Goal: Use online tool/utility: Use online tool/utility

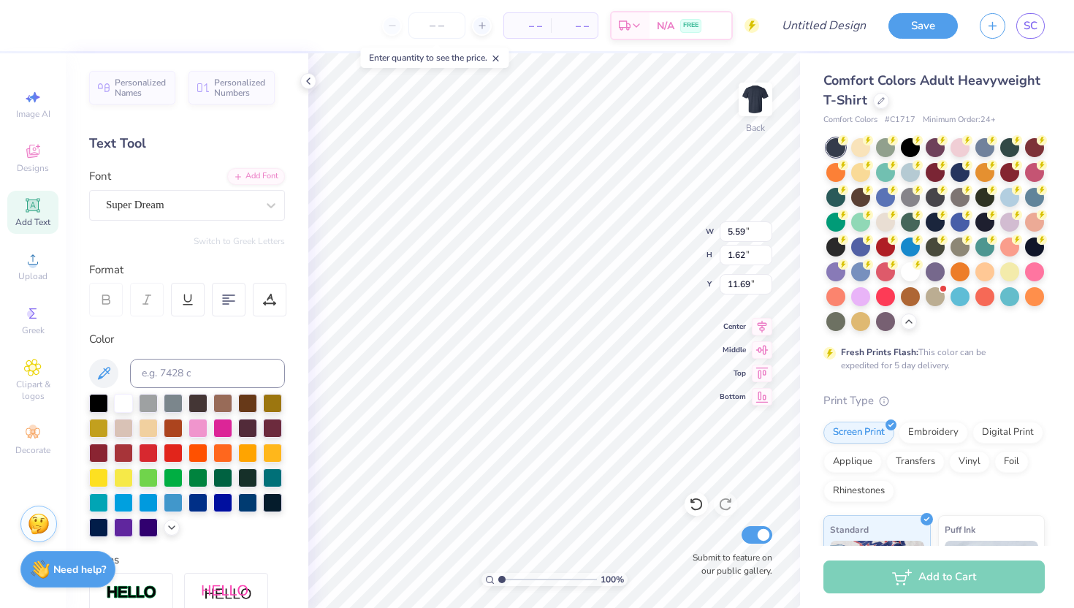
scroll to position [0, 3]
type textarea "friends central"
click at [148, 196] on div "Super Dream" at bounding box center [180, 205] width 153 height 23
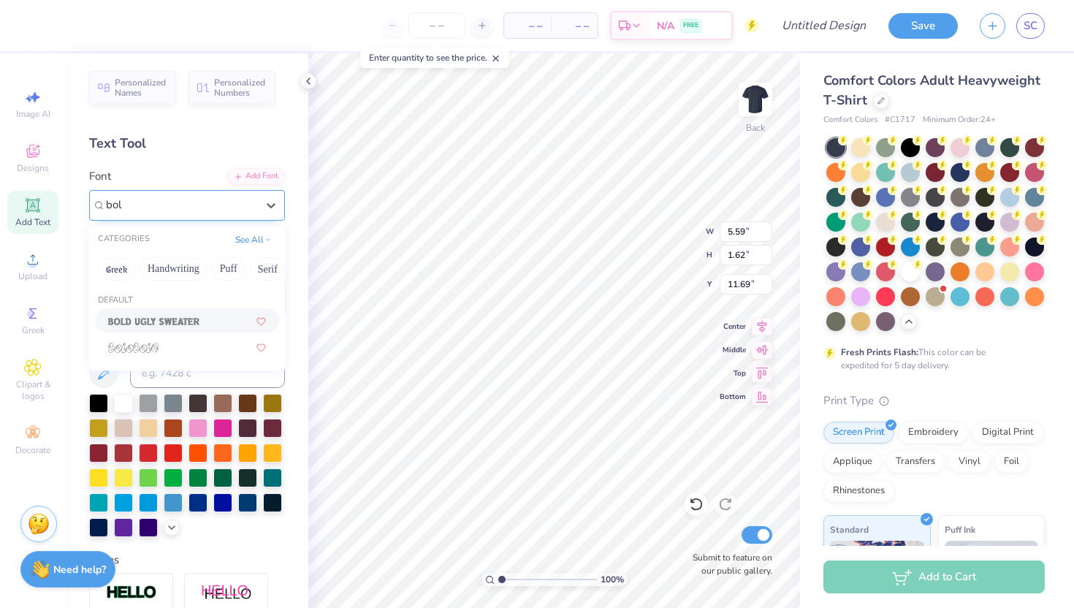
scroll to position [0, 0]
type input "bold"
click at [184, 262] on button "Handwriting" at bounding box center [173, 268] width 68 height 23
click at [230, 263] on button "Puff" at bounding box center [229, 268] width 34 height 23
click at [246, 266] on div "Greek Handwriting Puff Serif Bold Calligraphy Retro Sans Serif Minimal Fantasy …" at bounding box center [187, 269] width 196 height 32
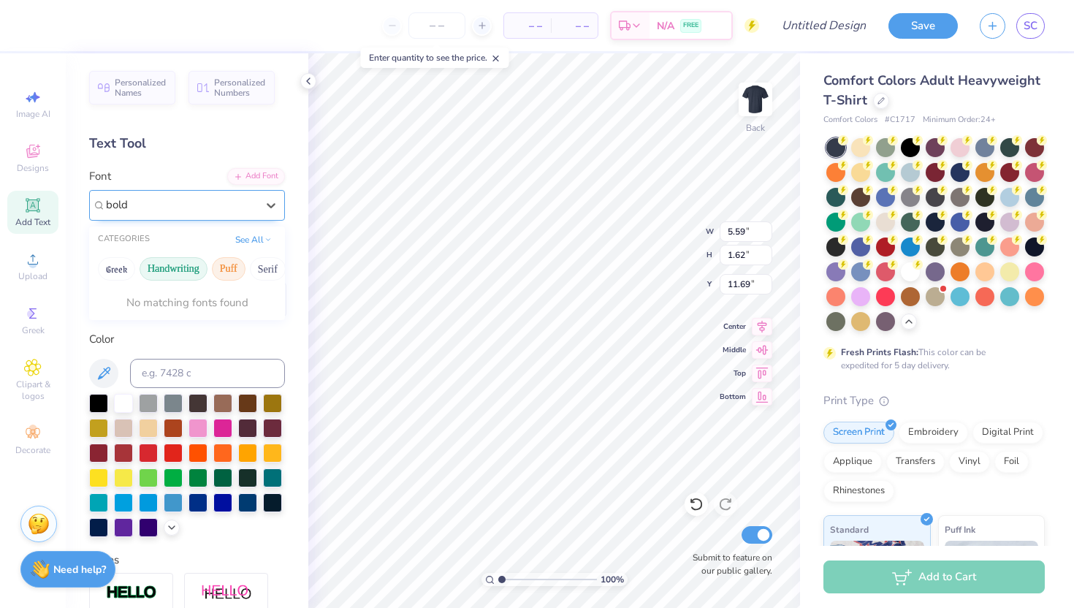
click at [177, 266] on button "Handwriting" at bounding box center [173, 268] width 68 height 23
click at [142, 200] on div at bounding box center [180, 205] width 153 height 23
click at [142, 200] on span "Super Dream" at bounding box center [135, 204] width 58 height 17
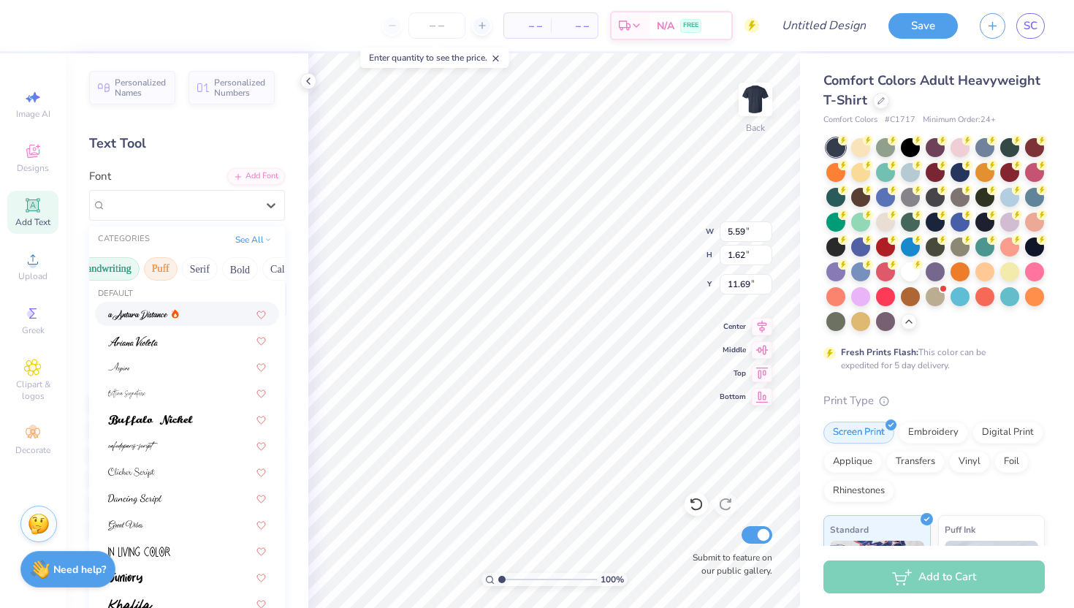
scroll to position [0, 77]
click at [145, 266] on button "Puff" at bounding box center [151, 268] width 34 height 23
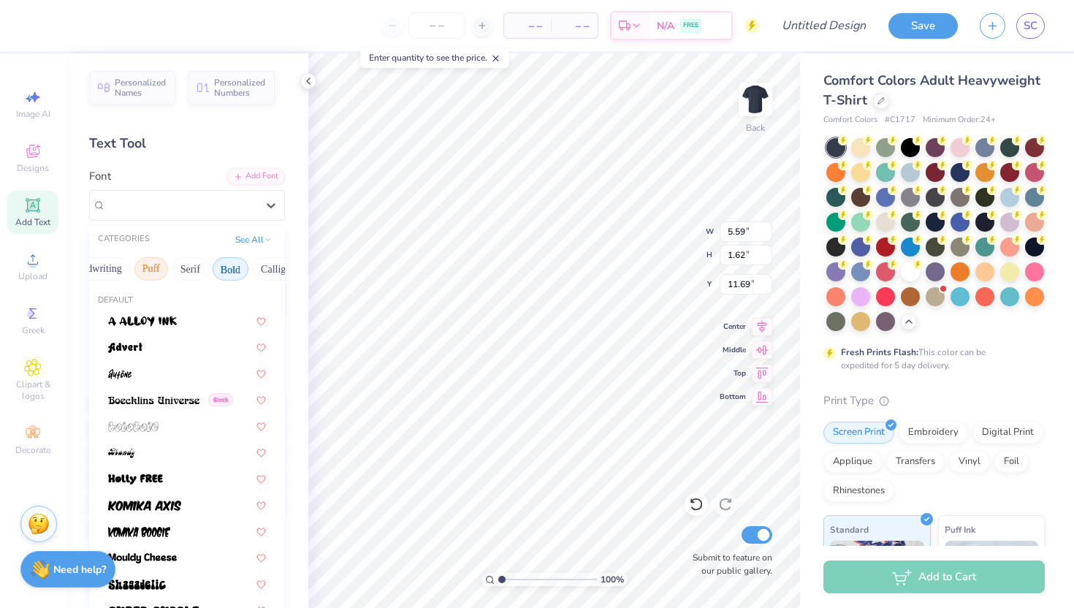
click at [229, 261] on button "Bold" at bounding box center [231, 268] width 36 height 23
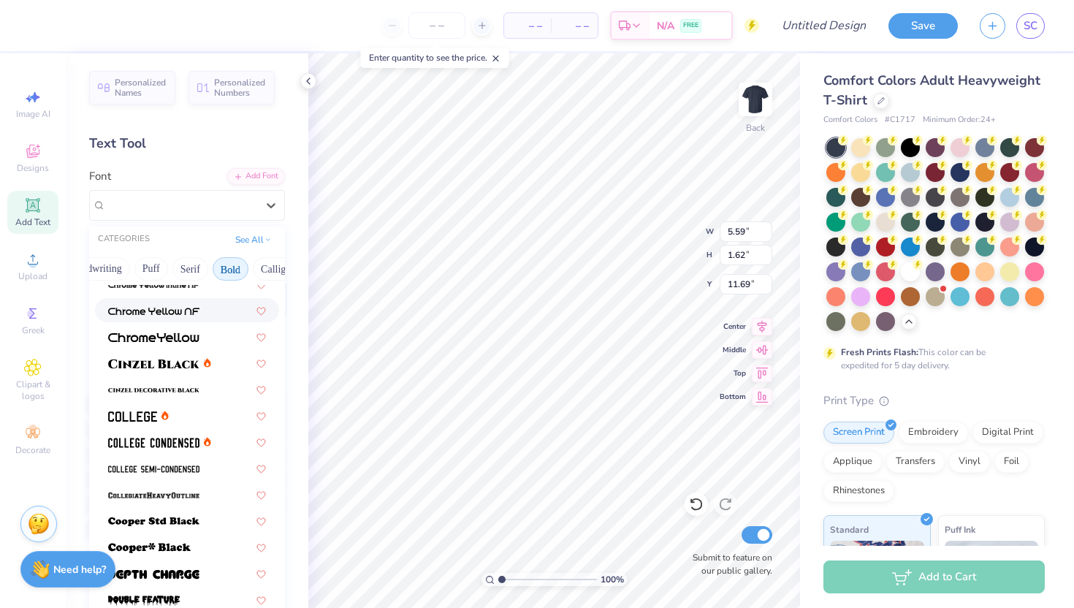
scroll to position [42, 0]
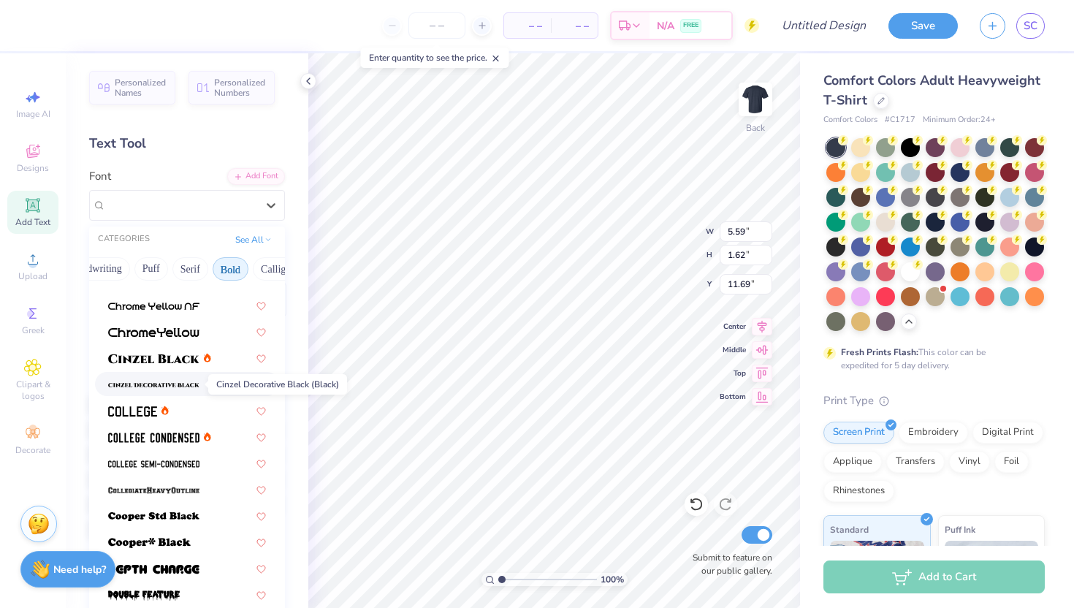
click at [175, 383] on img at bounding box center [153, 385] width 91 height 10
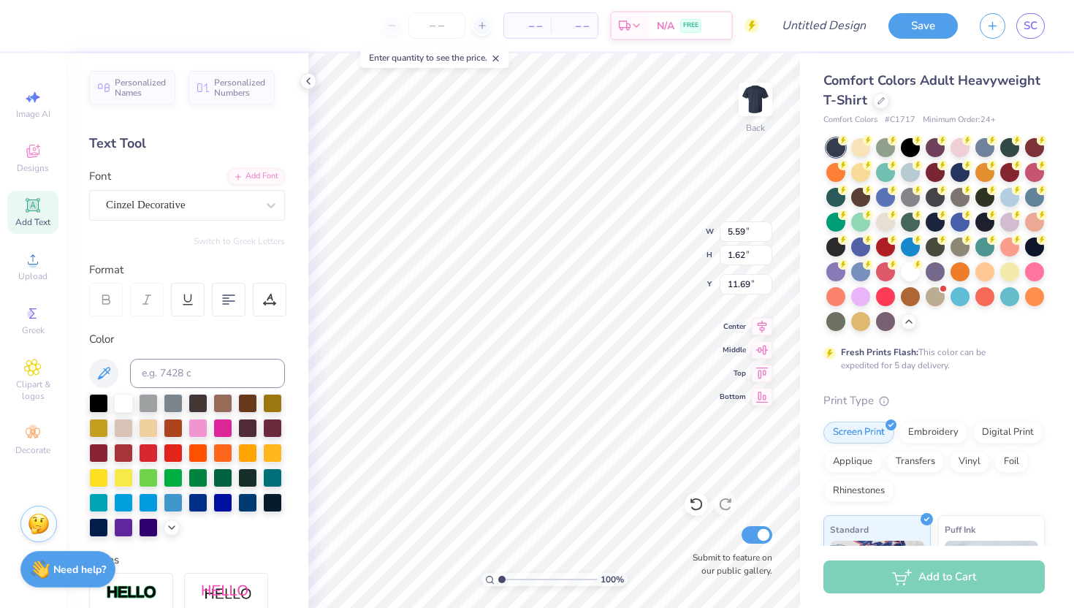
scroll to position [6, 0]
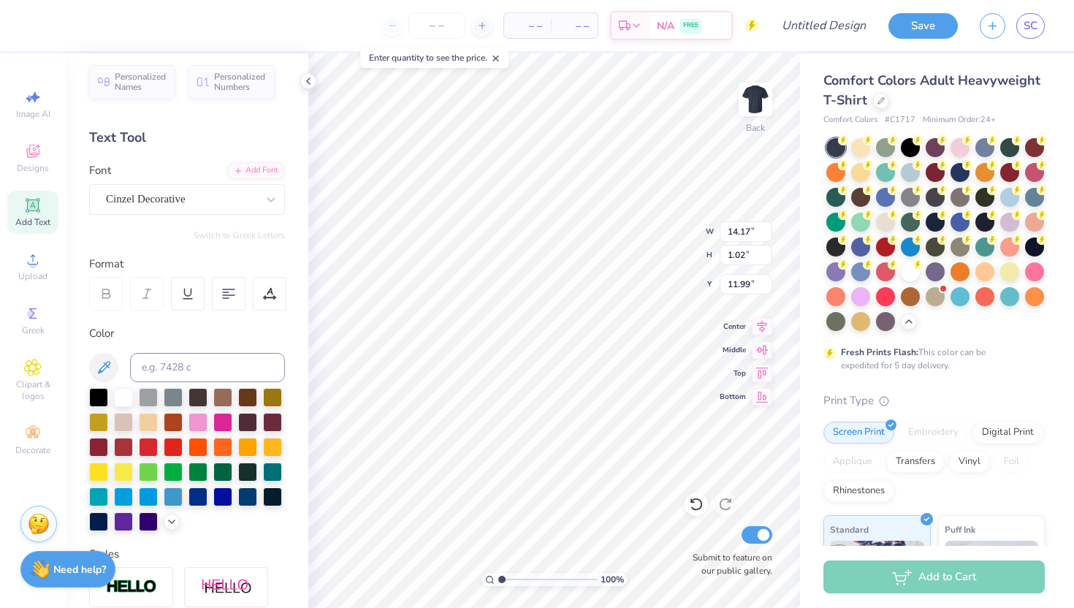
type input "4.88"
type input "12.25"
type input "0.88"
type input "4.89"
click at [23, 203] on div "Add Text" at bounding box center [32, 212] width 51 height 43
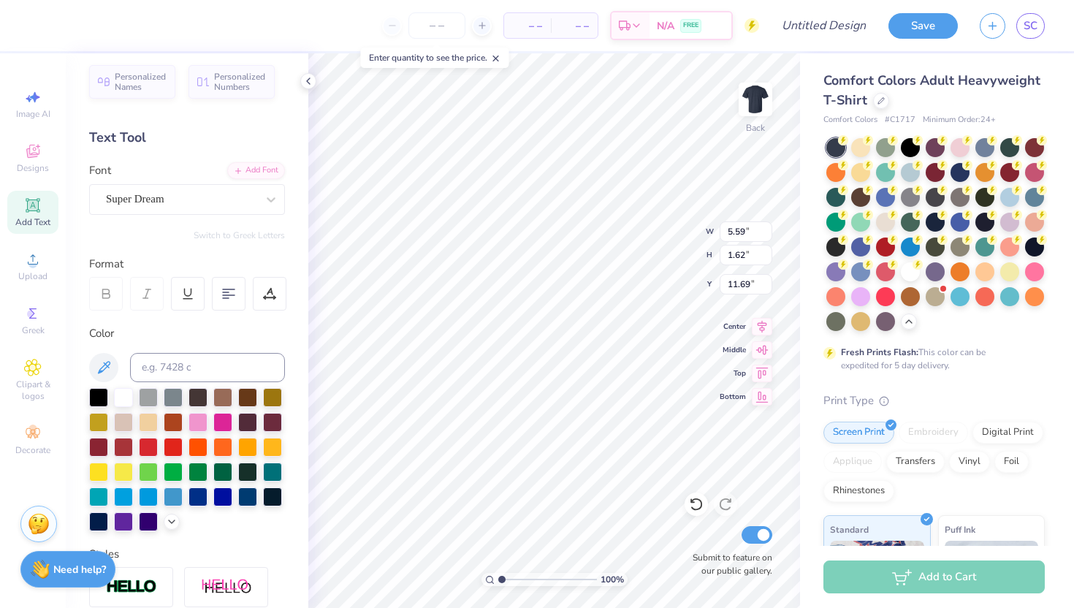
scroll to position [0, 1]
type textarea "phoenix"
click at [204, 196] on div "Super Dream" at bounding box center [180, 199] width 153 height 23
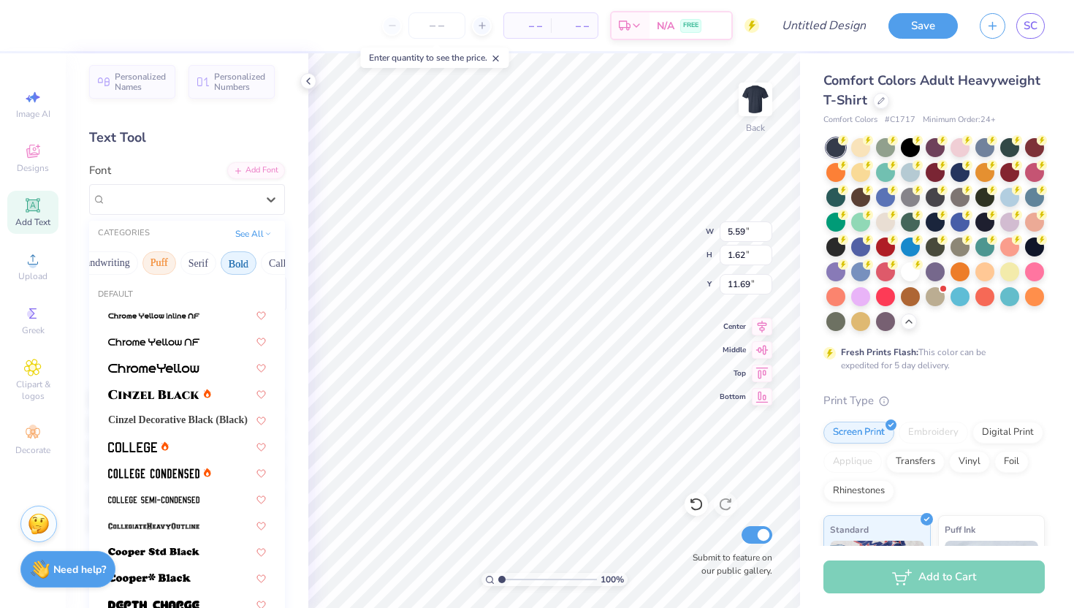
scroll to position [0, 107]
click at [202, 262] on button "Bold" at bounding box center [201, 262] width 36 height 23
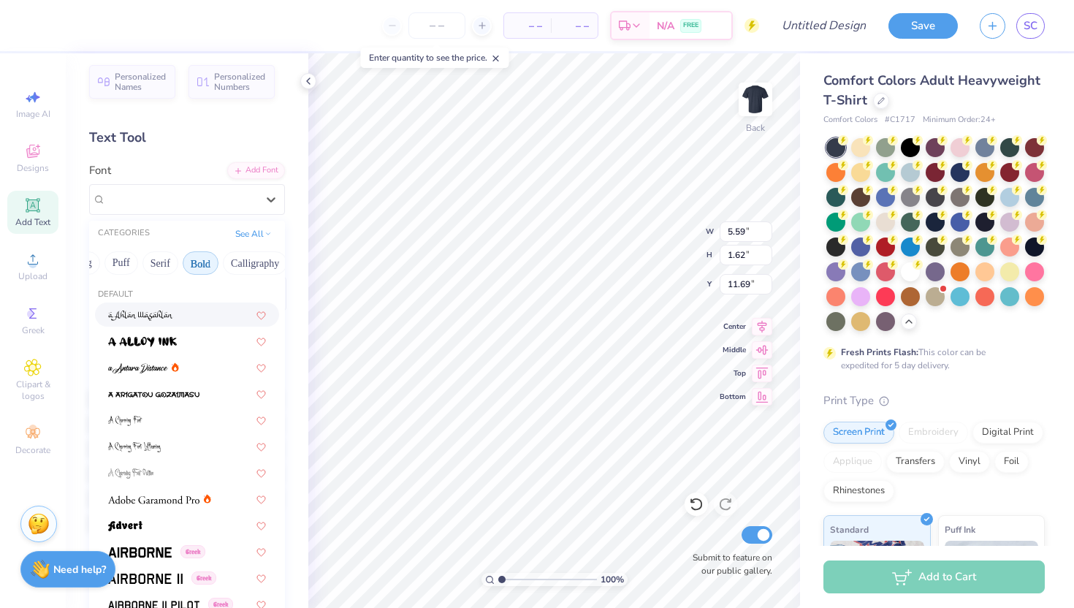
click at [198, 262] on button "Bold" at bounding box center [201, 262] width 36 height 23
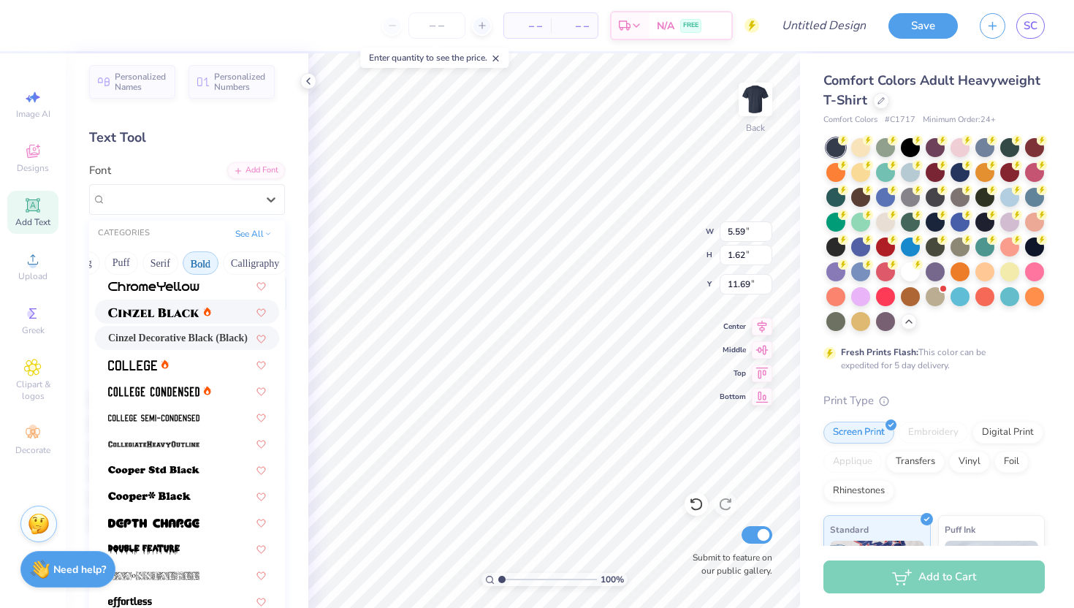
scroll to position [86, 0]
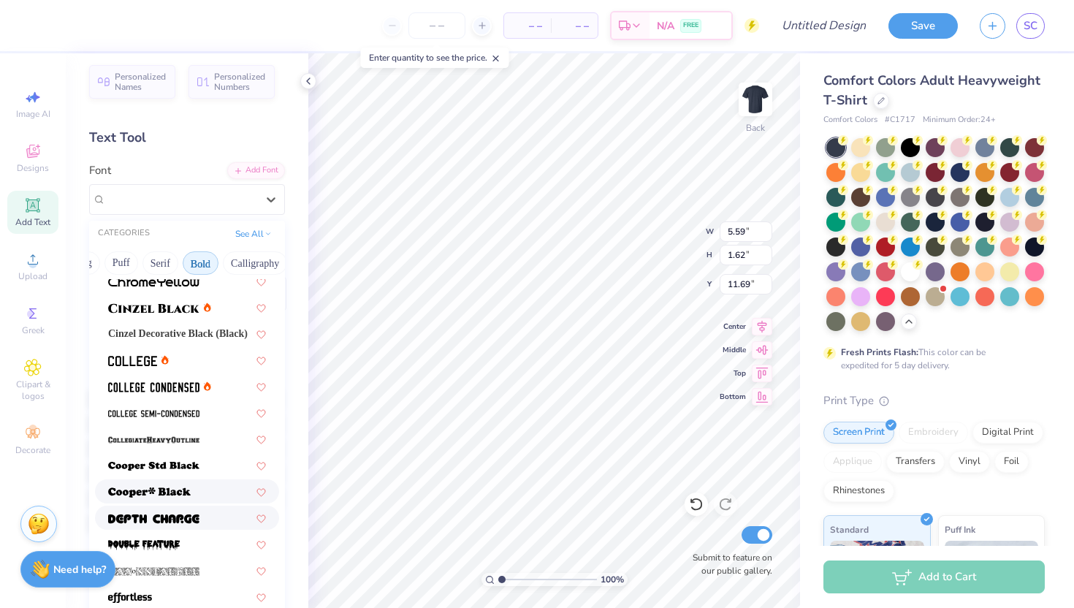
click at [188, 512] on span at bounding box center [153, 517] width 91 height 15
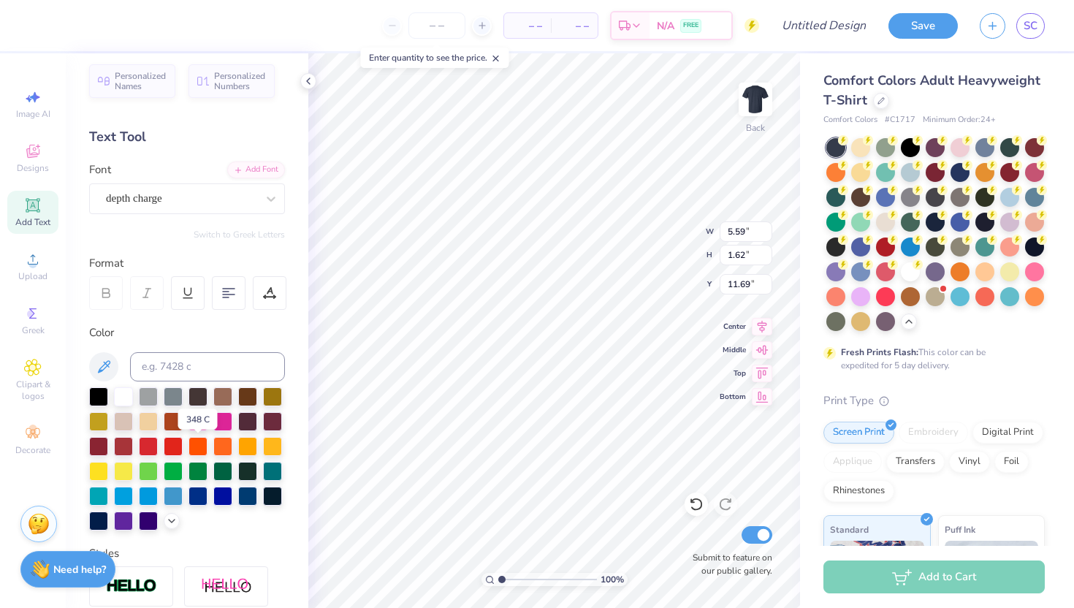
scroll to position [0, 0]
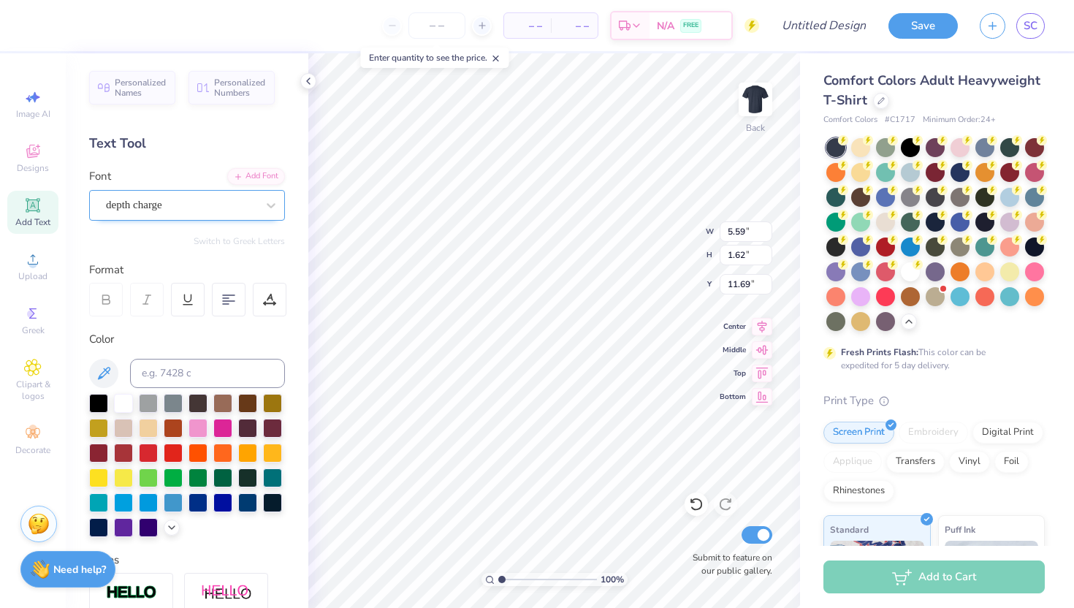
click at [196, 199] on div "depth charge" at bounding box center [180, 205] width 153 height 23
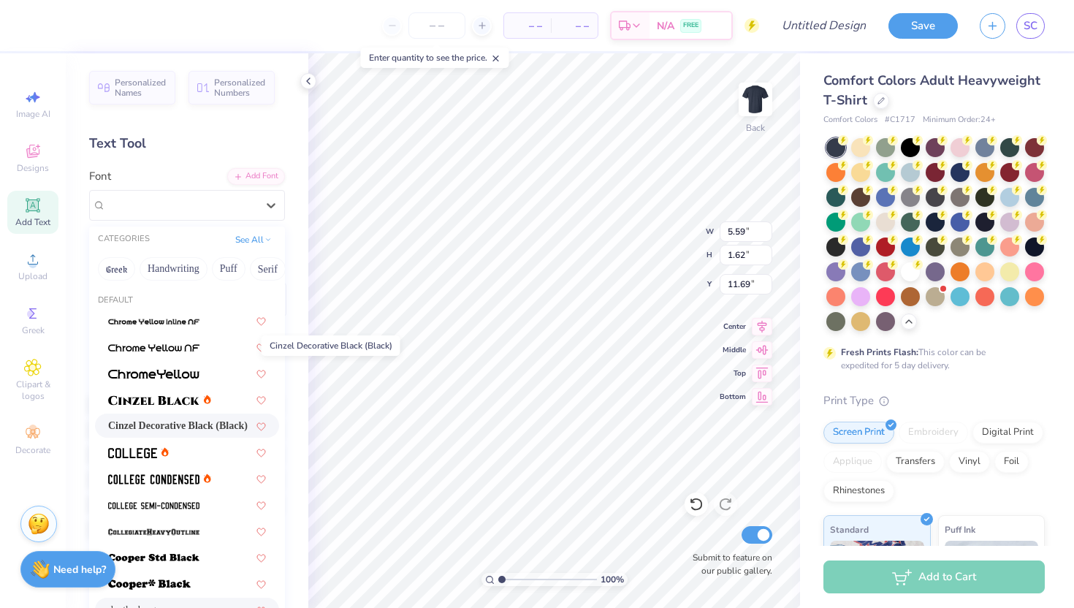
scroll to position [124, 0]
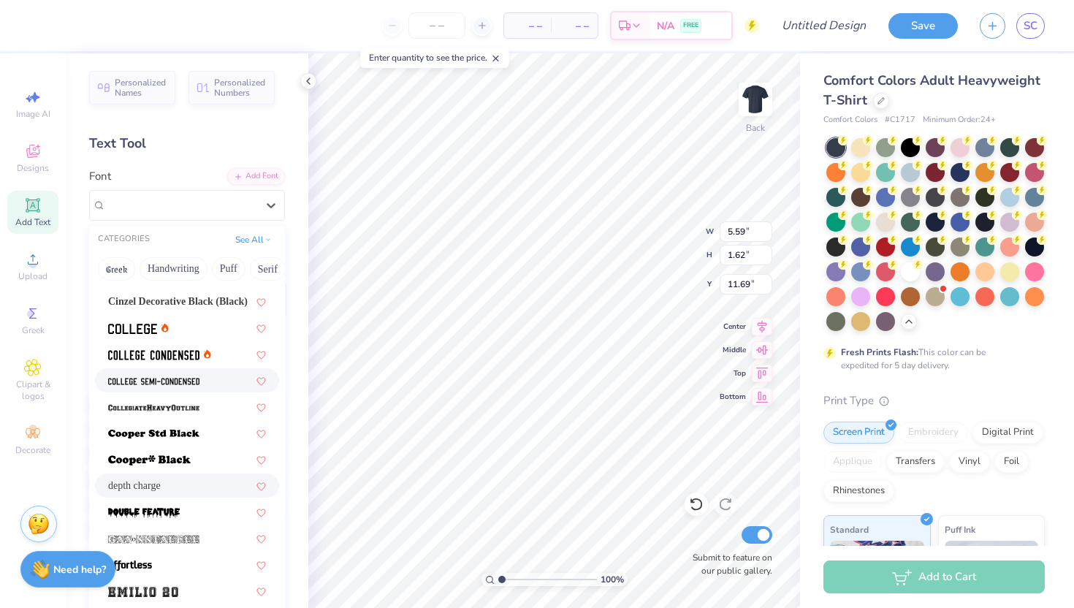
click at [188, 369] on div at bounding box center [187, 380] width 184 height 24
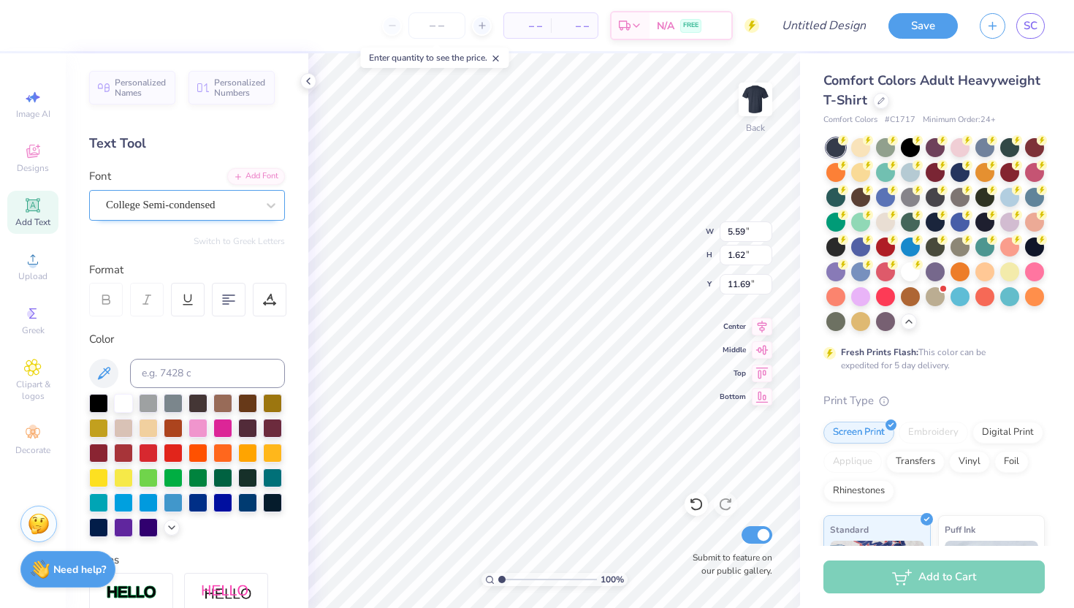
click at [216, 213] on div "College Semi-condensed" at bounding box center [180, 205] width 153 height 23
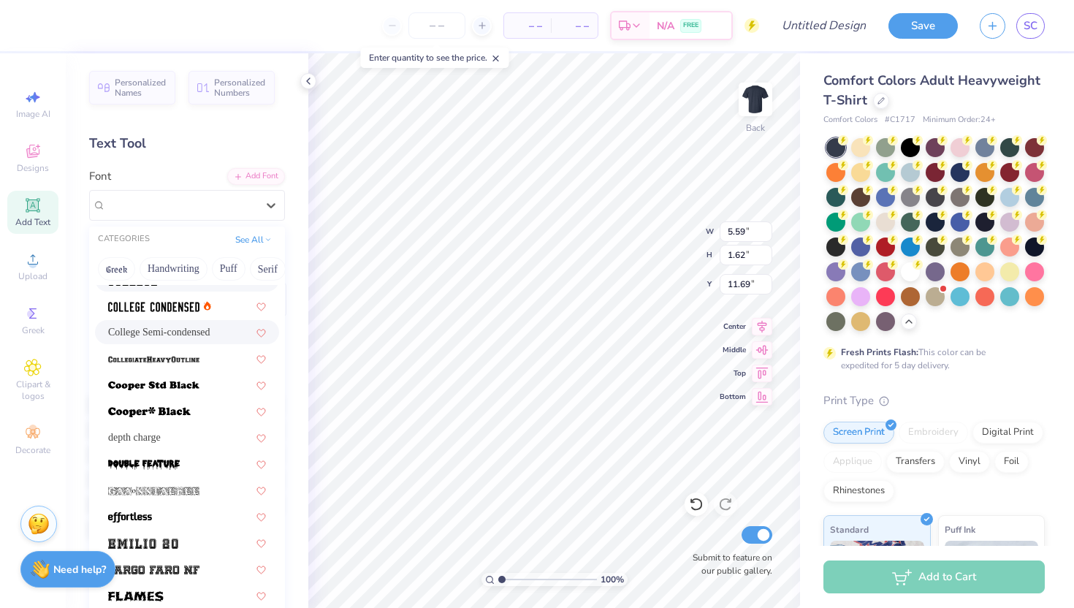
scroll to position [175, 0]
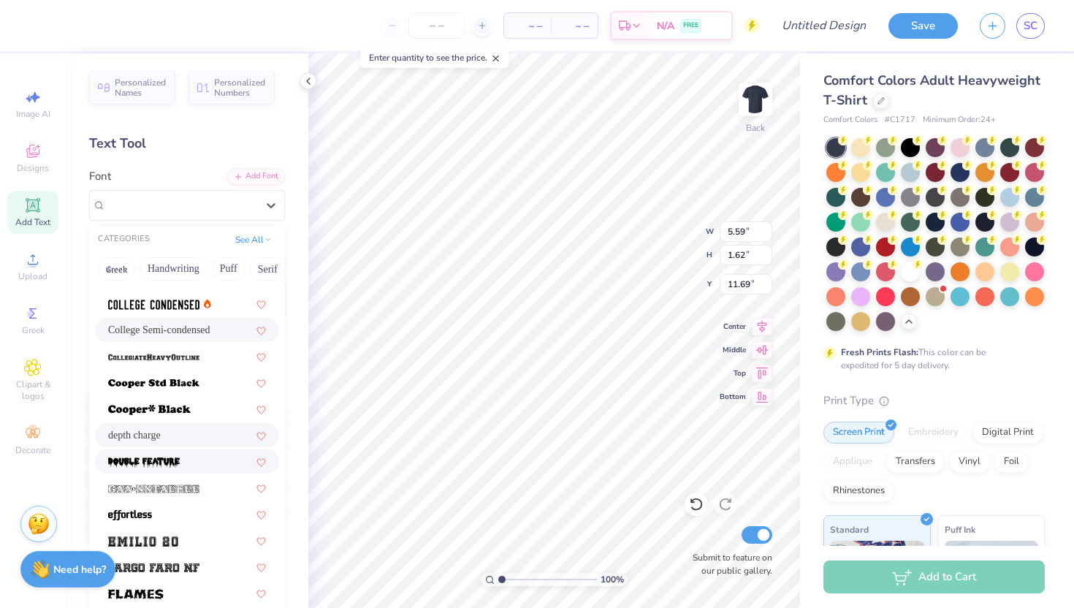
click at [161, 441] on span "depth charge" at bounding box center [134, 434] width 53 height 15
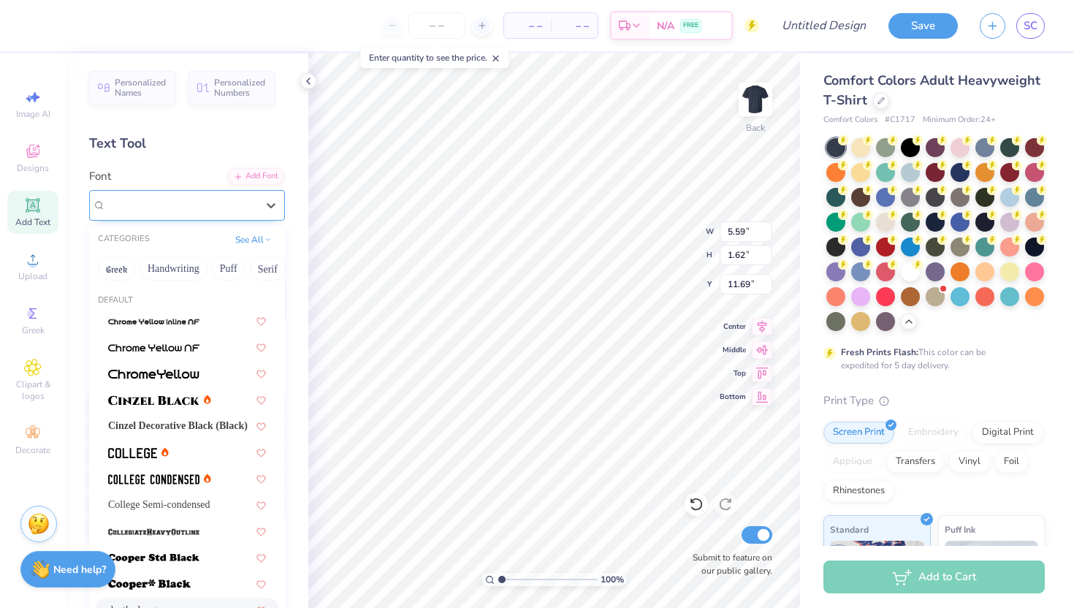
click at [234, 216] on div "depth charge" at bounding box center [187, 205] width 196 height 31
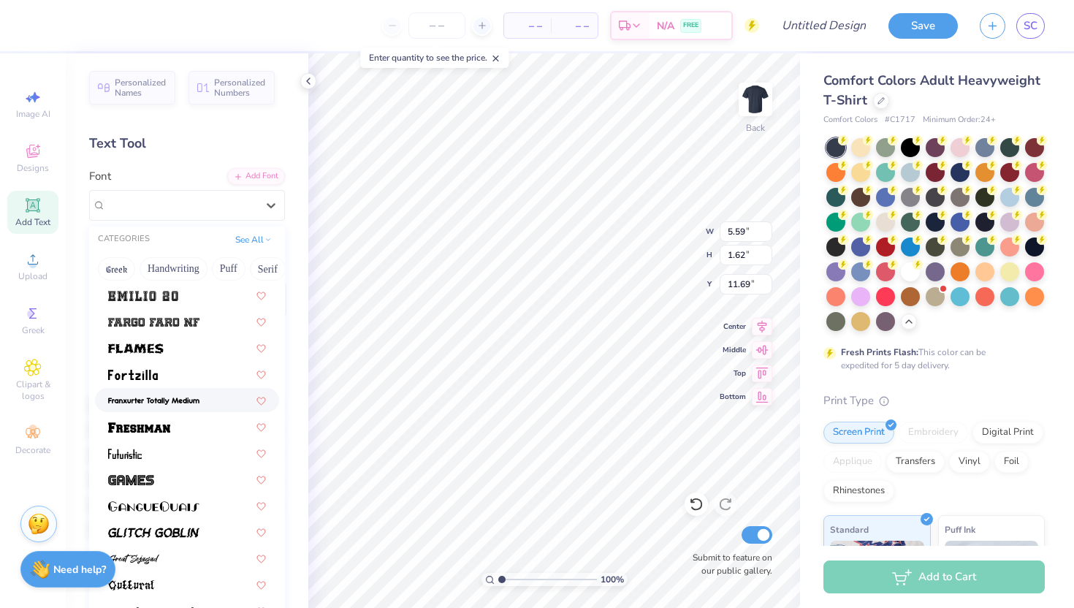
scroll to position [421, 0]
click at [195, 432] on div at bounding box center [187, 425] width 158 height 15
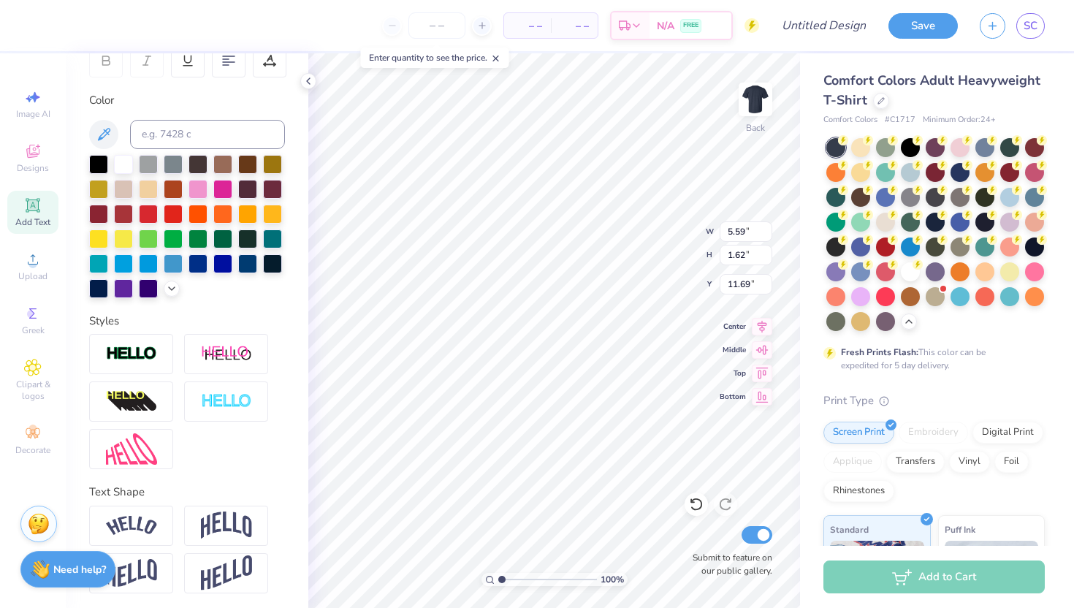
scroll to position [241, 0]
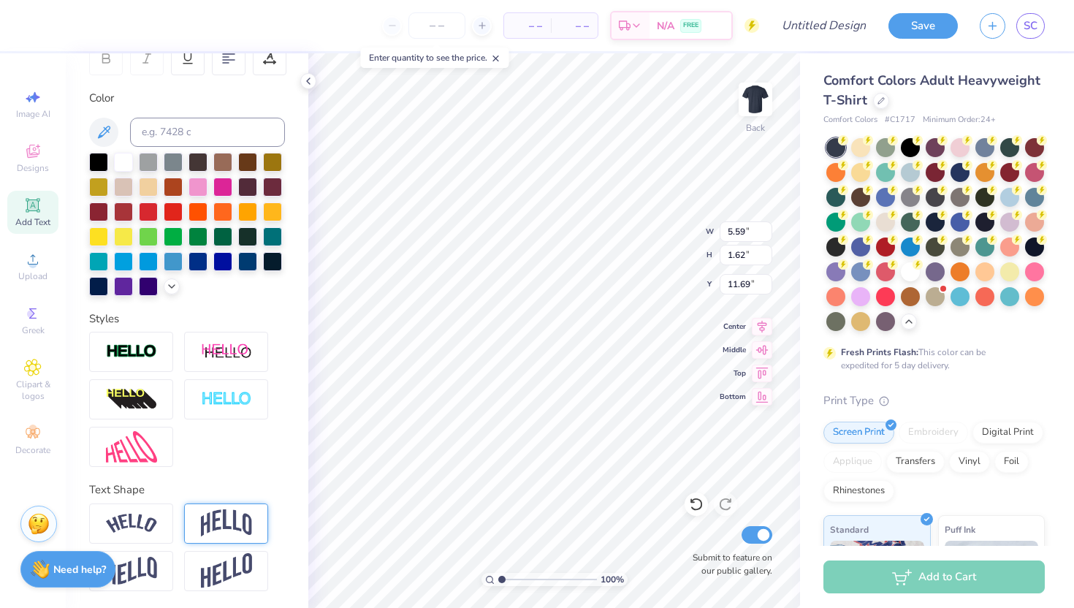
click at [245, 515] on img at bounding box center [226, 523] width 51 height 28
type input "6.10"
type input "9.43"
type input "3.50"
click at [144, 524] on img at bounding box center [131, 523] width 51 height 20
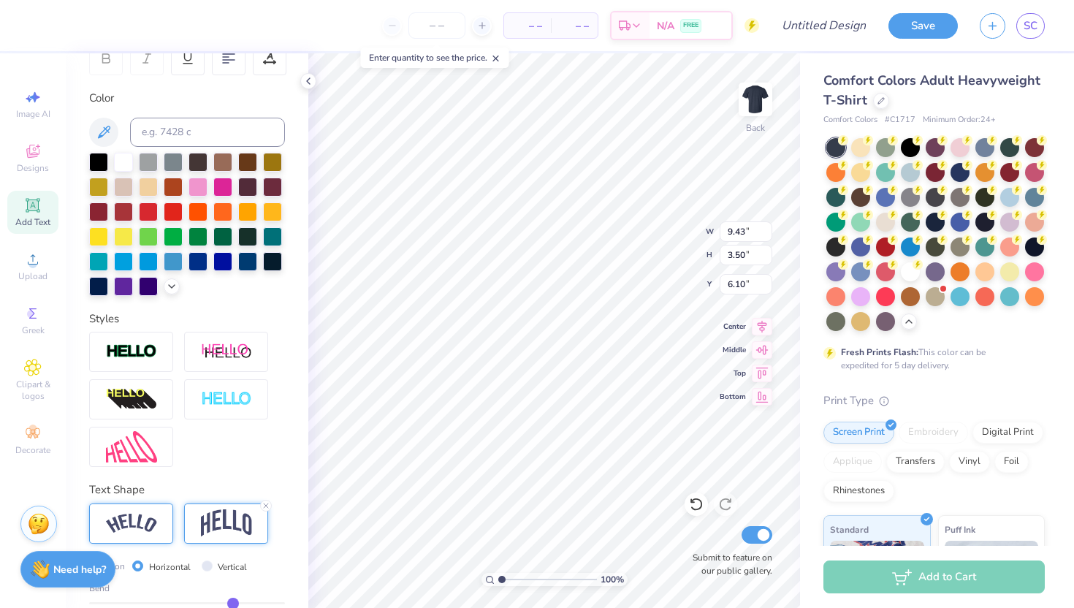
type input "11.62"
type input "2.93"
type input "6.00"
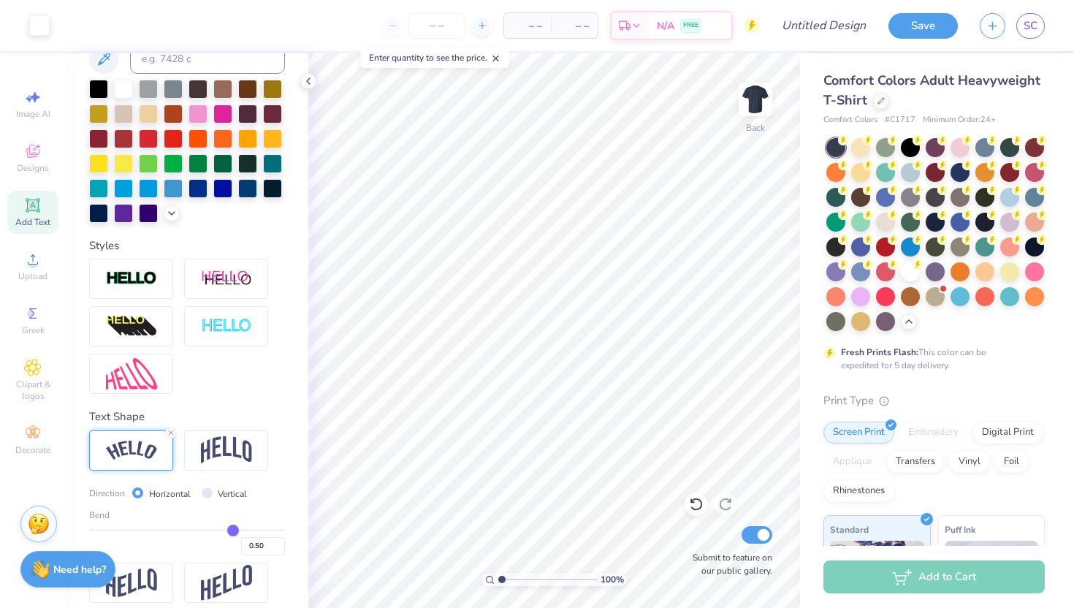
scroll to position [326, 0]
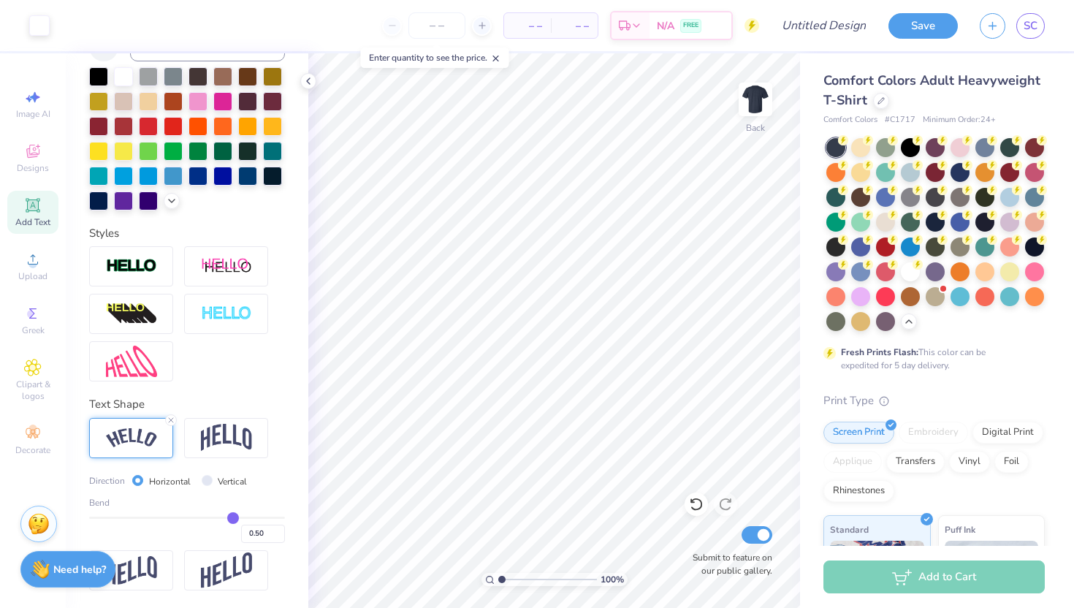
click at [123, 457] on div "Direction Horizontal Vertical Bend 0.50" at bounding box center [187, 504] width 196 height 173
click at [170, 422] on icon at bounding box center [171, 420] width 9 height 9
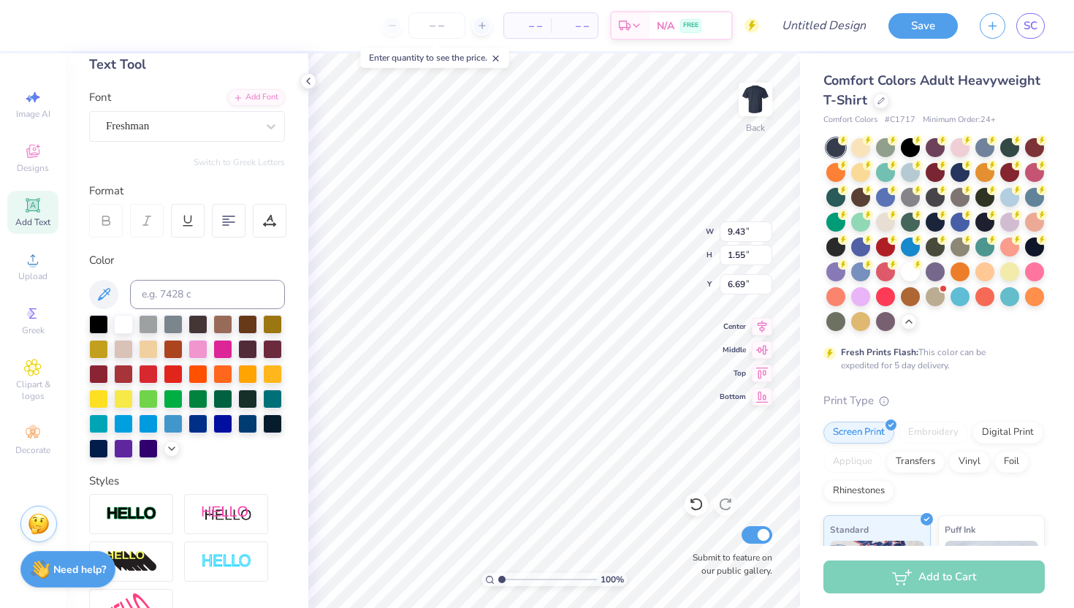
scroll to position [241, 0]
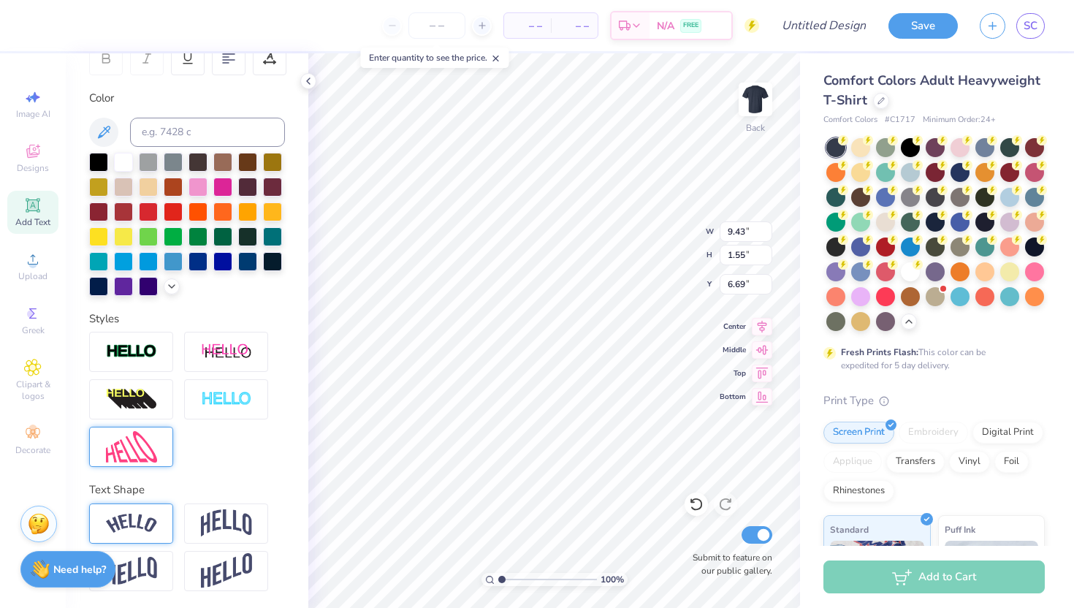
click at [161, 440] on div at bounding box center [131, 447] width 84 height 40
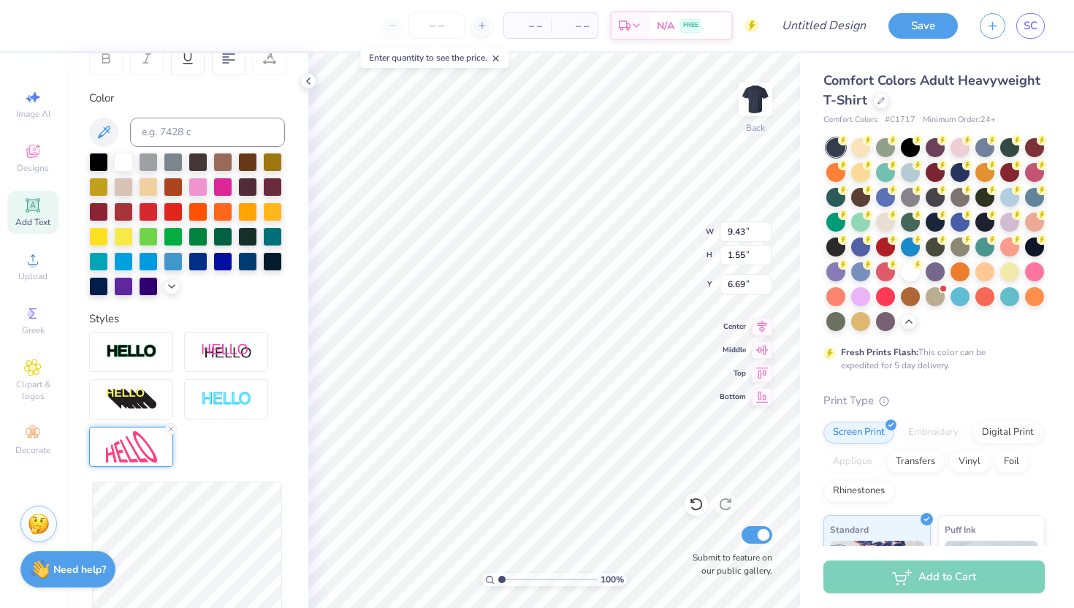
click at [145, 453] on img at bounding box center [131, 446] width 51 height 31
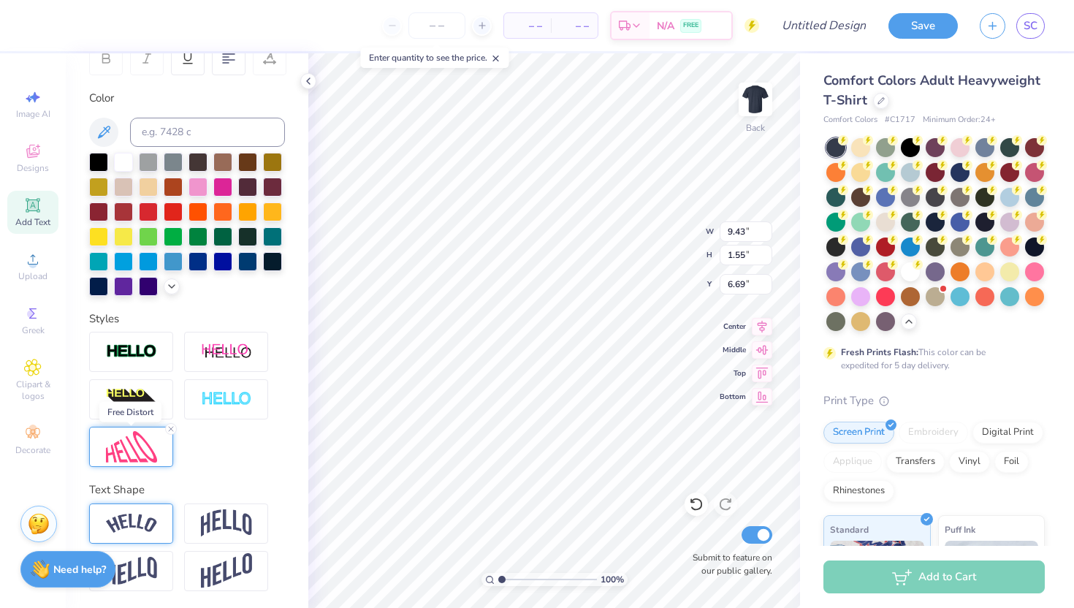
click at [145, 453] on img at bounding box center [131, 446] width 51 height 31
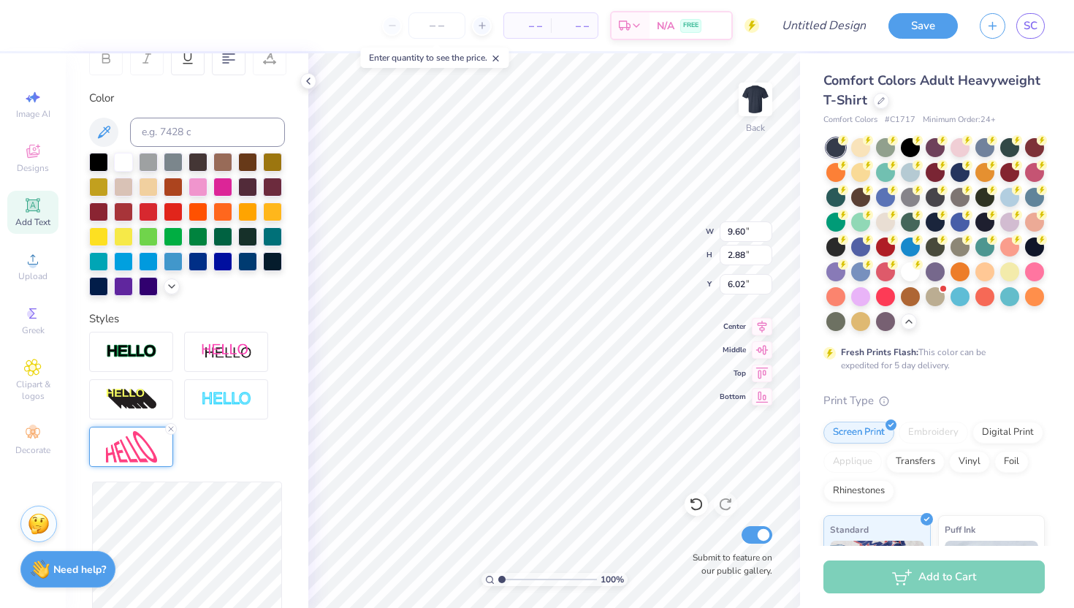
type input "9.60"
type input "2.88"
type input "6.02"
type input "2.89"
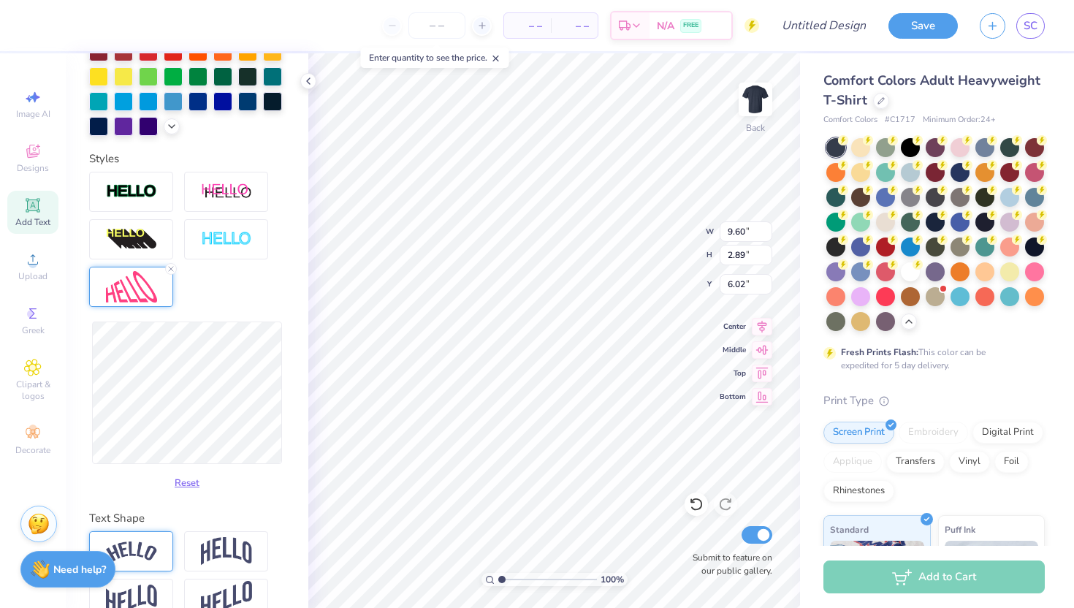
scroll to position [429, 0]
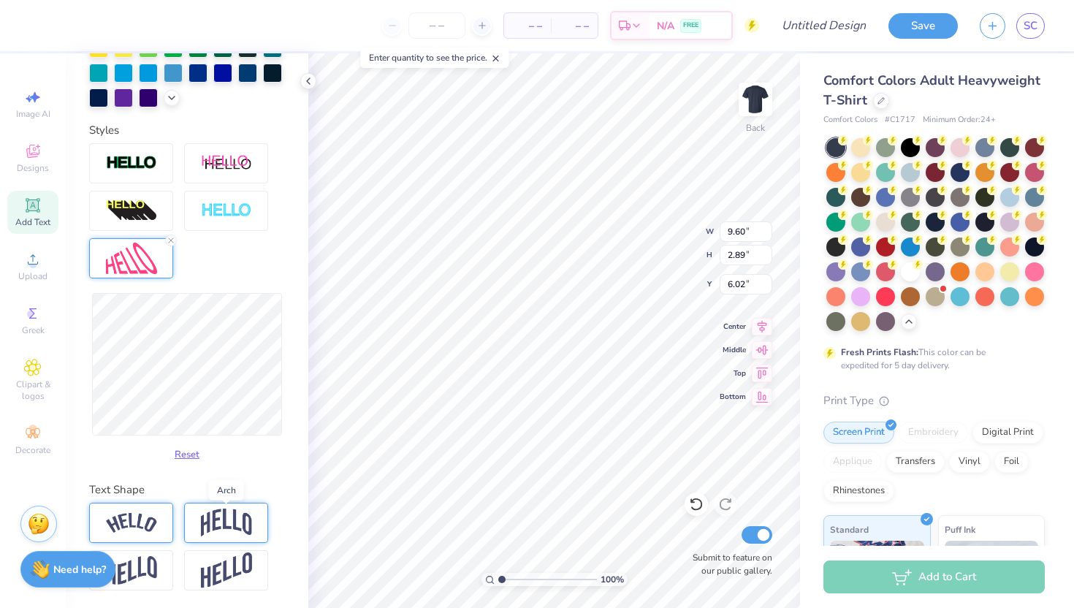
click at [221, 518] on img at bounding box center [226, 522] width 51 height 28
type input "9.51"
type input "2.88"
type input "9.43"
type input "3.31"
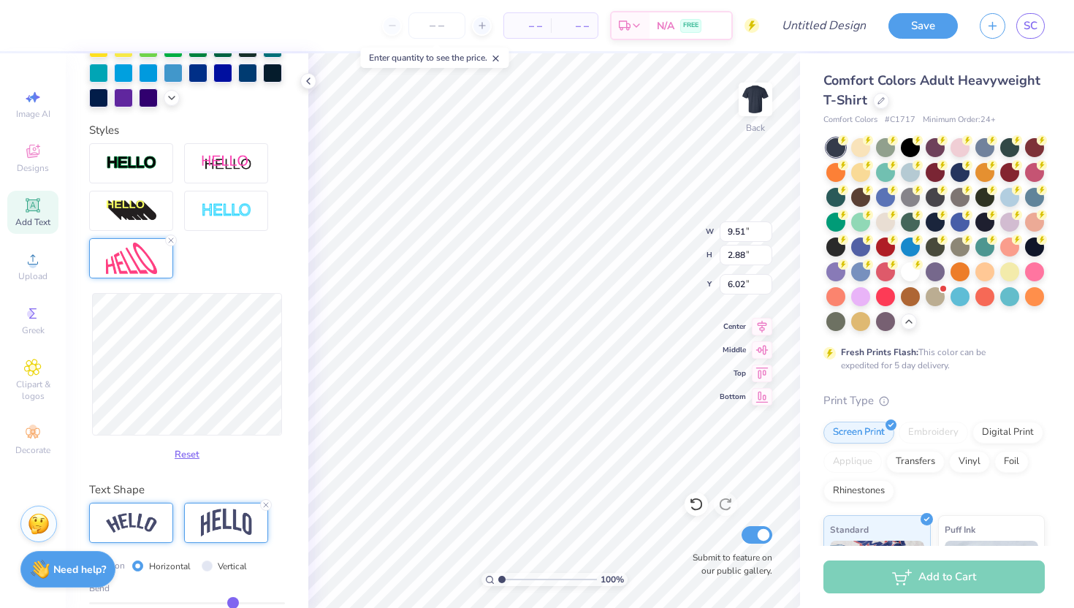
type input "5.81"
type input "9.52"
type input "2.18"
type input "6.37"
type input "0.78"
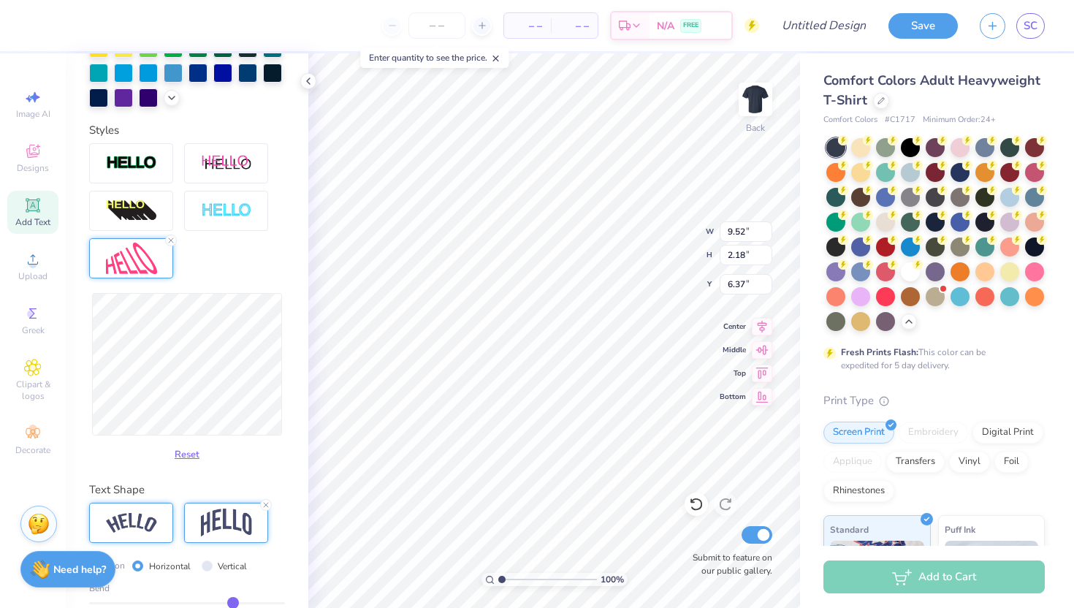
type input "7.07"
click at [156, 521] on img at bounding box center [131, 523] width 51 height 20
type input "9.39"
type input "0.76"
type input "7.08"
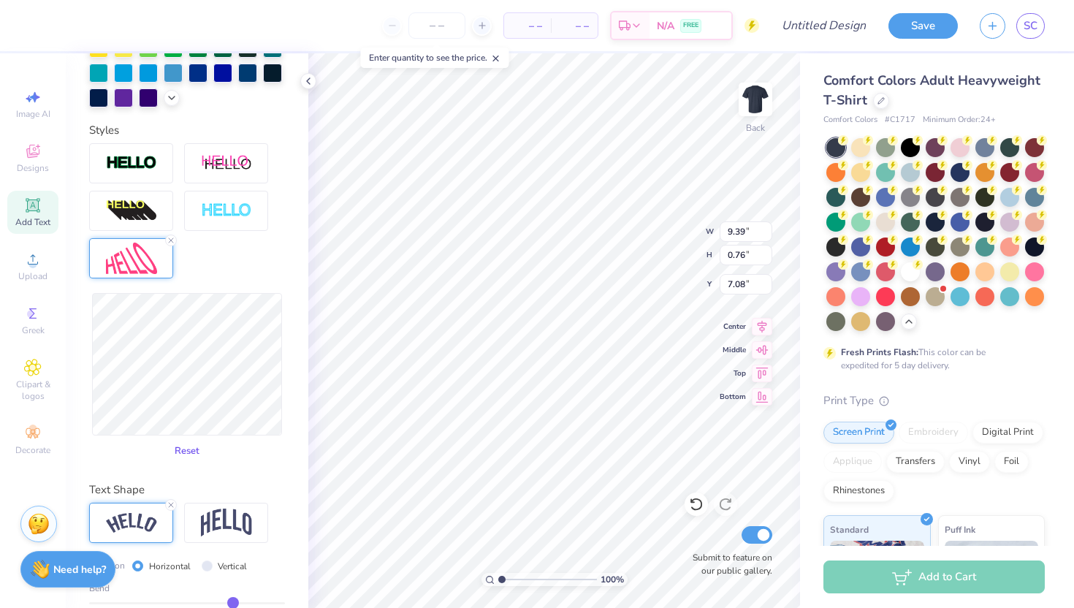
click at [187, 461] on button "Reset" at bounding box center [187, 451] width 38 height 24
type input "11.62"
type input "2.93"
type input "6.00"
click at [186, 449] on button "Reset" at bounding box center [187, 451] width 38 height 24
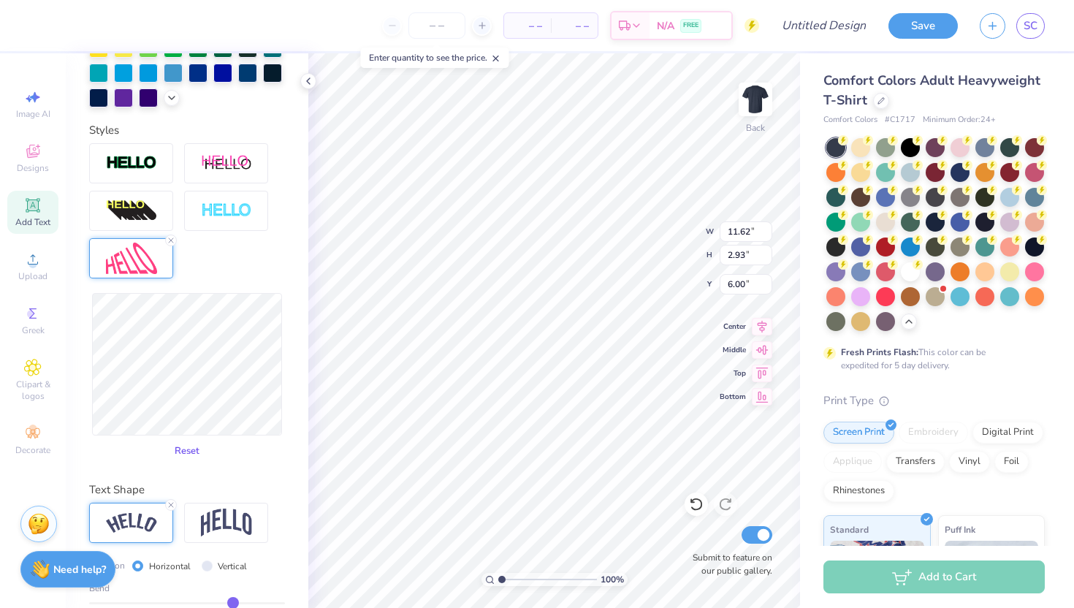
scroll to position [514, 0]
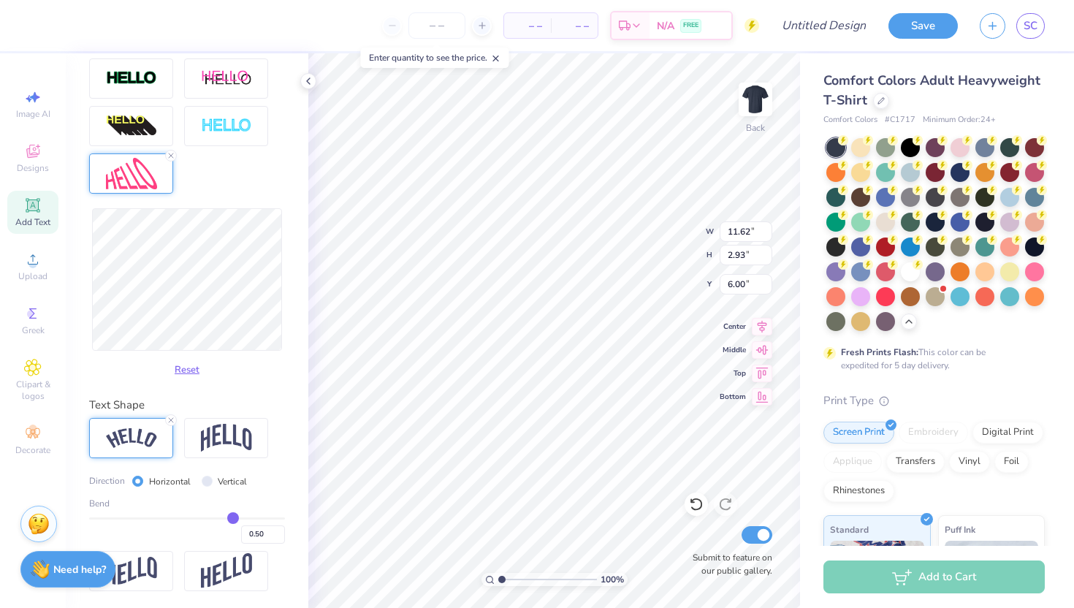
type input "0.47"
type input "0.46"
type input "0.42"
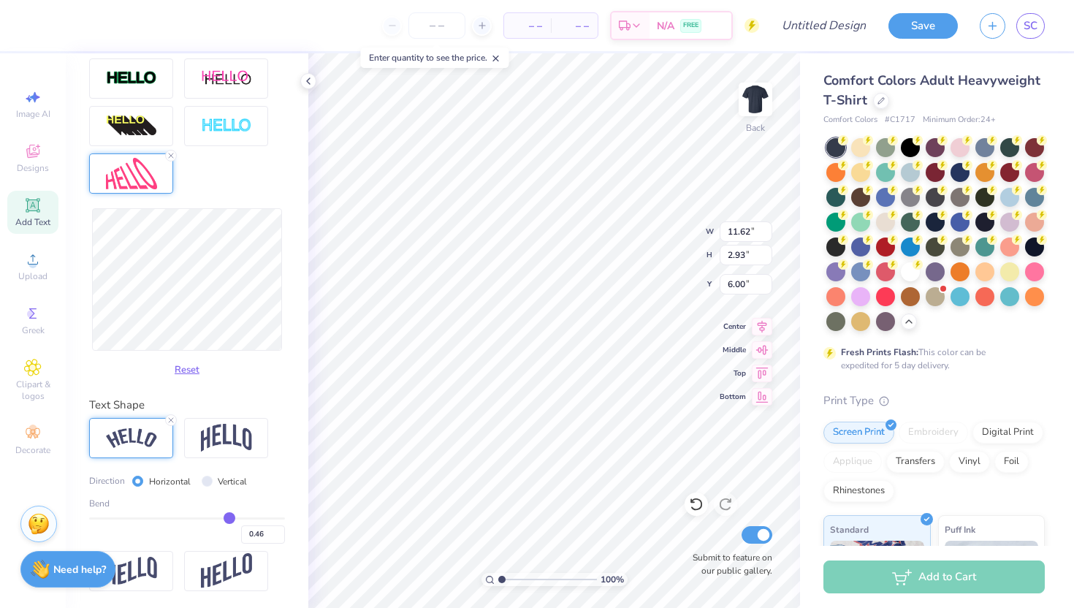
type input "0.42"
type input "0.35"
type input "0.28"
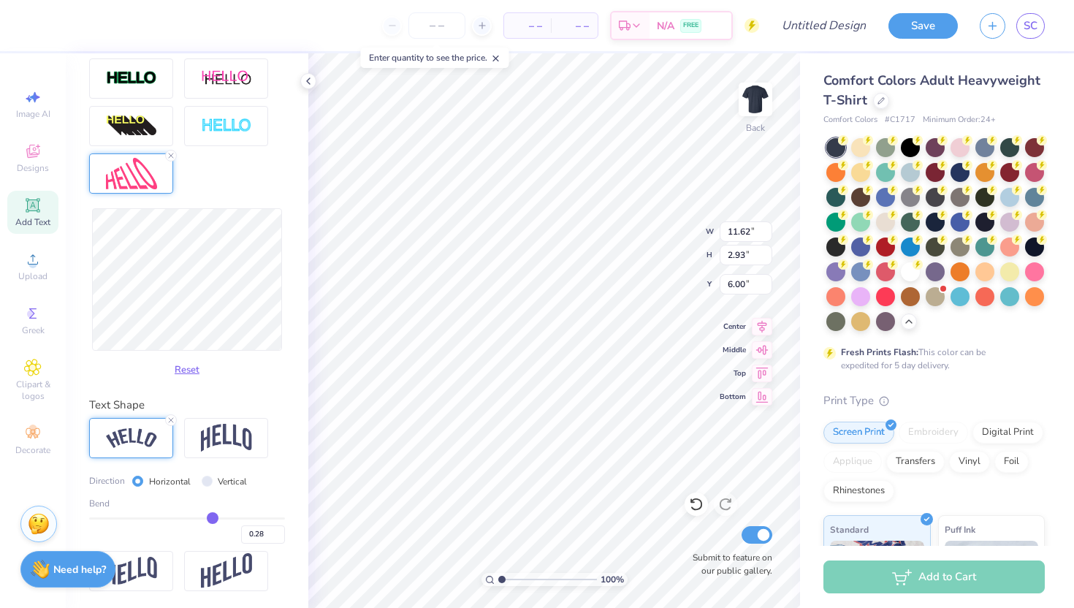
type input "0.22"
type input "0.17"
type input "0.13"
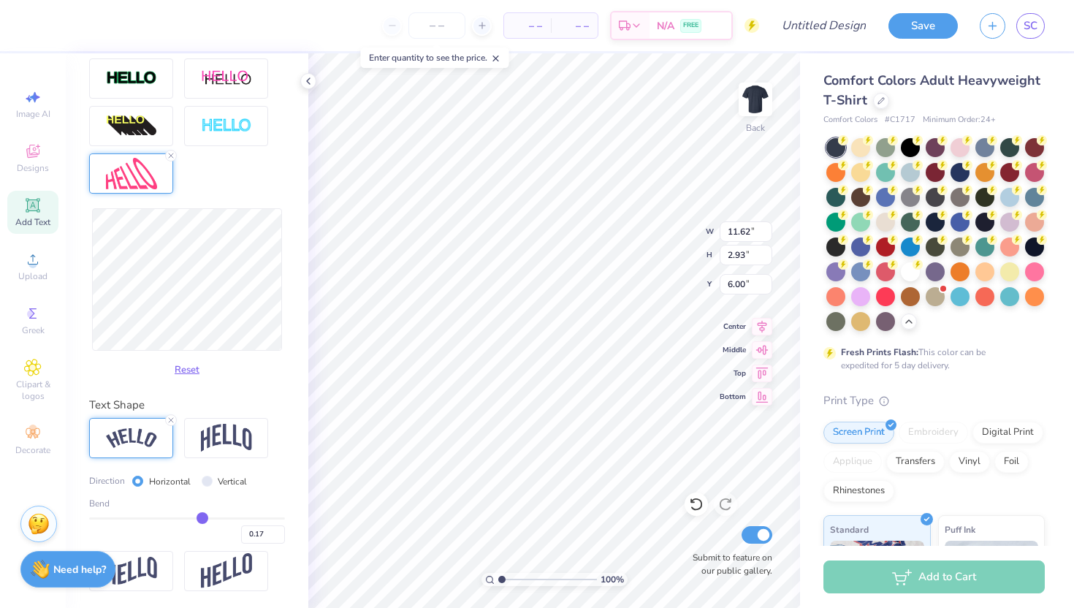
type input "0.13"
type input "0.11"
type input "0.08"
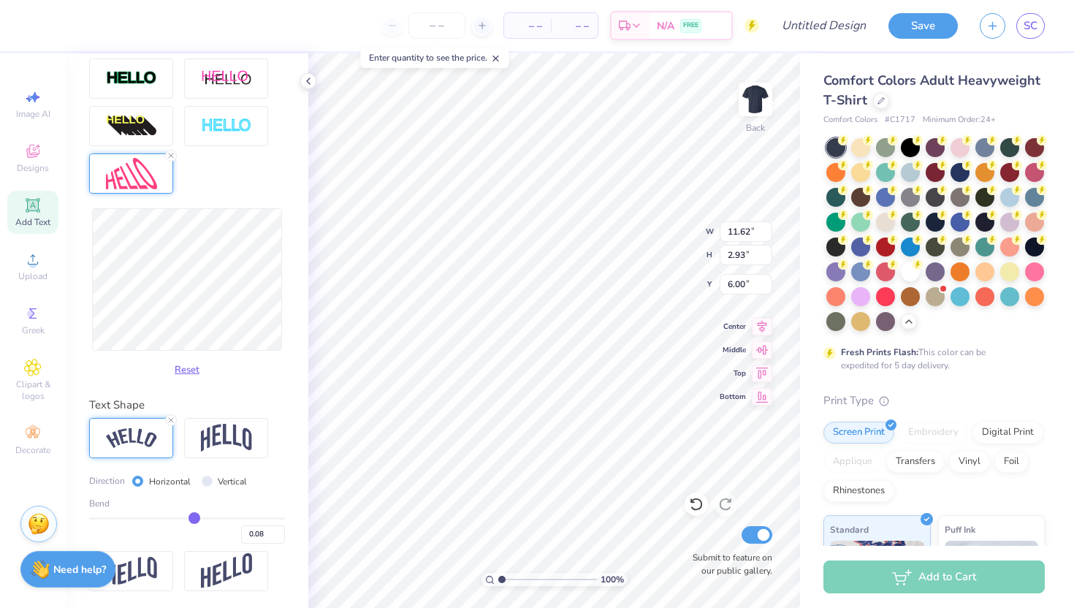
type input "0.06"
type input "0.03"
type input "0"
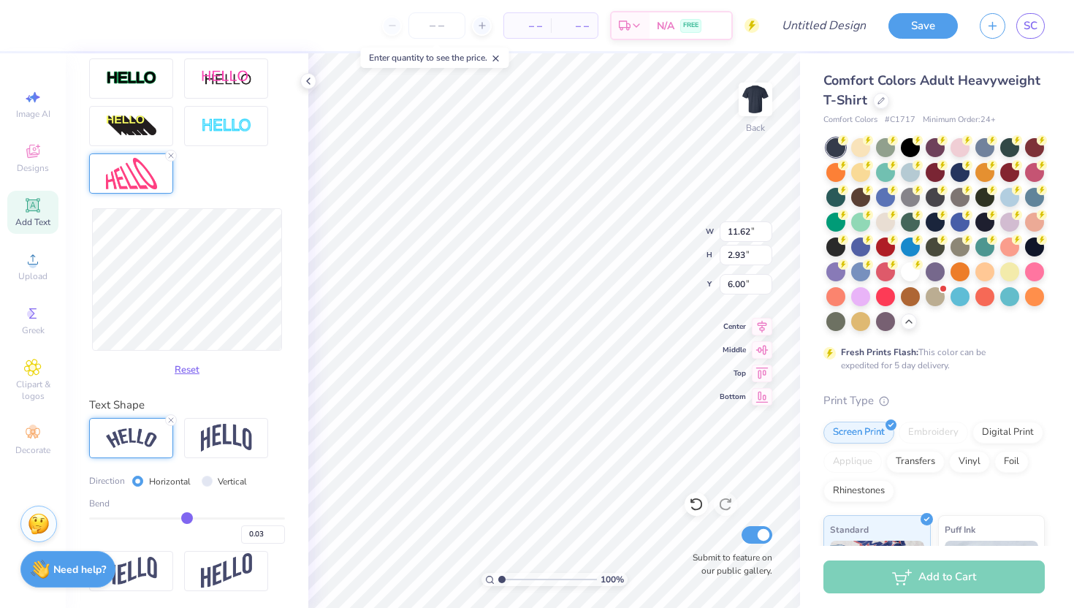
type input "0.00"
type input "-0.04"
type input "-0.07"
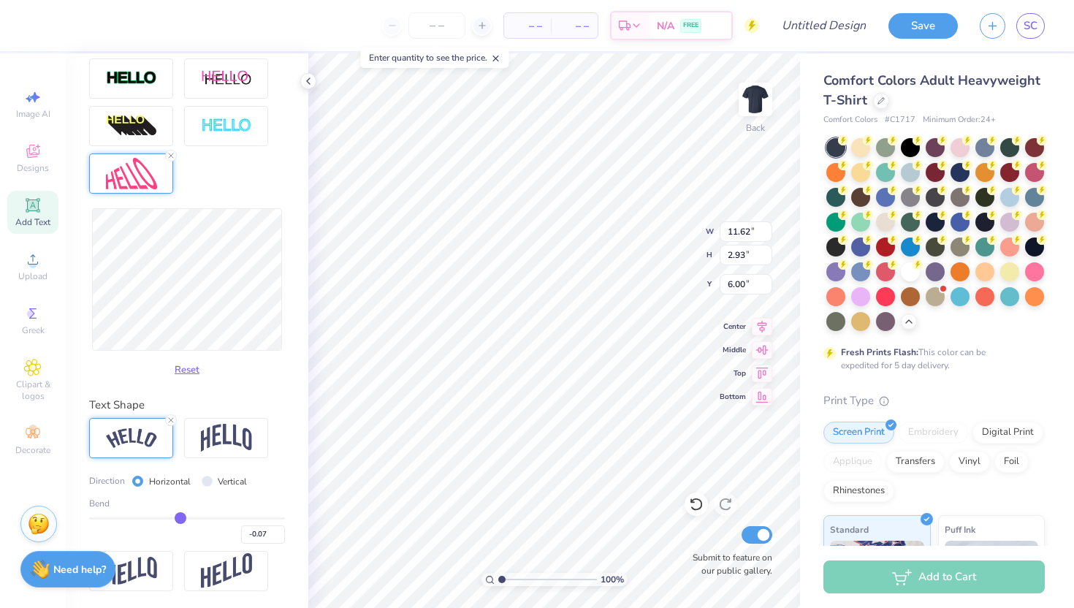
type input "-0.11"
type input "-0.14"
type input "-0.17"
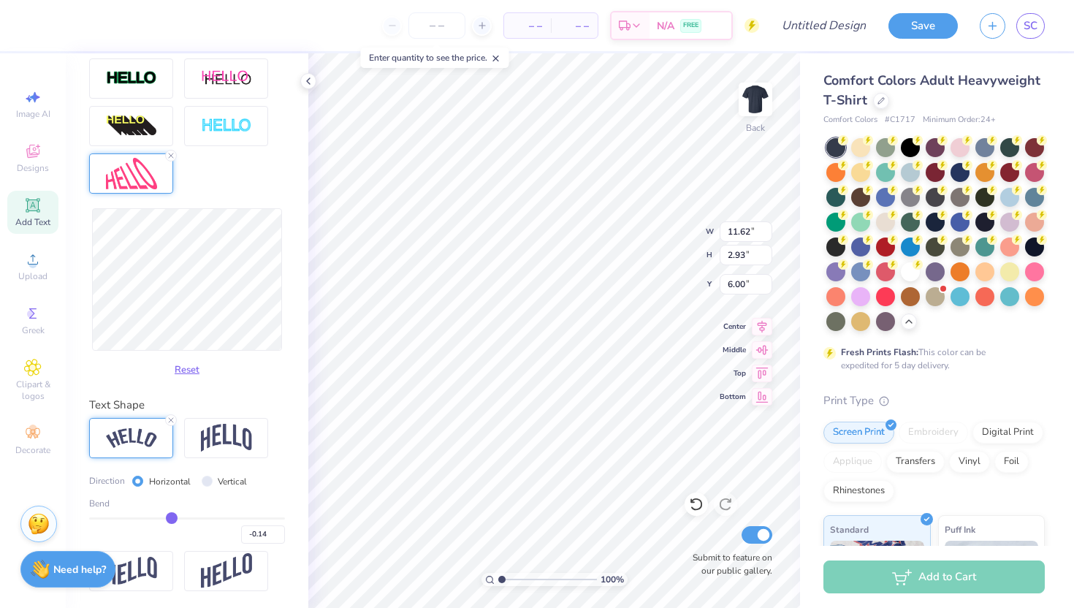
type input "-0.17"
type input "-0.2"
type input "-0.20"
type input "-0.22"
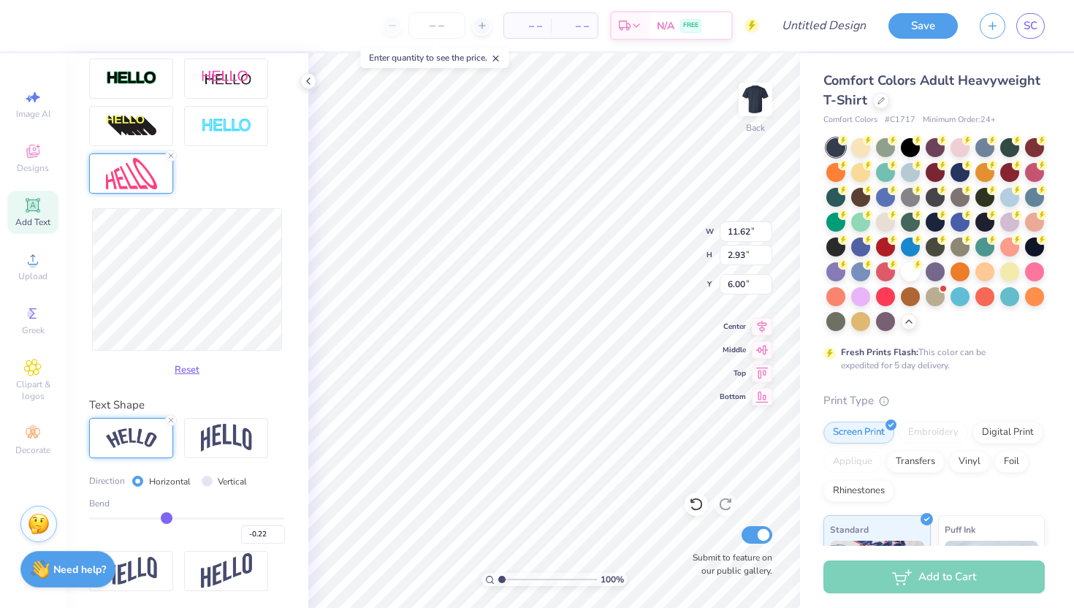
type input "-0.25"
type input "-0.27"
type input "-0.29"
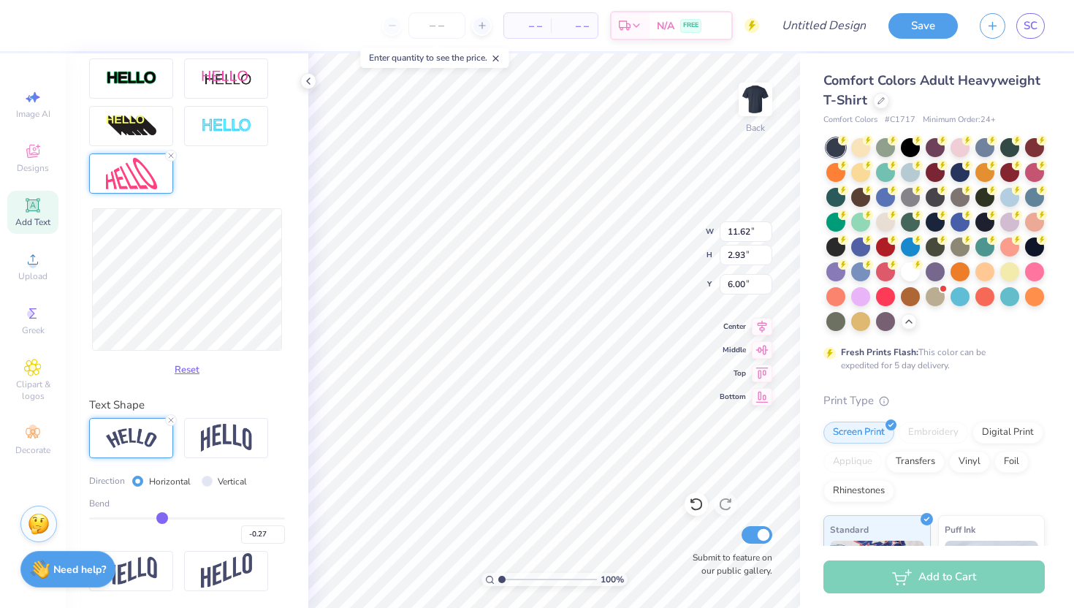
type input "-0.29"
type input "-0.3"
type input "-0.30"
type input "-0.32"
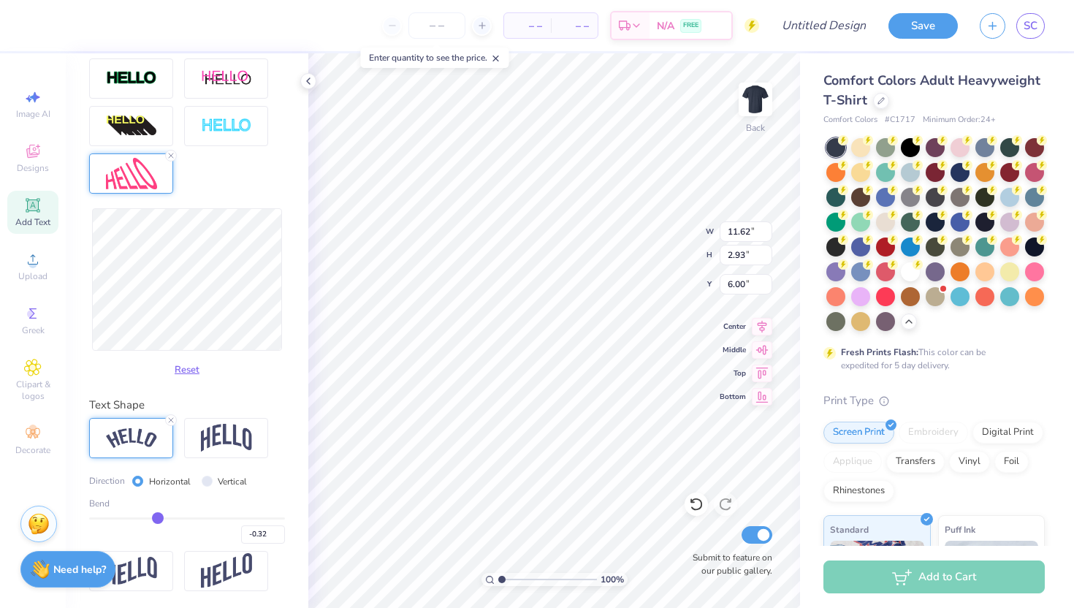
type input "-0.33"
drag, startPoint x: 230, startPoint y: 518, endPoint x: 156, endPoint y: 519, distance: 73.8
type input "-0.33"
click at [156, 519] on input "range" at bounding box center [187, 518] width 196 height 2
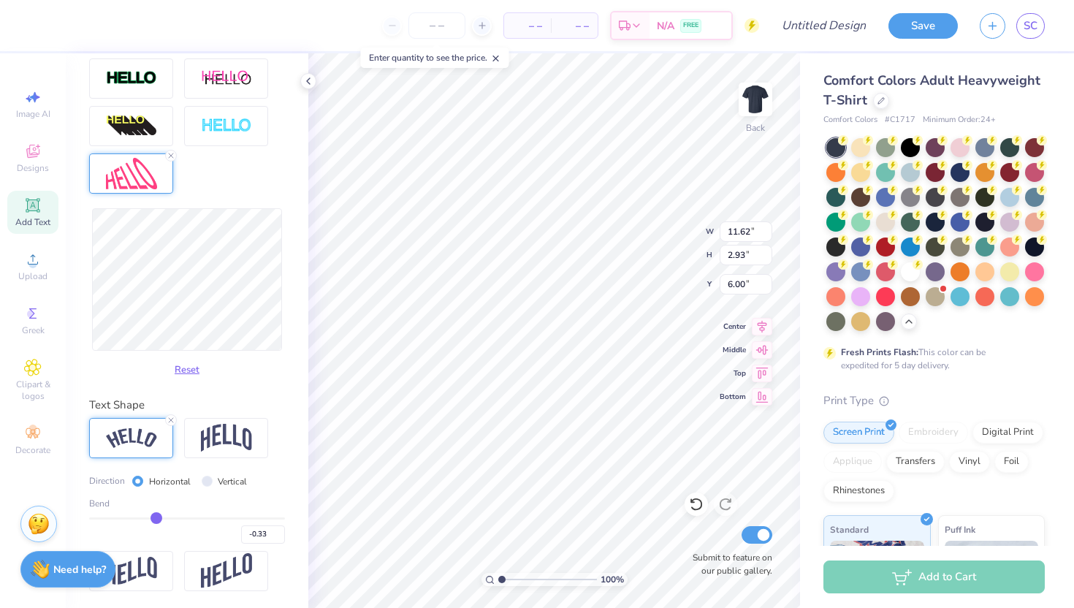
type input "10.97"
type input "2.17"
type input "6.38"
type input "-0.31"
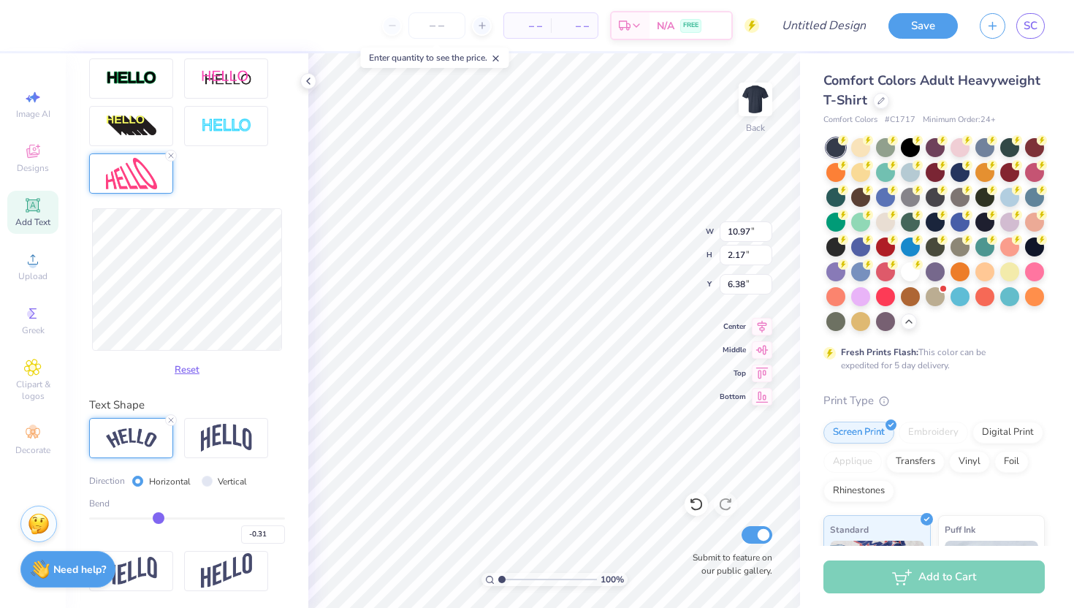
type input "-0.3"
type input "-0.30"
type input "-0.29"
type input "-0.25"
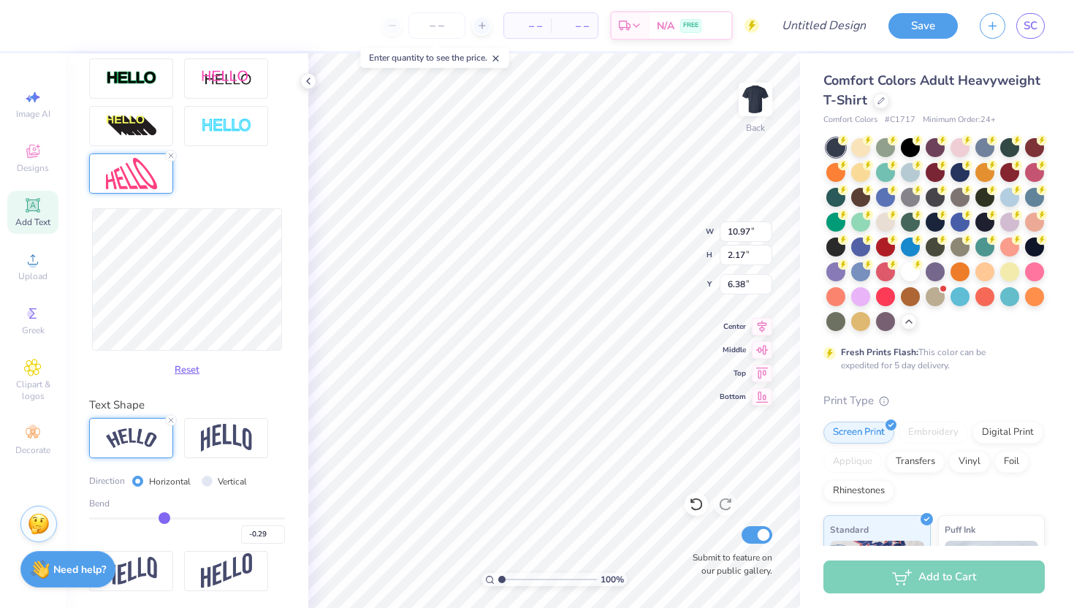
type input "-0.25"
type input "-0.22"
type input "-0.2"
type input "-0.20"
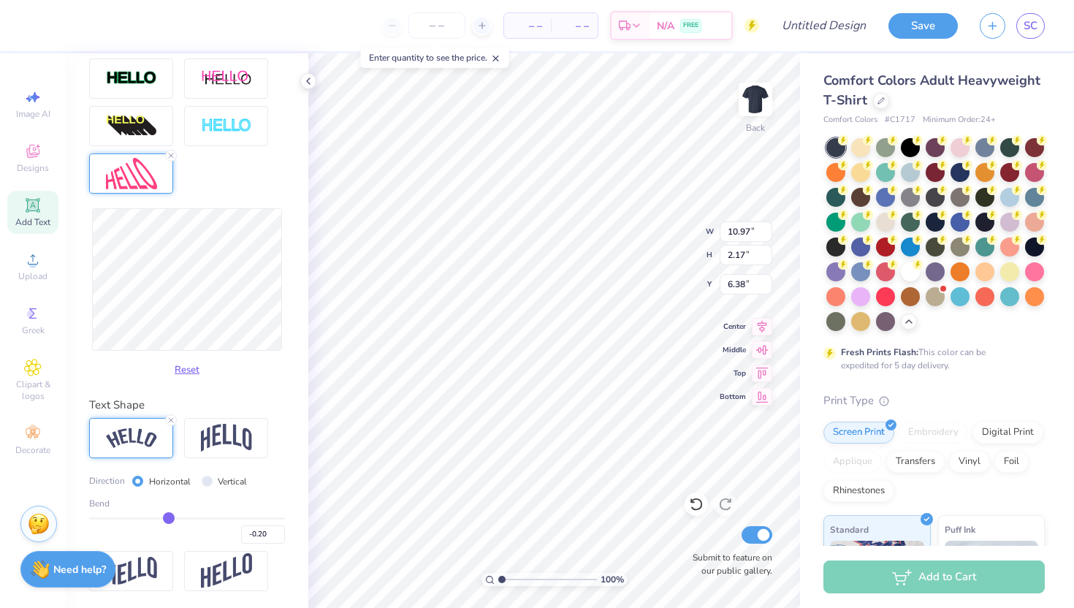
type input "-0.18"
type input "-0.17"
type input "-0.16"
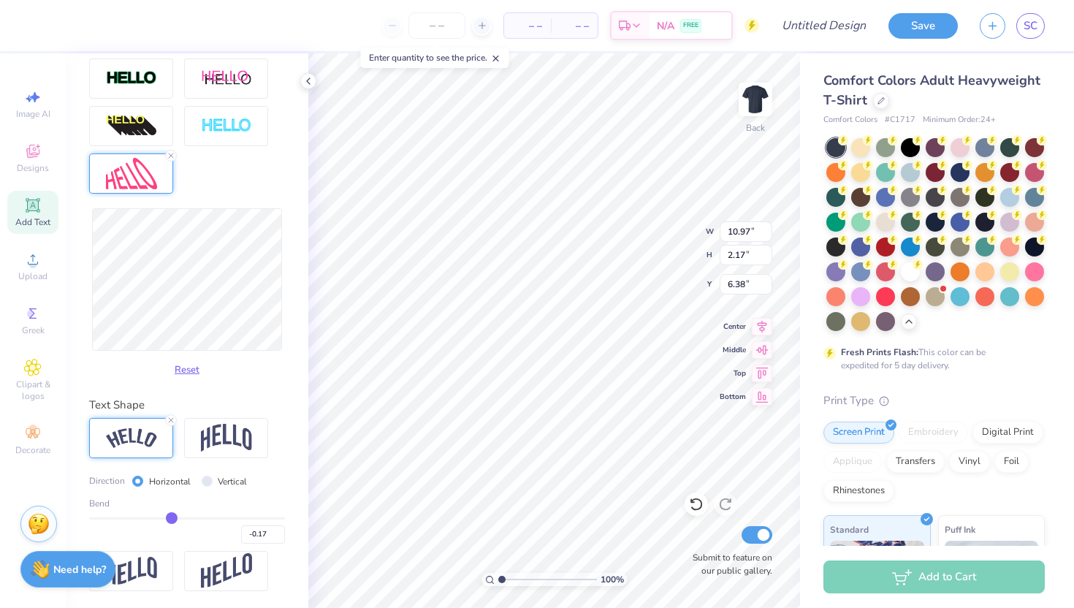
type input "-0.16"
type input "-0.15"
type input "-0.14"
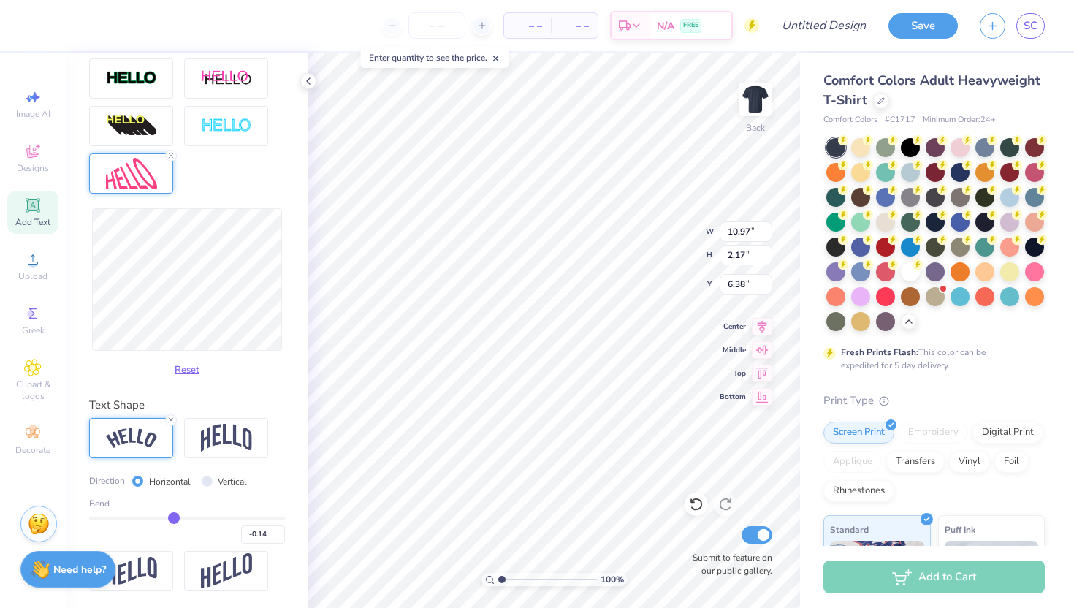
type input "-0.13"
type input "-0.12"
type input "-0.11"
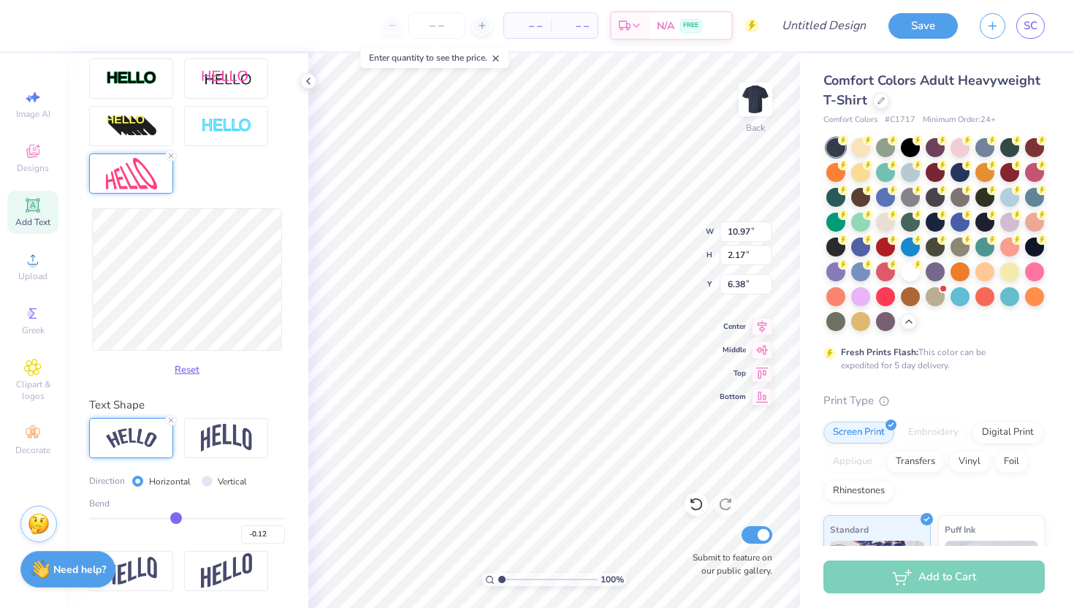
type input "-0.11"
type input "-0.1"
type input "-0.10"
type input "-0.09"
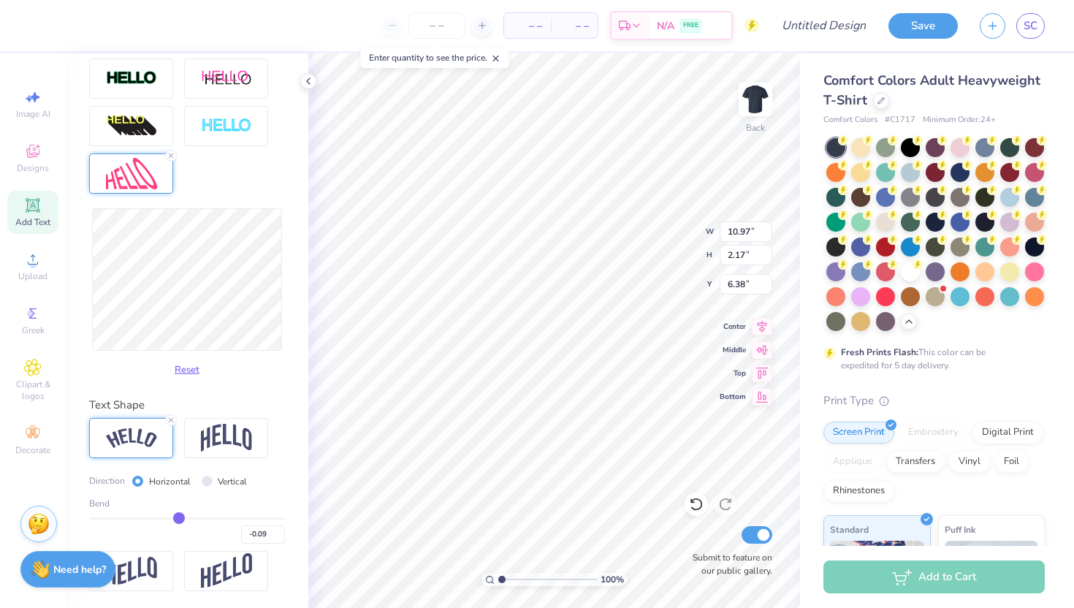
type input "-0.08"
type input "-0.07"
drag, startPoint x: 158, startPoint y: 516, endPoint x: 180, endPoint y: 516, distance: 21.9
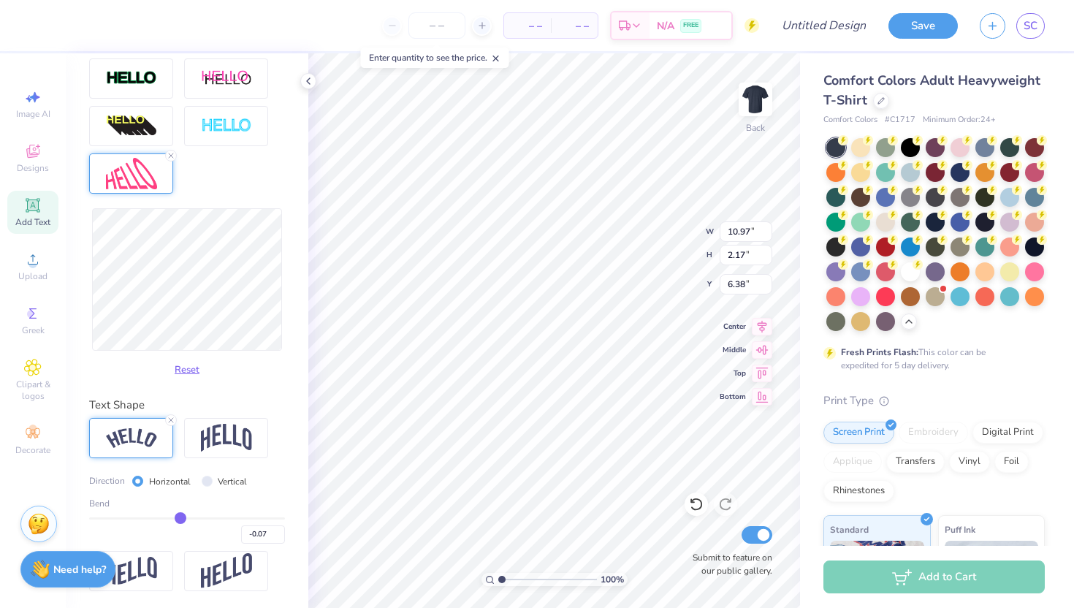
type input "-0.07"
click at [180, 517] on input "range" at bounding box center [187, 518] width 196 height 2
type input "9.78"
type input "1.58"
type input "6.67"
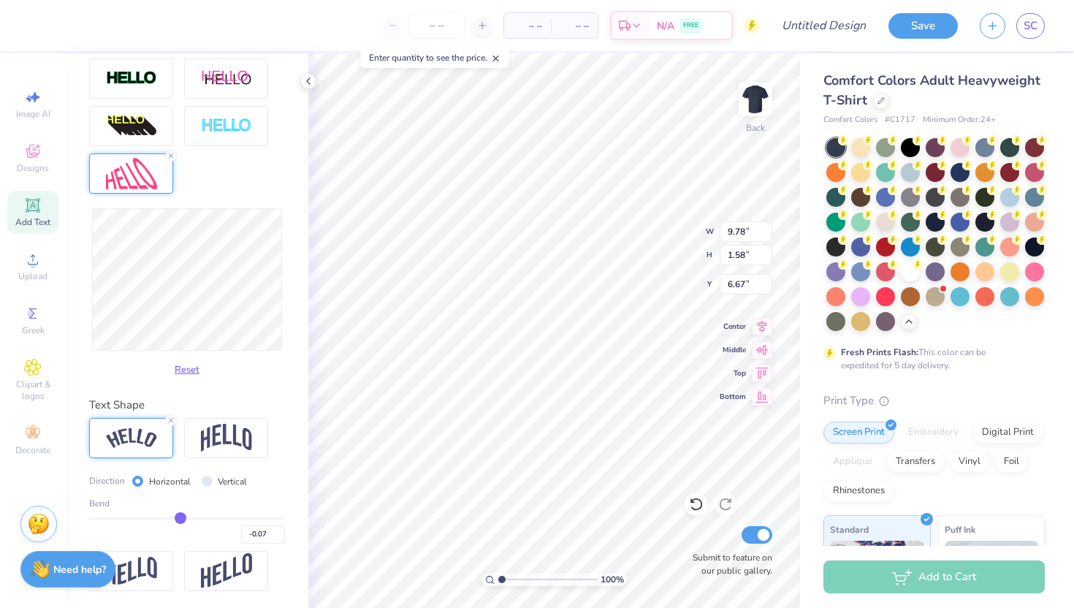
type input "-0.06"
type input "-0.05"
type input "-0.02"
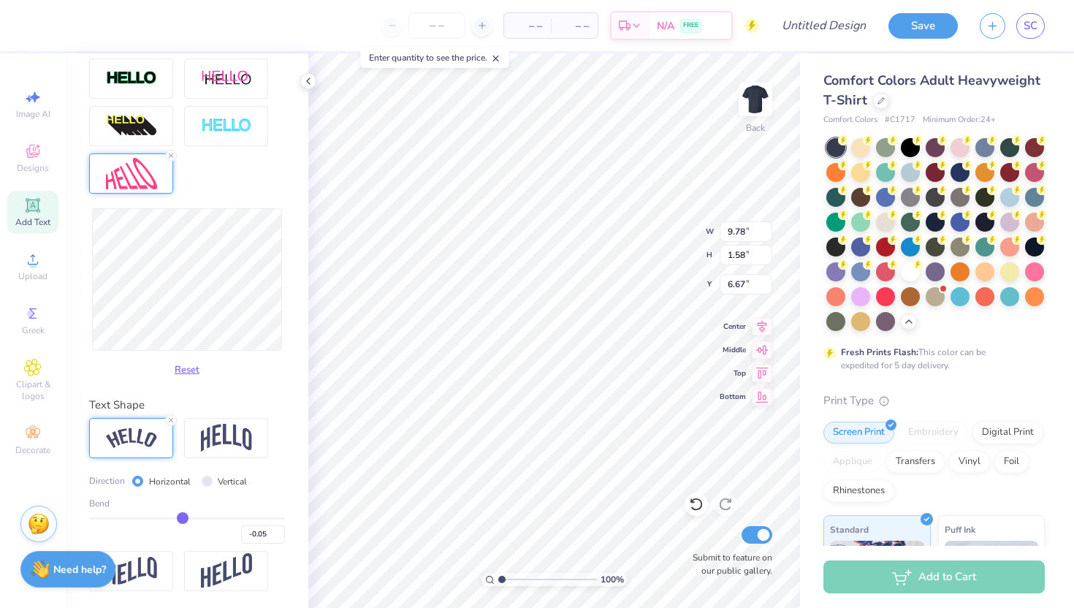
type input "-0.02"
type input "0.01"
type input "0.04"
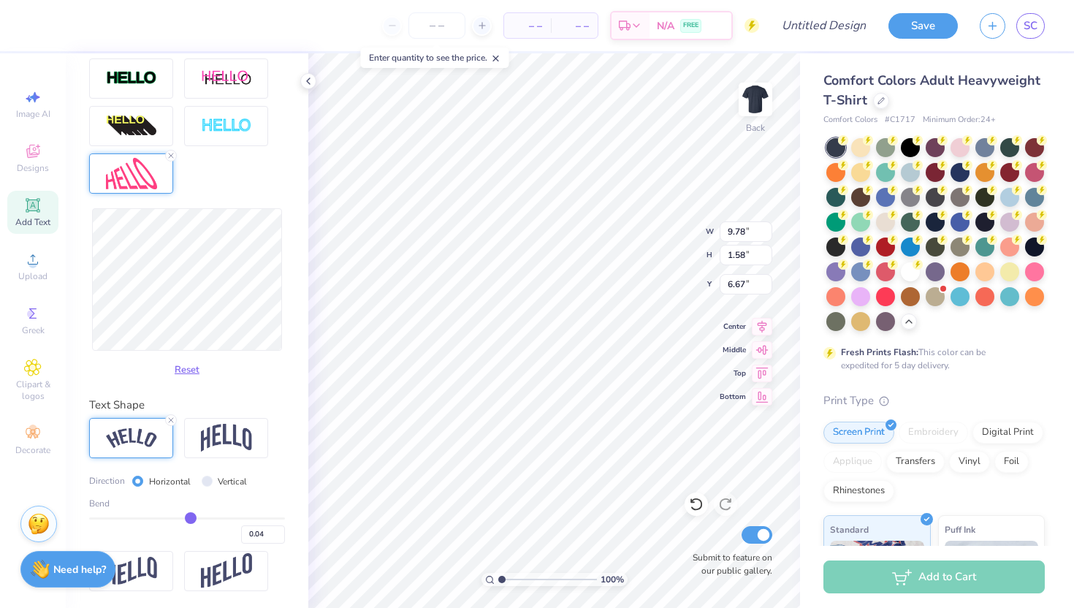
type input "0.07"
type input "0.09"
type input "0.1"
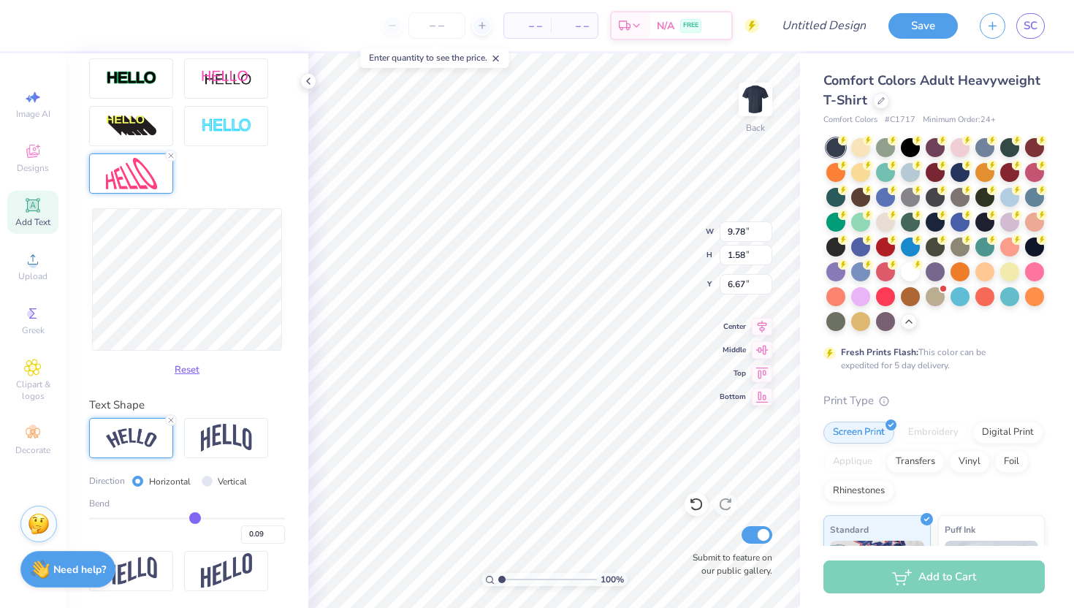
type input "0.10"
type input "0.11"
drag, startPoint x: 180, startPoint y: 516, endPoint x: 196, endPoint y: 516, distance: 16.8
type input "0.11"
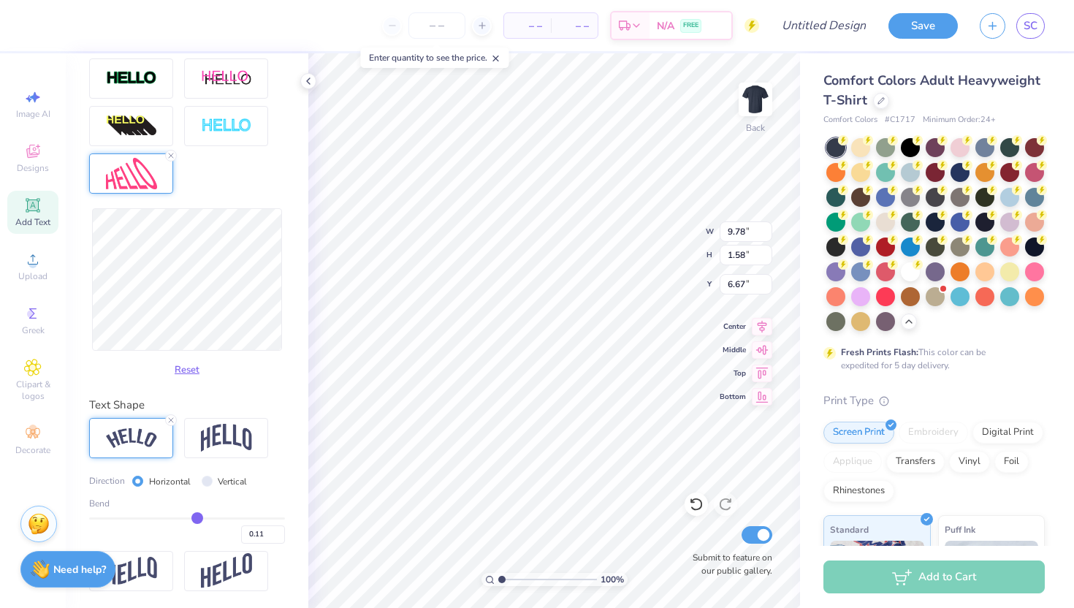
click at [196, 517] on input "range" at bounding box center [187, 518] width 196 height 2
type input "9.97"
type input "1.62"
type input "6.65"
type input "0.1"
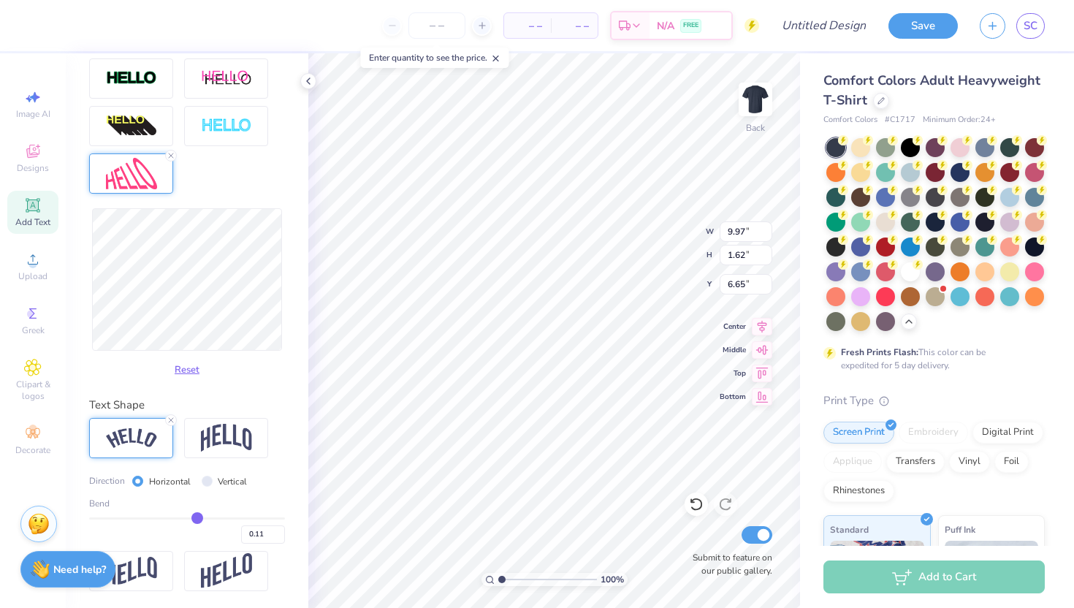
type input "0.10"
type input "0.11"
type input "0.12"
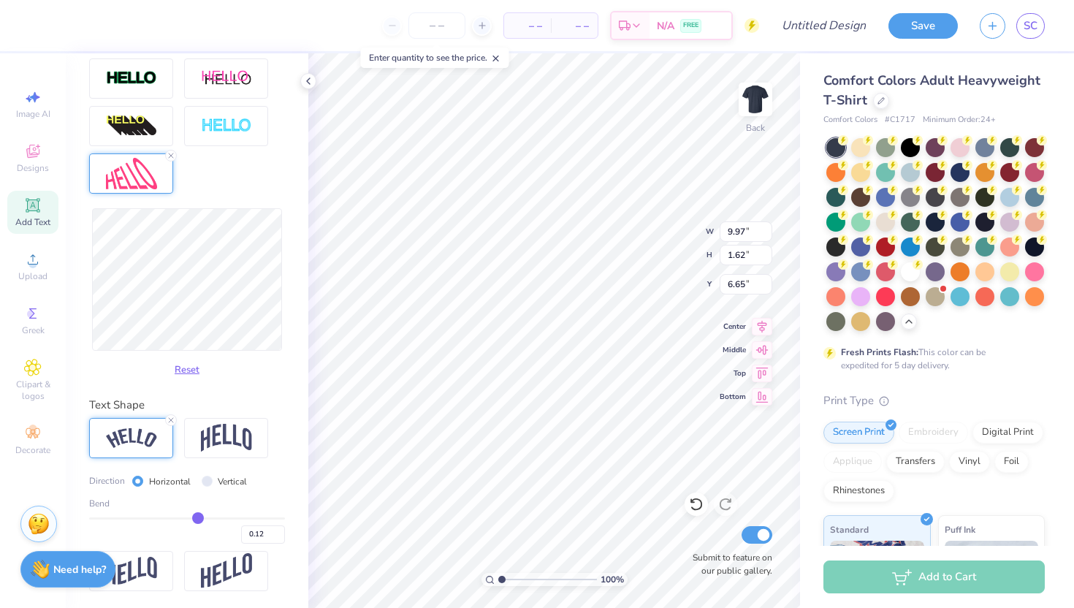
type input "0.14"
type input "0.17"
type input "0.18"
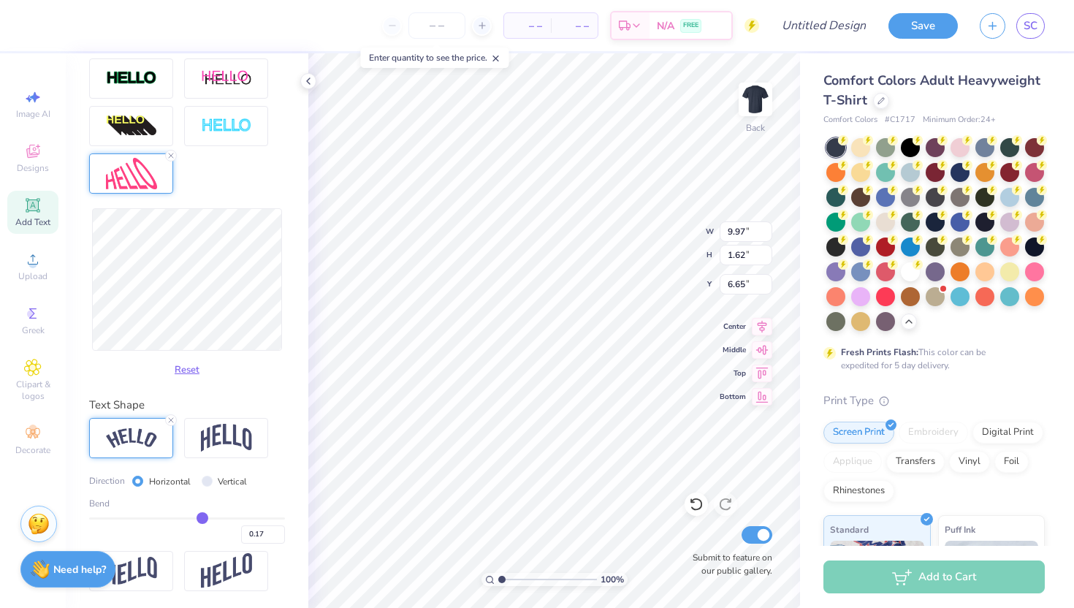
type input "0.18"
type input "0.19"
type input "0.2"
type input "0.20"
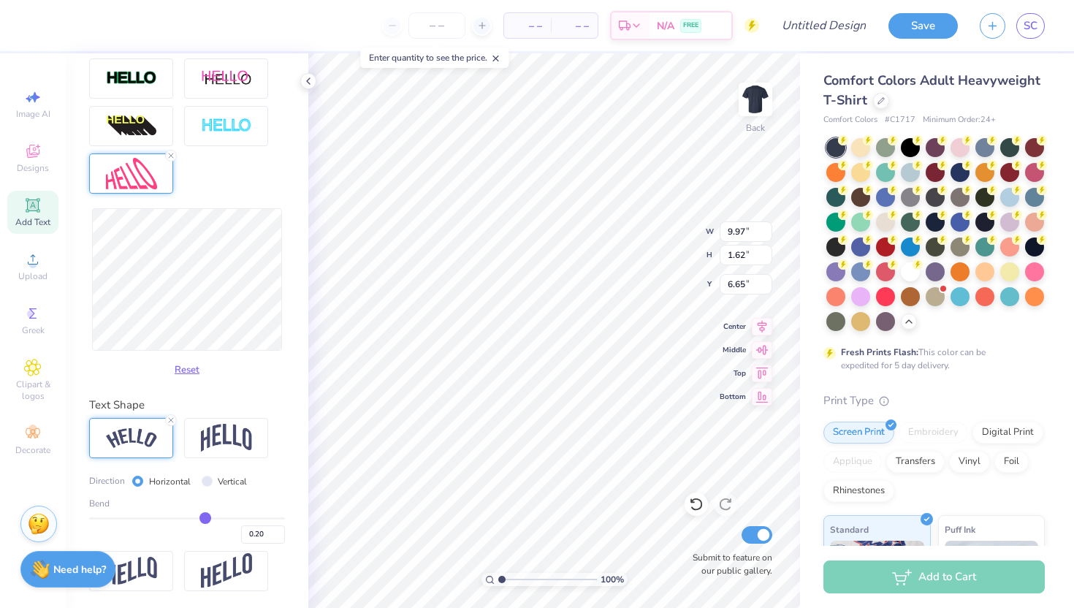
type input "0.22"
type input "0.23"
drag, startPoint x: 195, startPoint y: 514, endPoint x: 208, endPoint y: 514, distance: 13.1
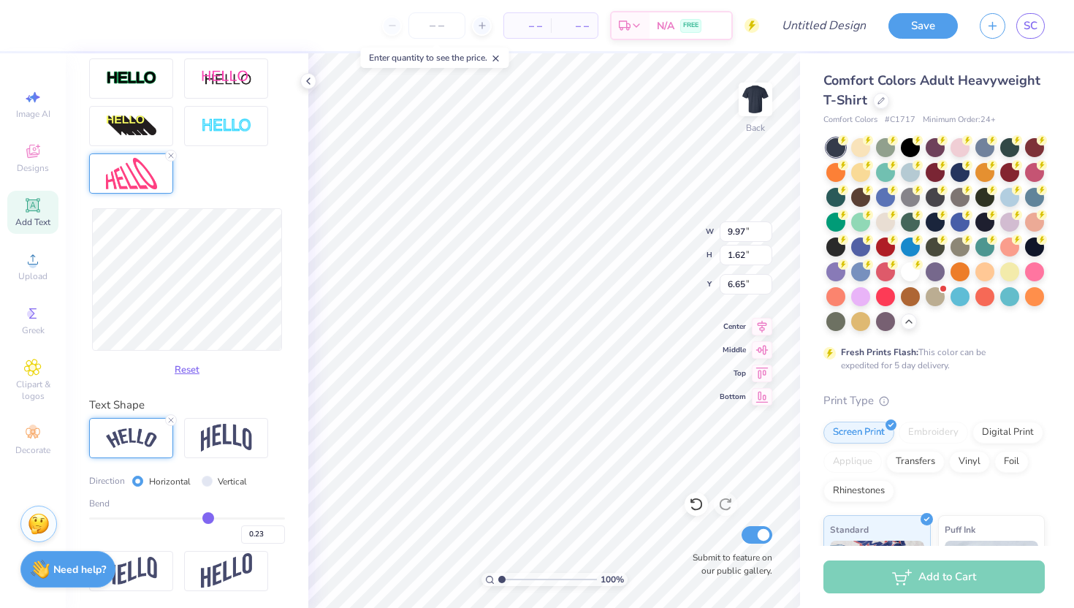
type input "0.23"
click at [208, 517] on input "range" at bounding box center [187, 518] width 196 height 2
type input "10.53"
type input "1.86"
type input "6.53"
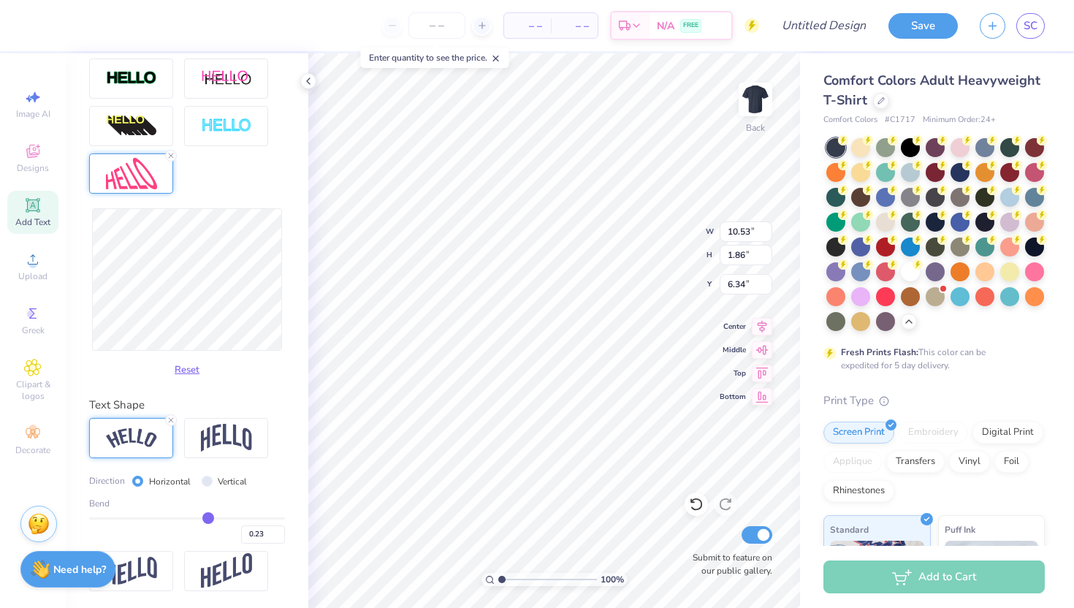
type input "6.34"
type input "6.51"
click at [37, 335] on span "Greek" at bounding box center [33, 330] width 23 height 12
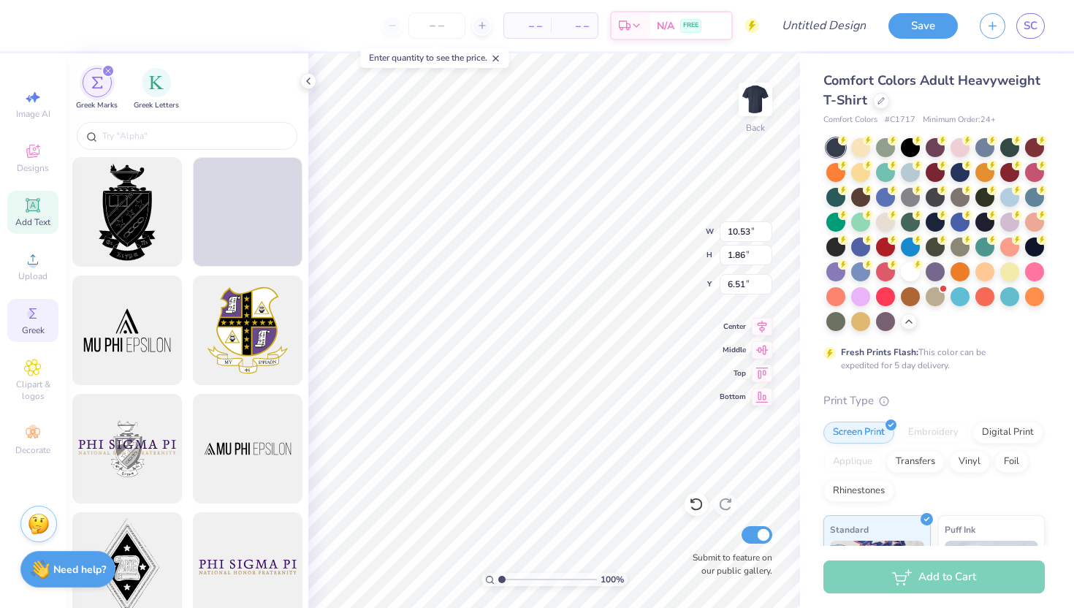
click at [31, 223] on span "Add Text" at bounding box center [32, 222] width 35 height 12
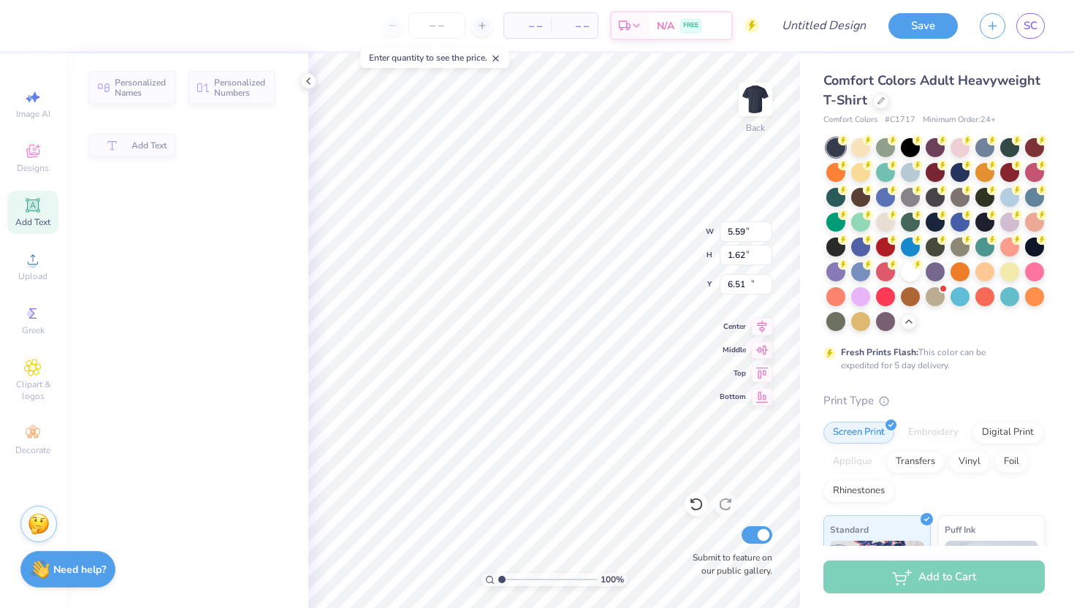
type input "5.59"
type input "1.62"
type input "11.69"
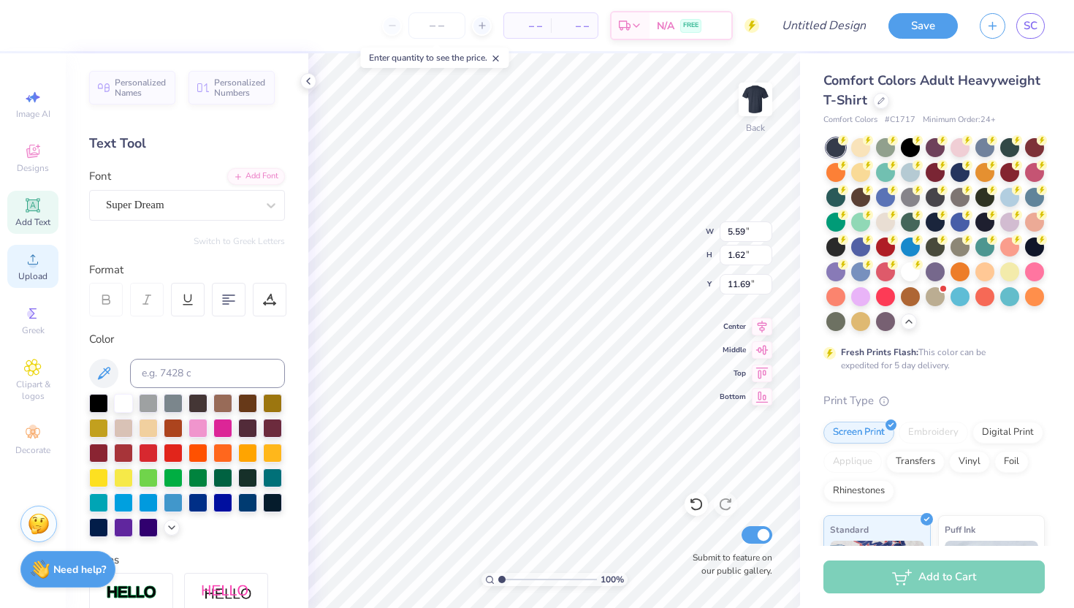
click at [29, 286] on div "Upload" at bounding box center [32, 266] width 51 height 43
type textarea "TXT"
click at [40, 164] on span "Designs" at bounding box center [33, 168] width 32 height 12
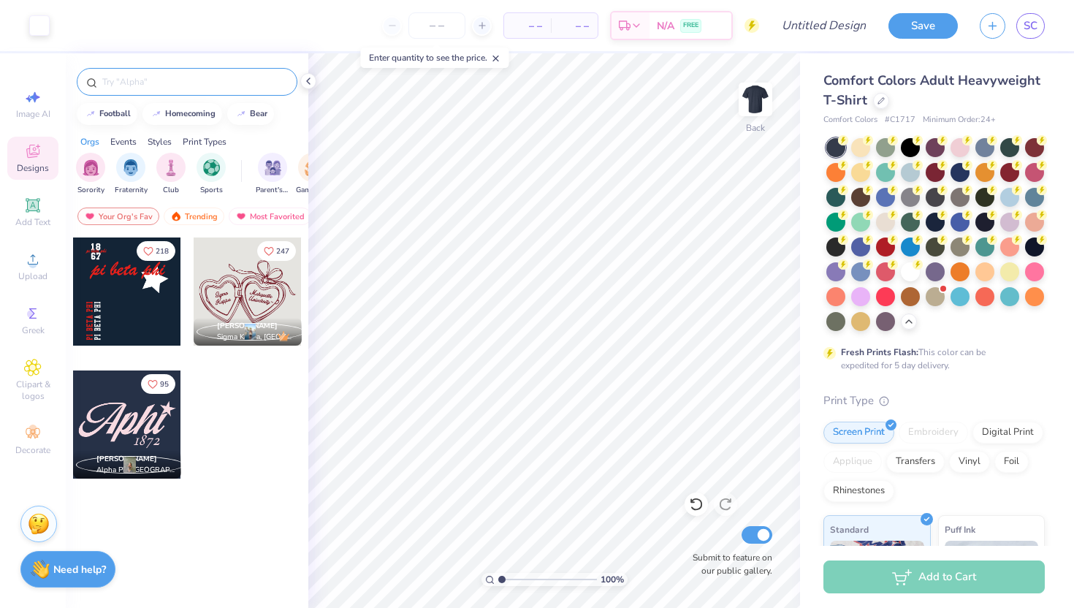
click at [175, 89] on div at bounding box center [187, 82] width 221 height 28
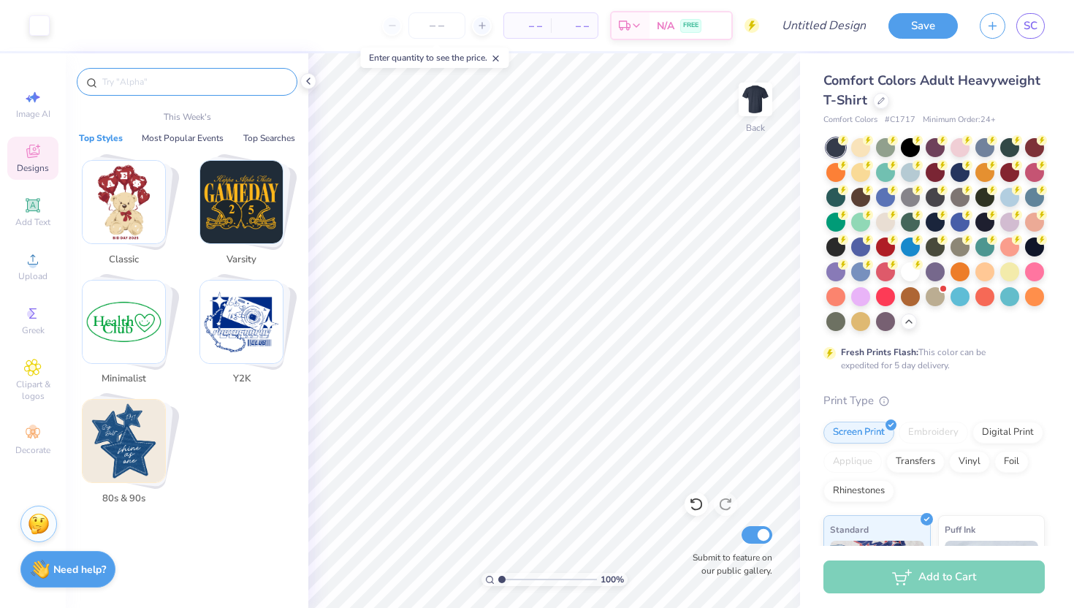
click at [172, 85] on input "text" at bounding box center [194, 81] width 187 height 15
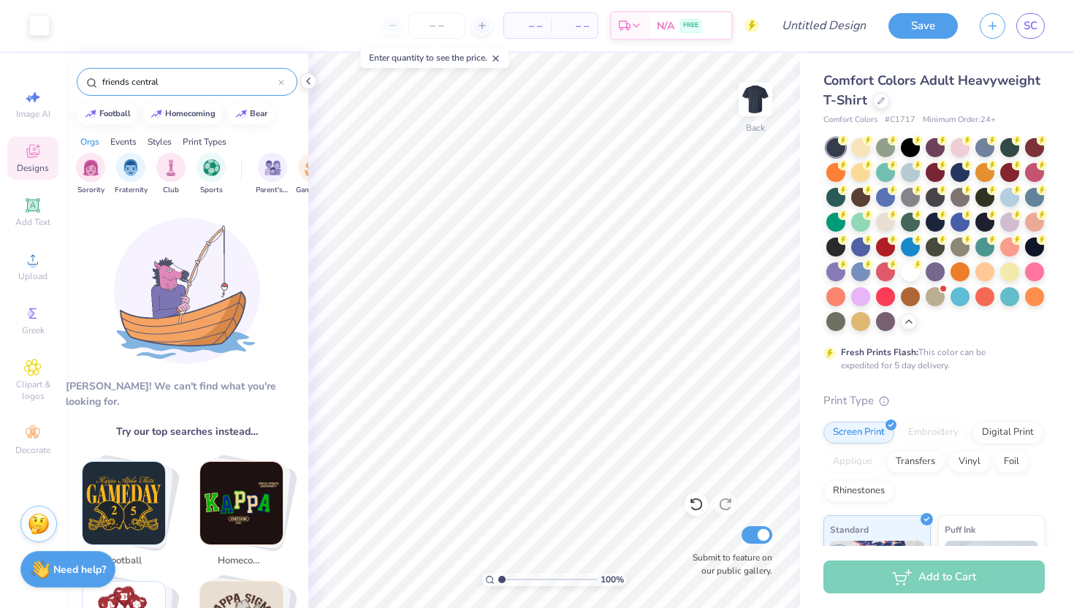
type input "friends central"
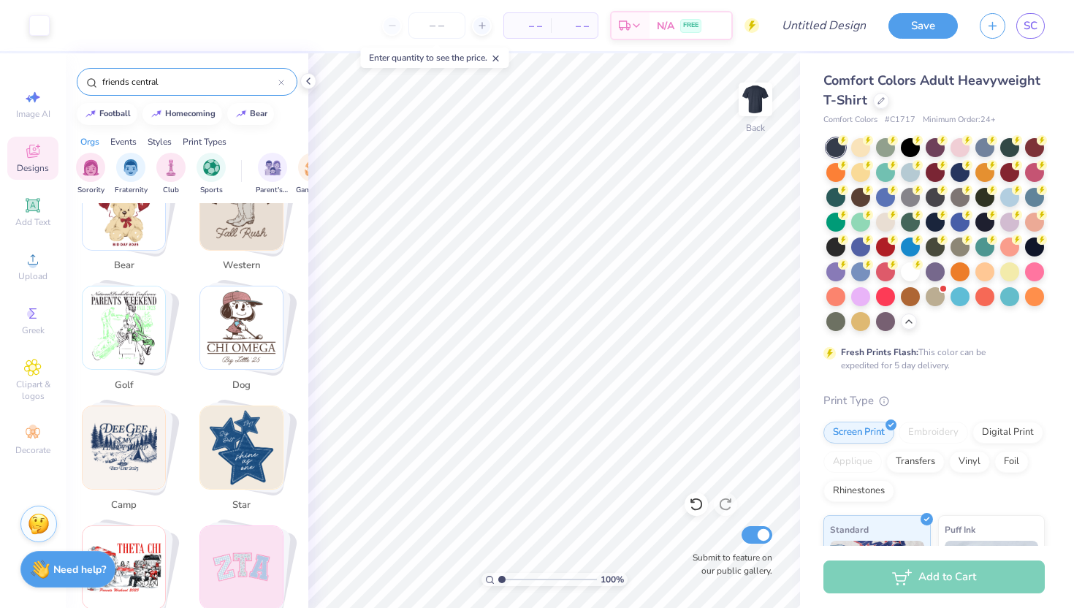
scroll to position [0, 0]
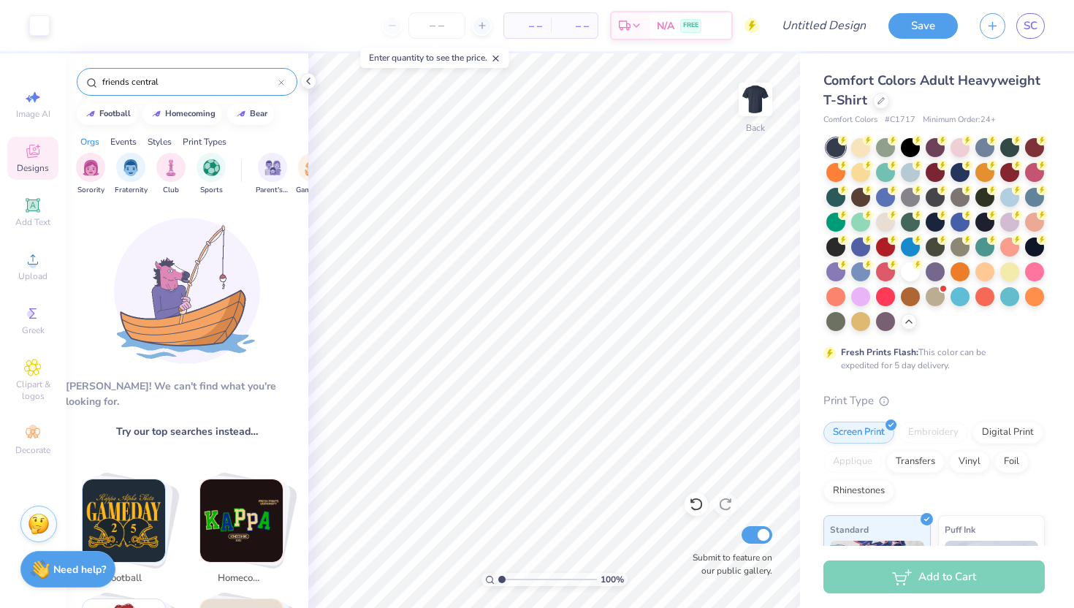
click at [280, 83] on icon at bounding box center [281, 83] width 6 height 6
type input "h"
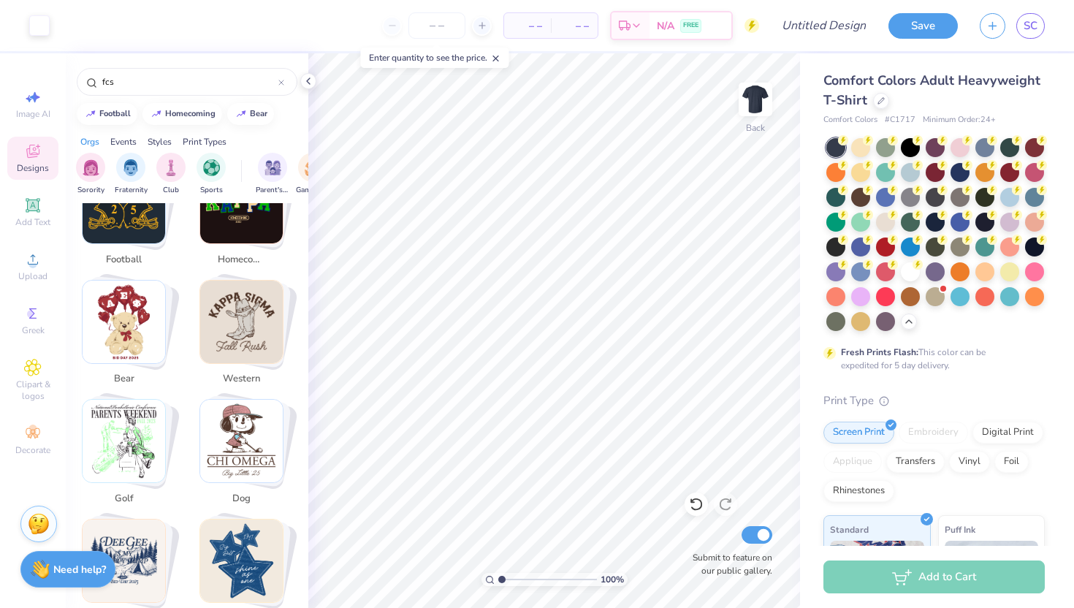
scroll to position [344, 0]
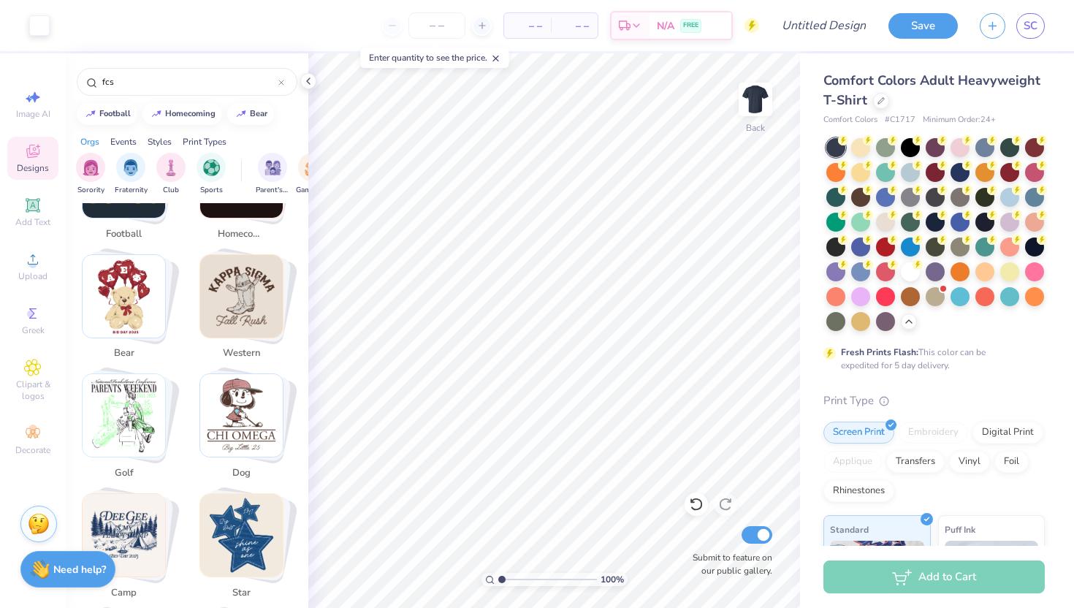
click at [135, 279] on img "Stack Card Button bear" at bounding box center [124, 296] width 83 height 83
type input "bear"
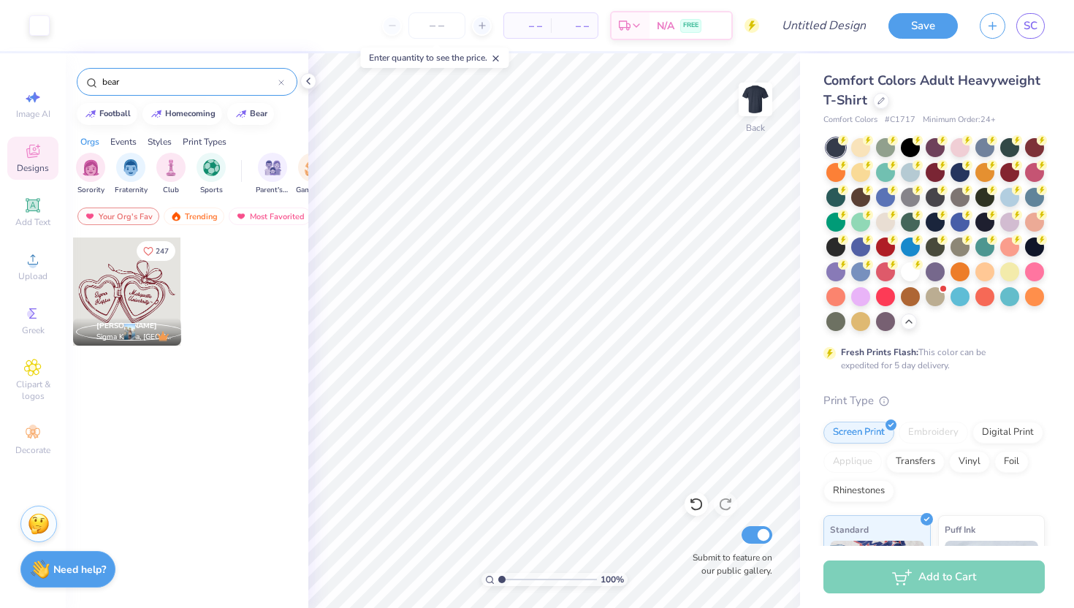
click at [280, 83] on icon at bounding box center [281, 82] width 4 height 4
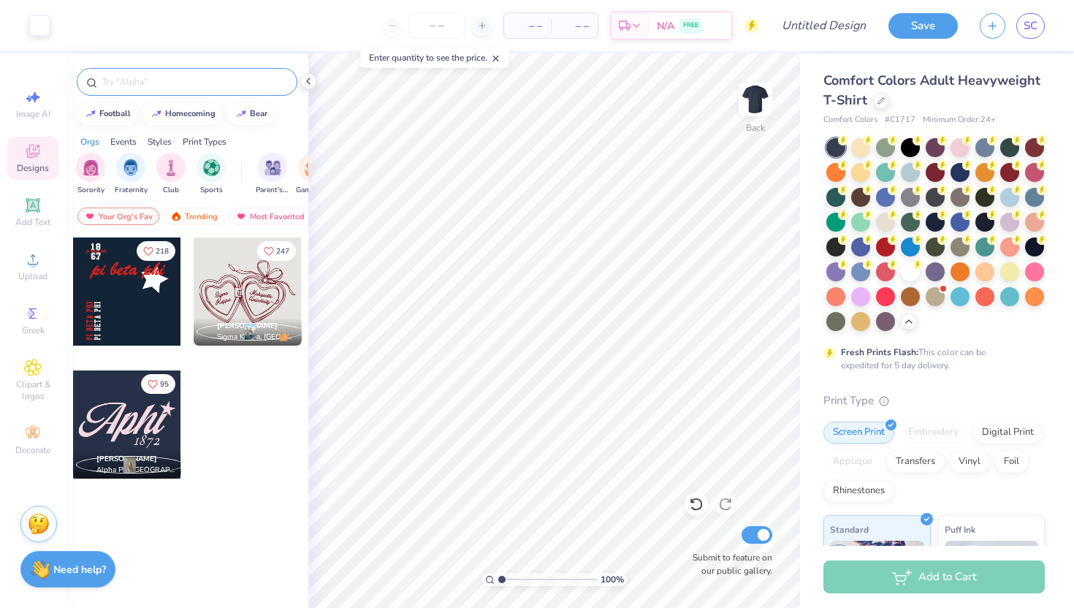
click at [253, 85] on input "text" at bounding box center [194, 81] width 187 height 15
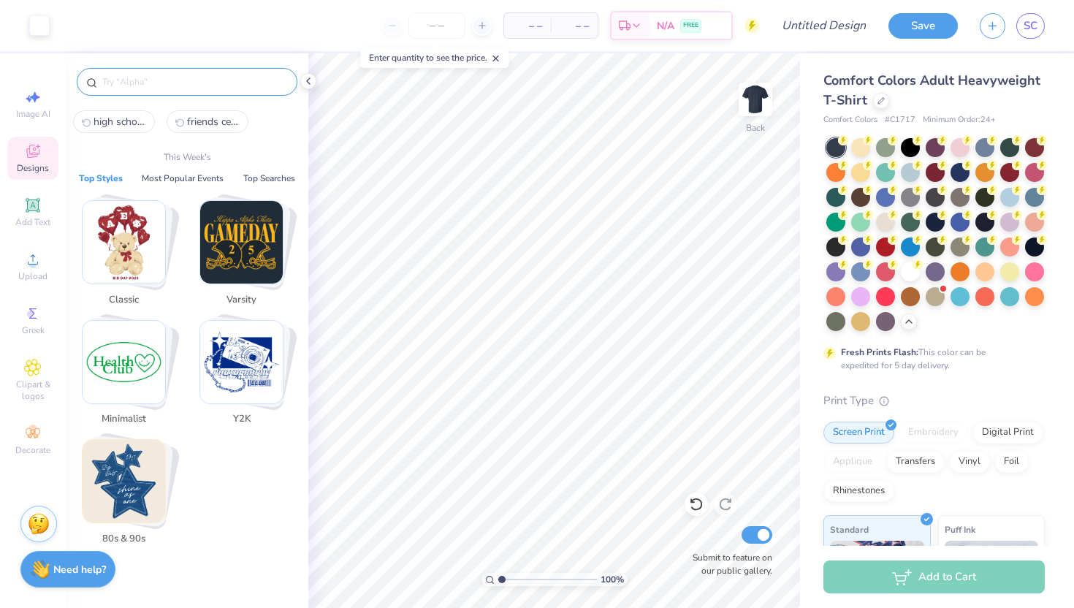
click at [126, 248] on img "Stack Card Button Classic" at bounding box center [124, 242] width 83 height 83
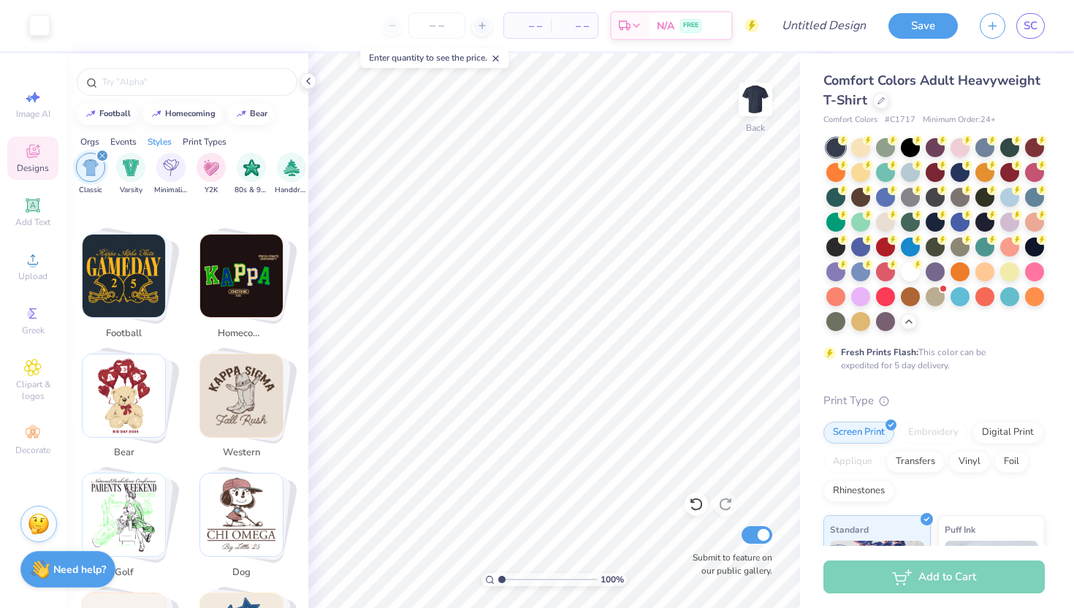
scroll to position [259, 0]
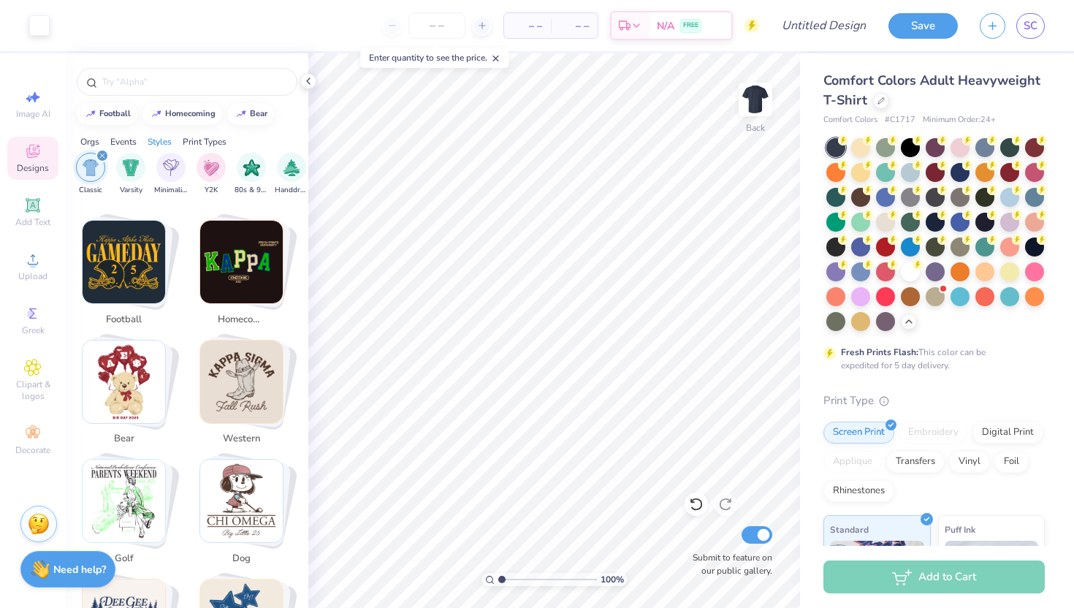
click at [141, 351] on img "Stack Card Button bear" at bounding box center [124, 381] width 83 height 83
type input "bear"
click at [145, 346] on img "Stack Card Button bear" at bounding box center [124, 381] width 83 height 83
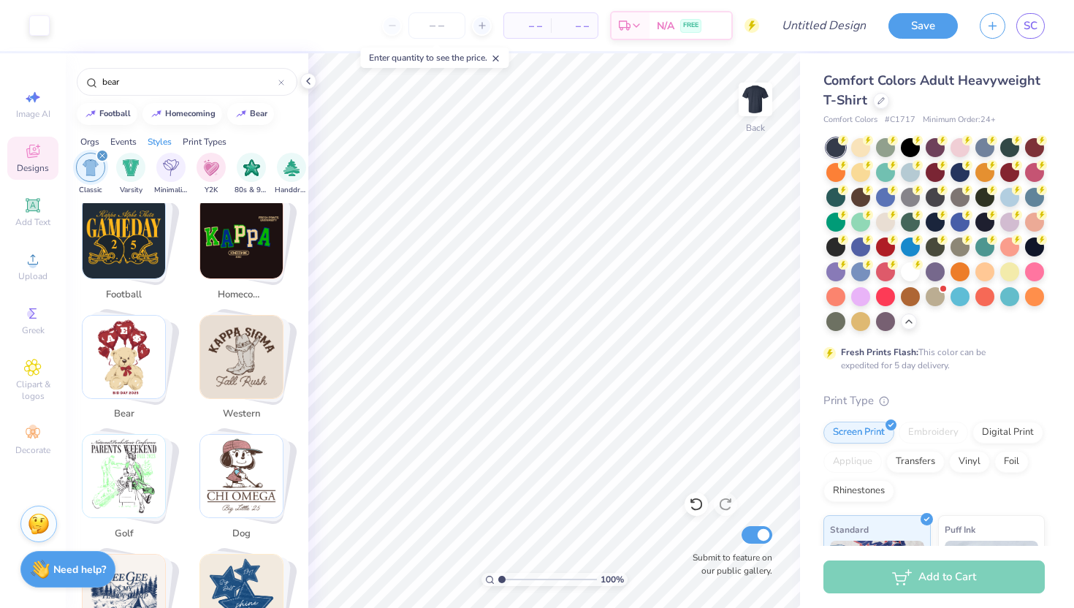
scroll to position [286, 0]
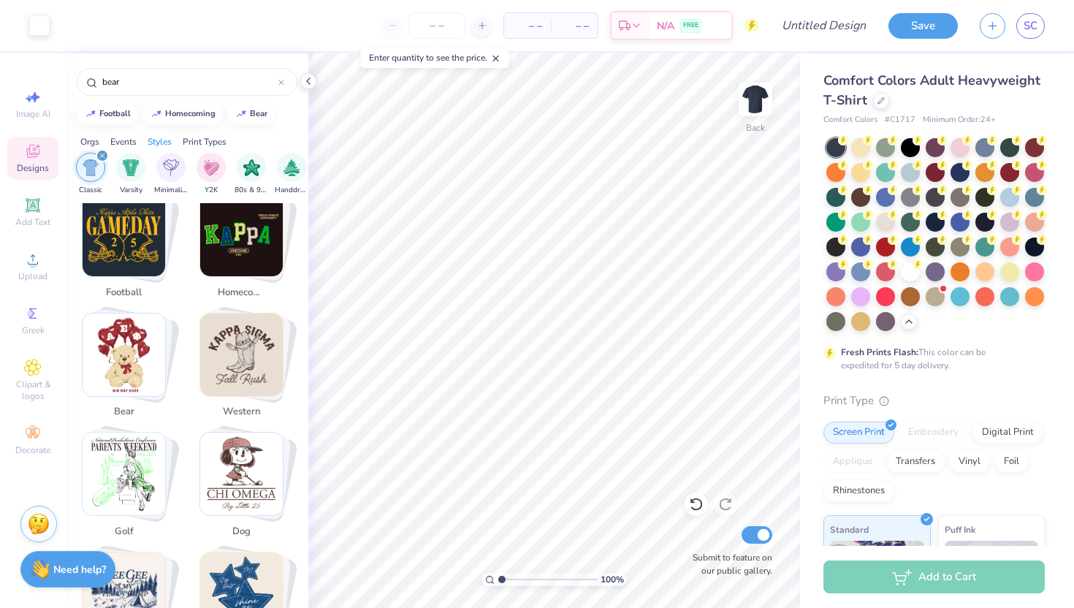
click at [123, 359] on img "Stack Card Button bear" at bounding box center [124, 354] width 83 height 83
click at [135, 359] on img "Stack Card Button bear" at bounding box center [124, 354] width 83 height 83
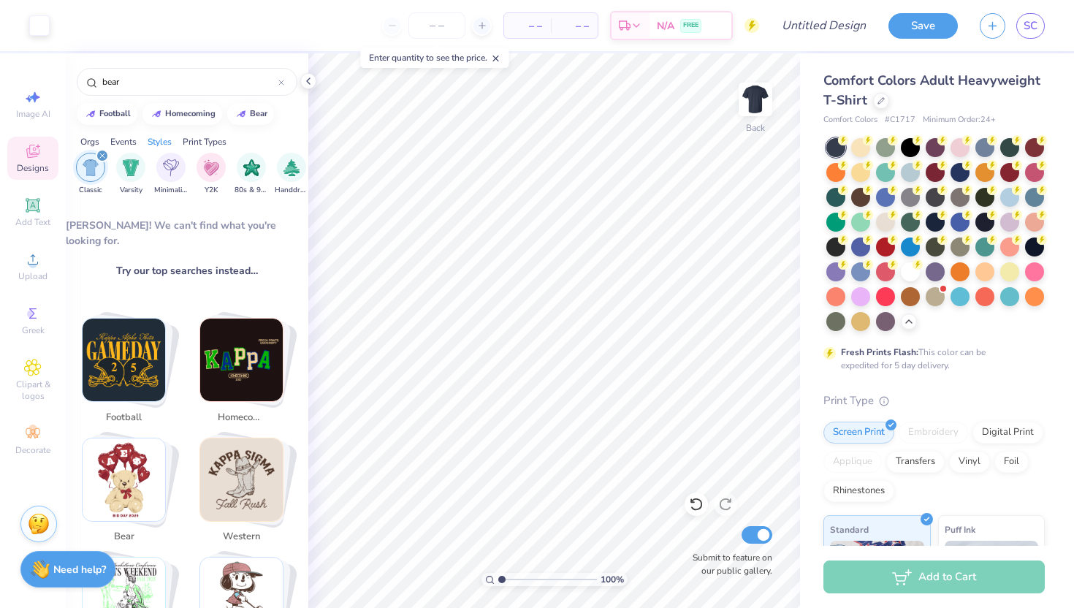
scroll to position [317, 0]
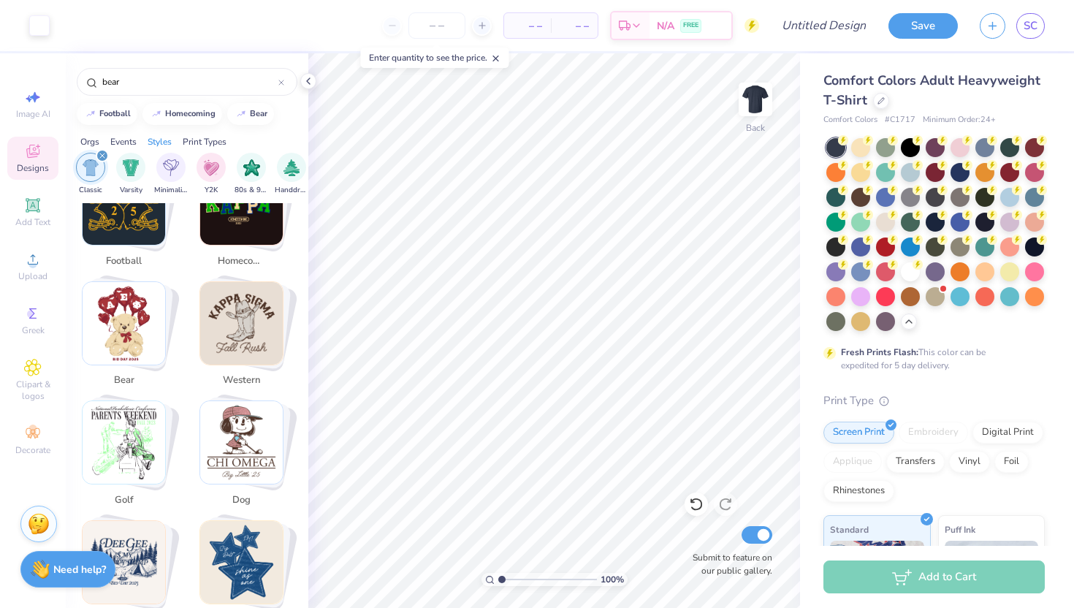
click at [121, 340] on img "Stack Card Button bear" at bounding box center [124, 323] width 83 height 83
click at [125, 335] on img "Stack Card Button bear" at bounding box center [124, 323] width 83 height 83
click at [114, 330] on img "Stack Card Button bear" at bounding box center [124, 323] width 83 height 83
click at [102, 297] on img "Stack Card Button bear" at bounding box center [124, 323] width 83 height 83
click at [97, 295] on img "Stack Card Button bear" at bounding box center [124, 323] width 83 height 83
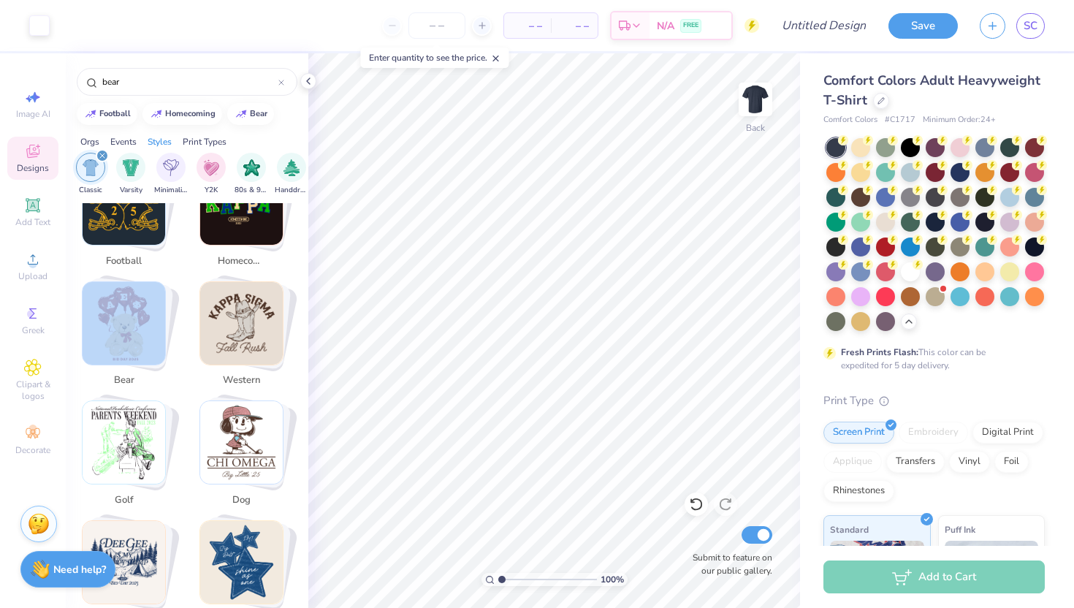
scroll to position [0, 0]
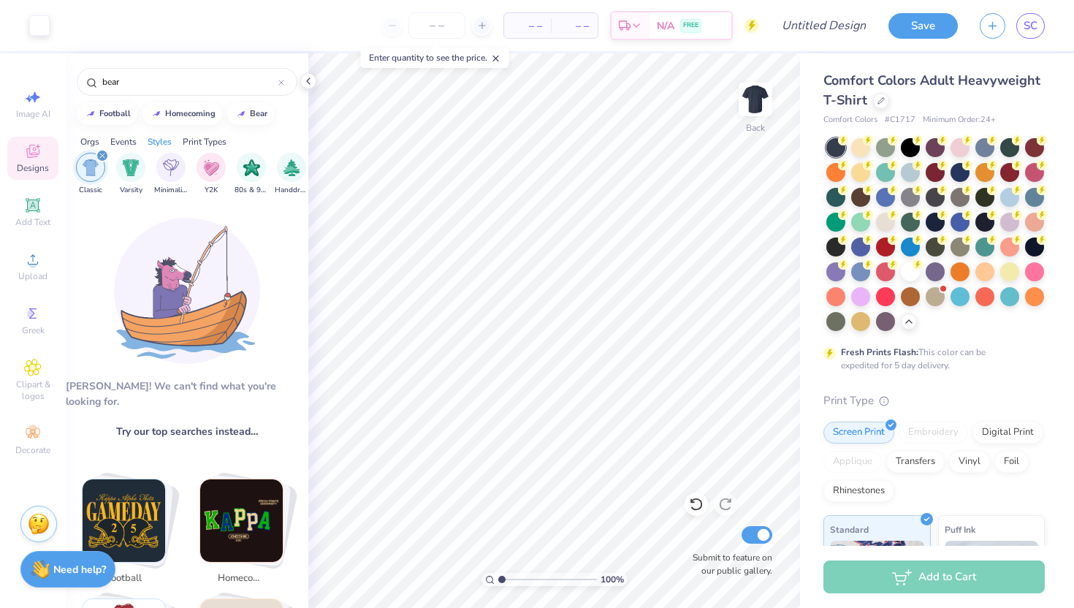
click at [139, 378] on div "[PERSON_NAME]! We can't find what you're looking for." at bounding box center [187, 393] width 242 height 31
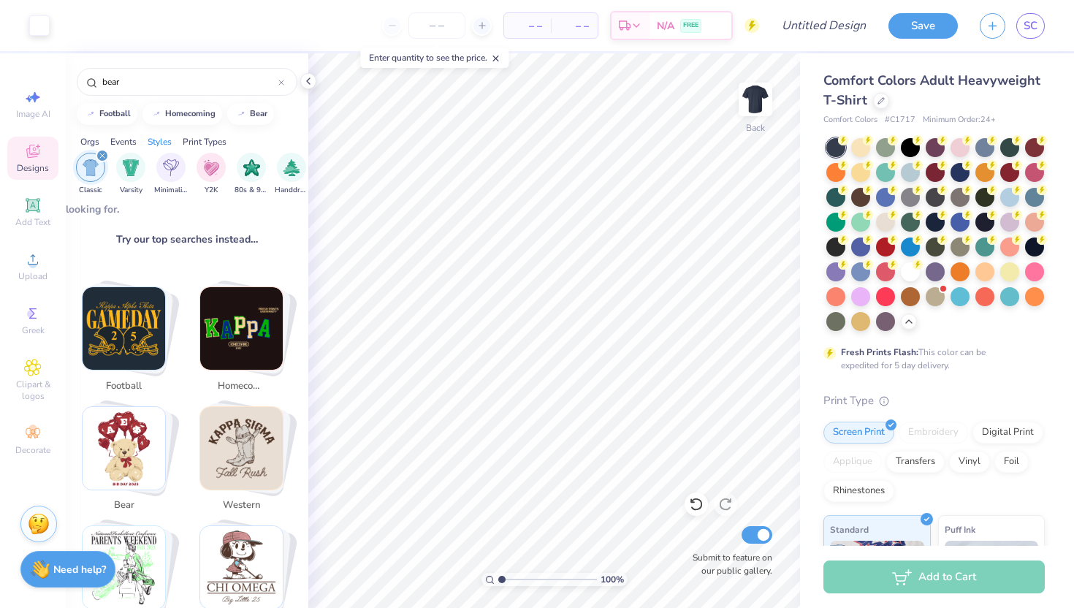
scroll to position [206, 0]
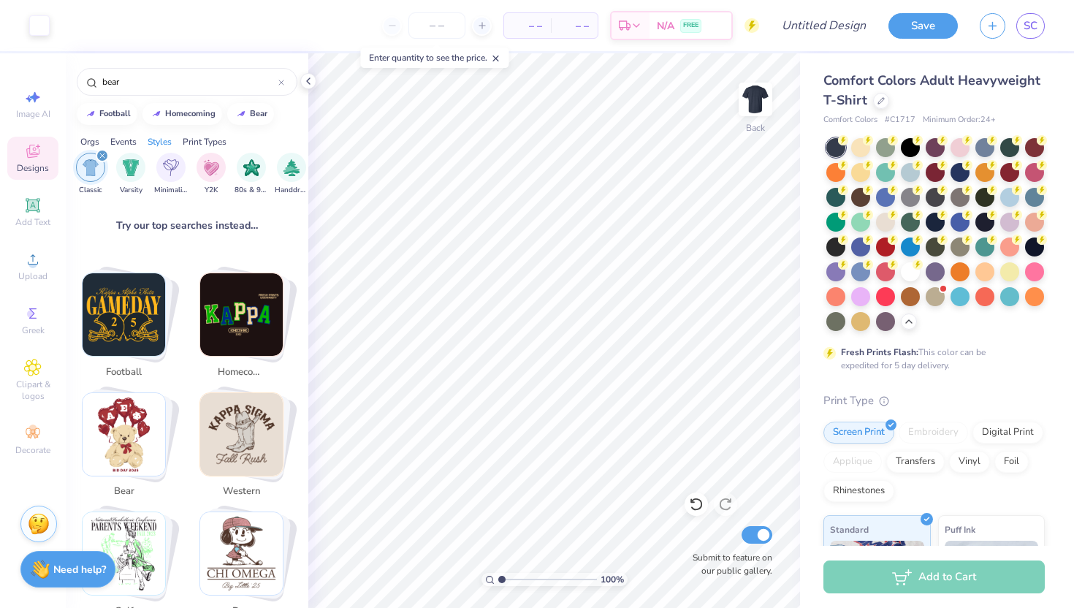
click at [127, 419] on img "Stack Card Button bear" at bounding box center [124, 434] width 83 height 83
click at [118, 435] on img "Stack Card Button bear" at bounding box center [124, 434] width 83 height 83
click at [310, 83] on icon at bounding box center [308, 81] width 12 height 12
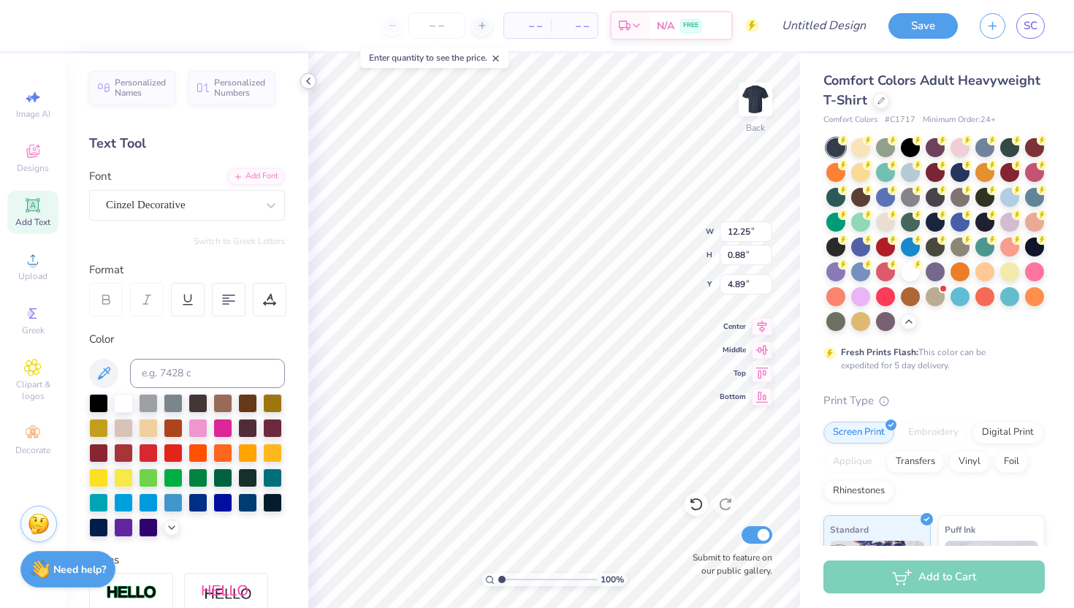
scroll to position [0, 2]
type textarea "friends central"
type input "10.53"
type input "1.86"
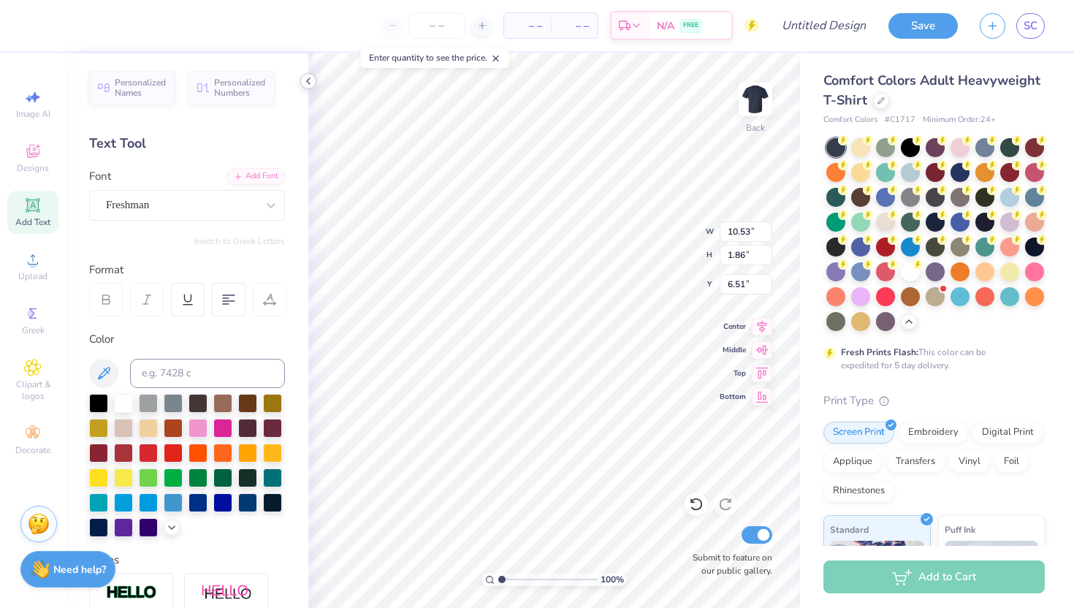
type input "6.51"
type input "5.69"
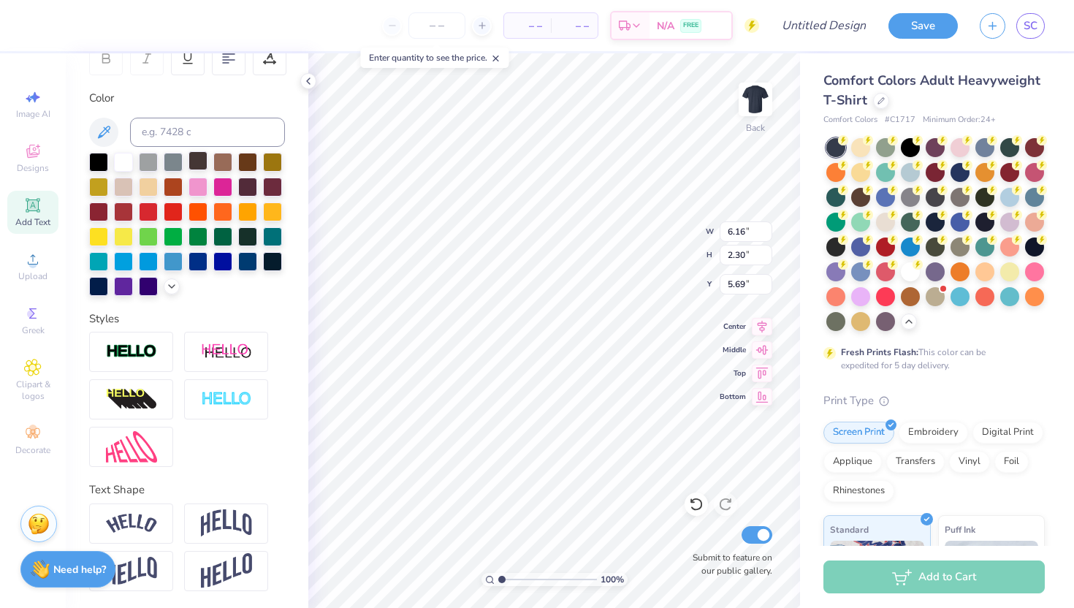
scroll to position [0, 0]
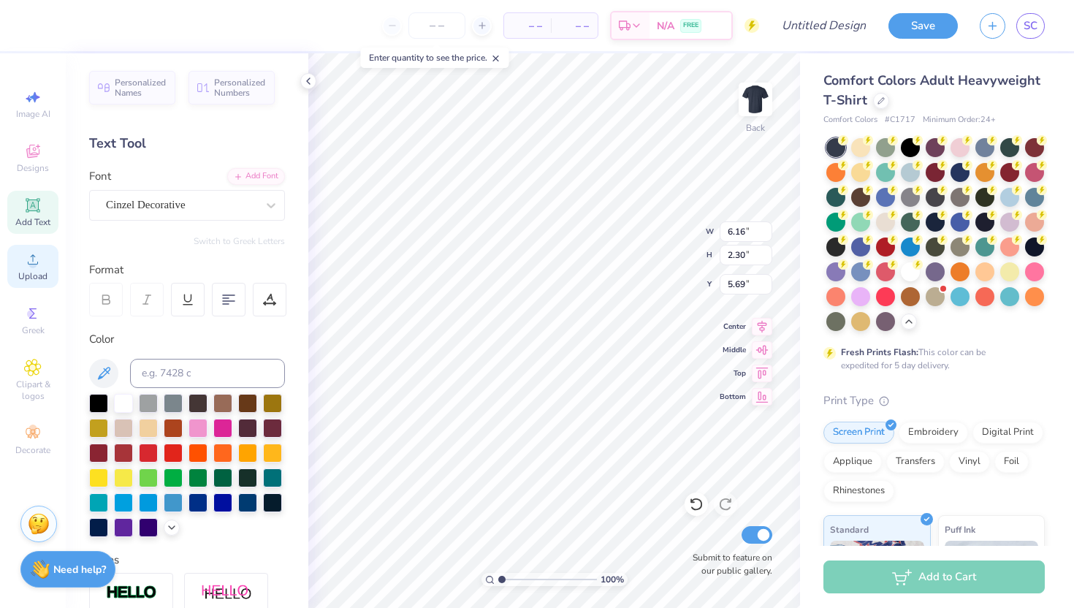
click at [35, 264] on icon at bounding box center [33, 259] width 10 height 10
click at [42, 161] on div "Designs" at bounding box center [32, 158] width 51 height 43
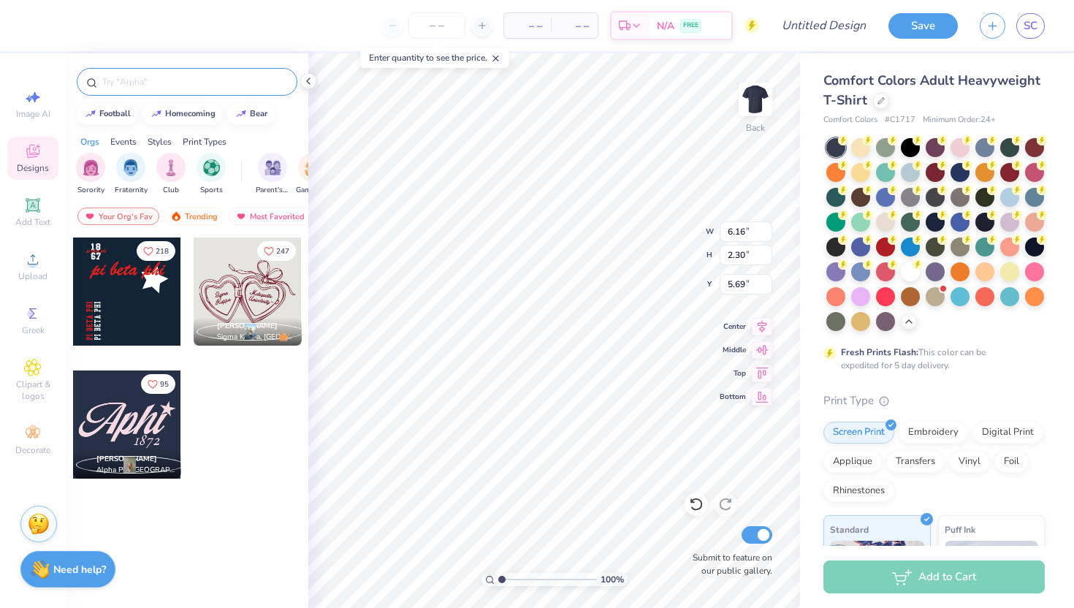
click at [158, 93] on div at bounding box center [187, 82] width 221 height 28
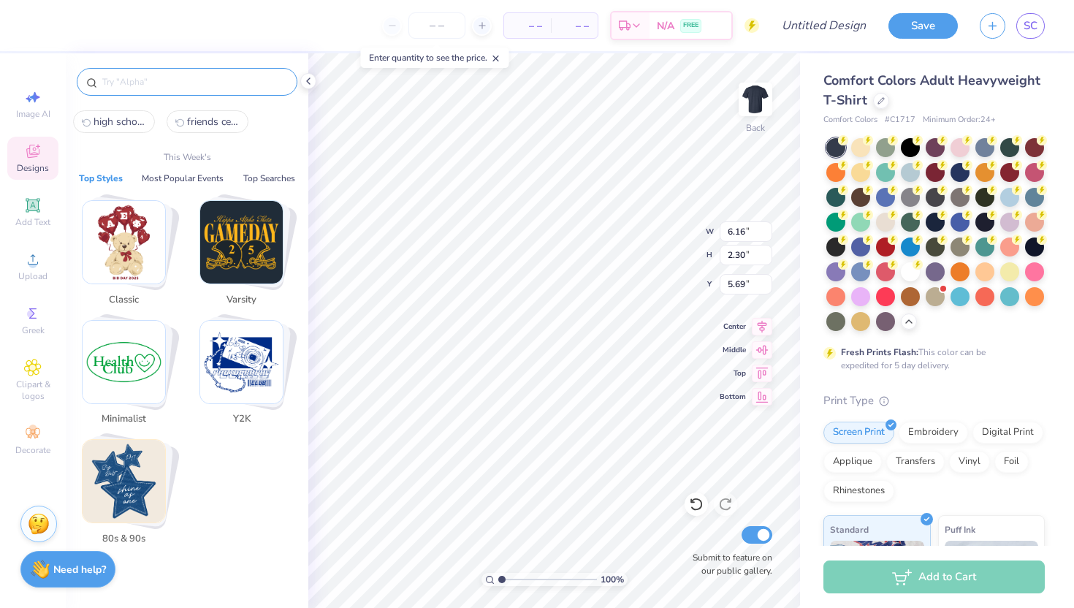
click at [153, 83] on input "text" at bounding box center [194, 81] width 187 height 15
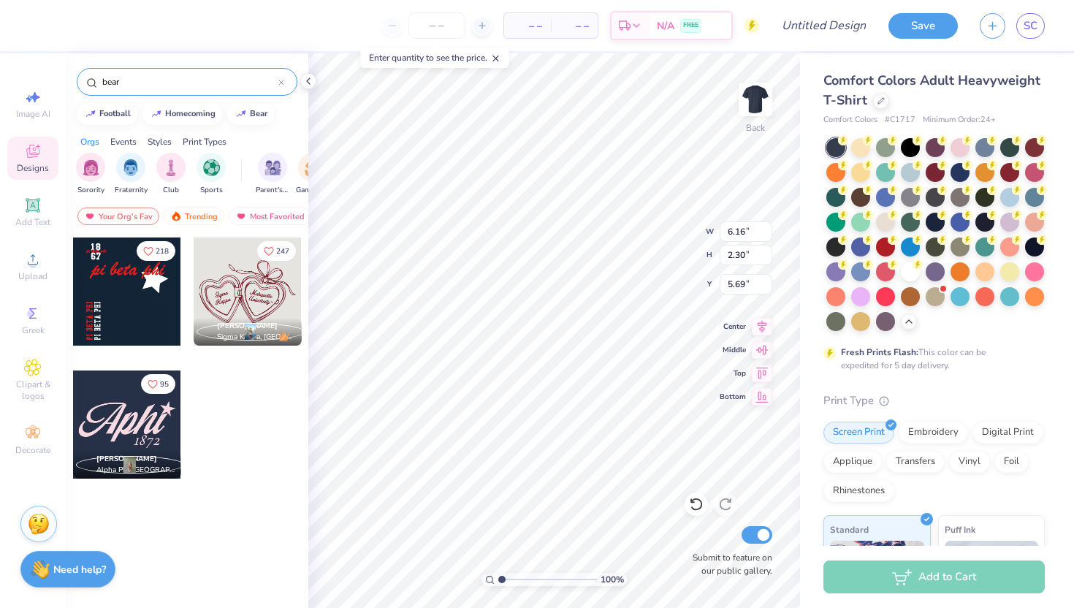
type input "bear"
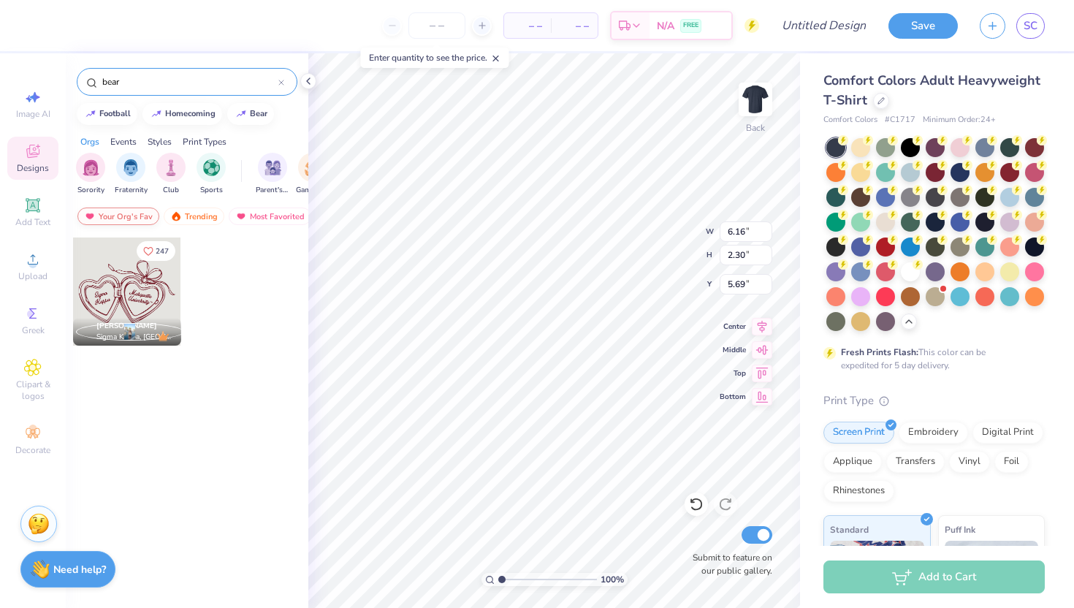
click at [132, 213] on div "Your Org's Fav" at bounding box center [118, 216] width 82 height 18
click at [139, 210] on div "Your Org's Fav" at bounding box center [118, 216] width 82 height 18
click at [189, 213] on div "Trending" at bounding box center [194, 216] width 61 height 18
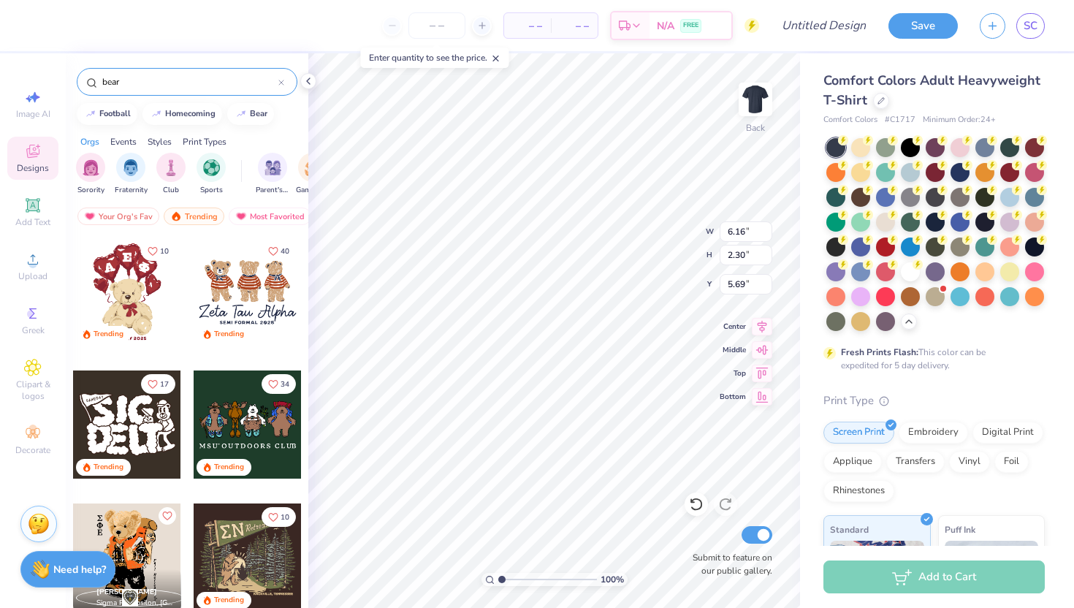
click at [136, 291] on div at bounding box center [127, 291] width 108 height 108
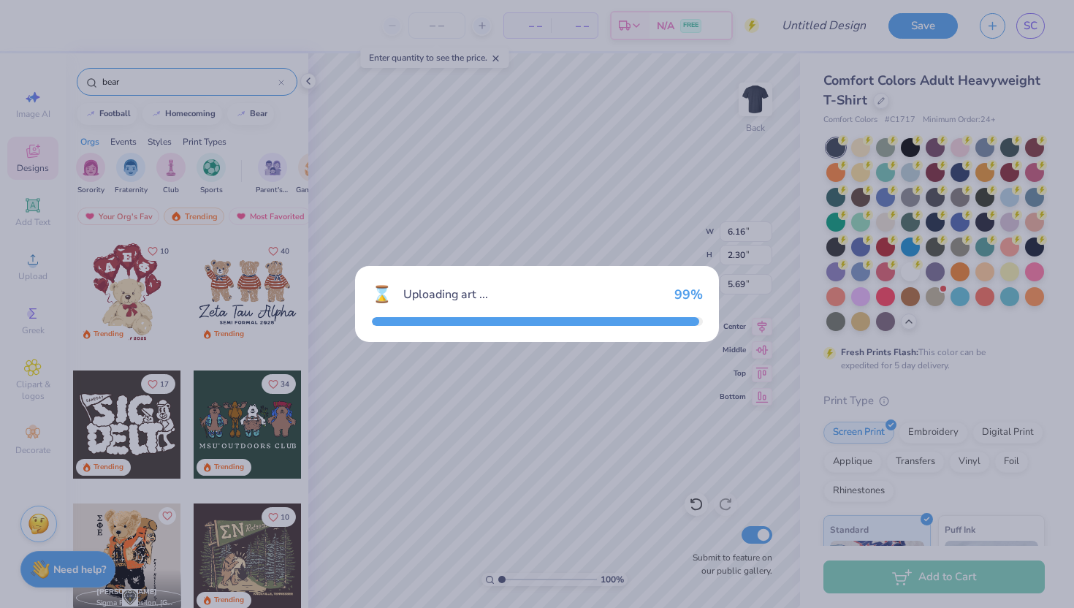
type input "3.86"
type input "5.51"
type input "3.00"
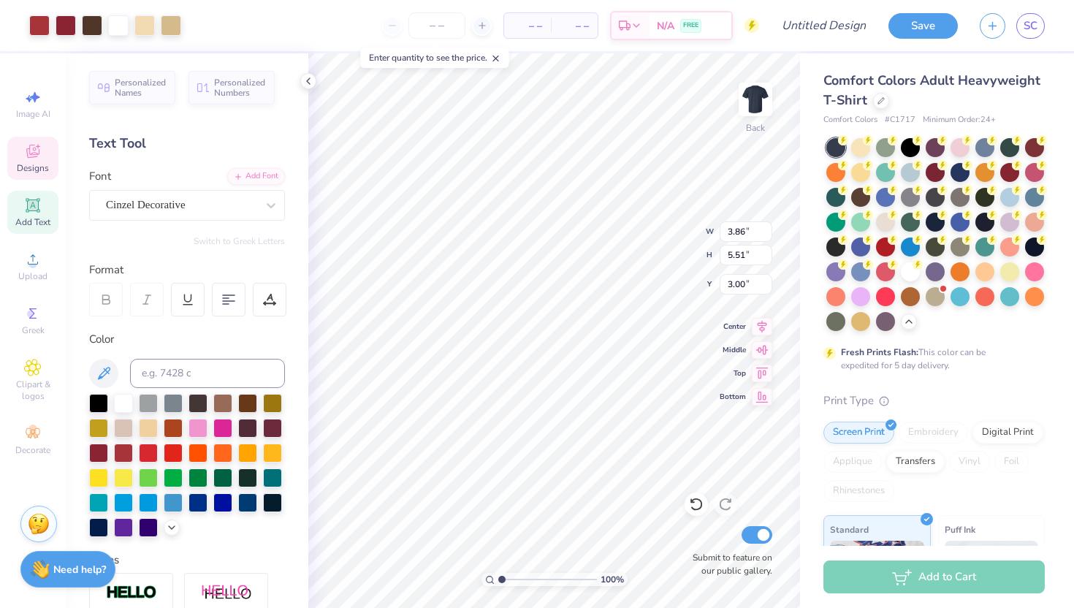
type input "8.96"
type input "12.80"
type input "4.38"
type input "0.42"
type input "15.38"
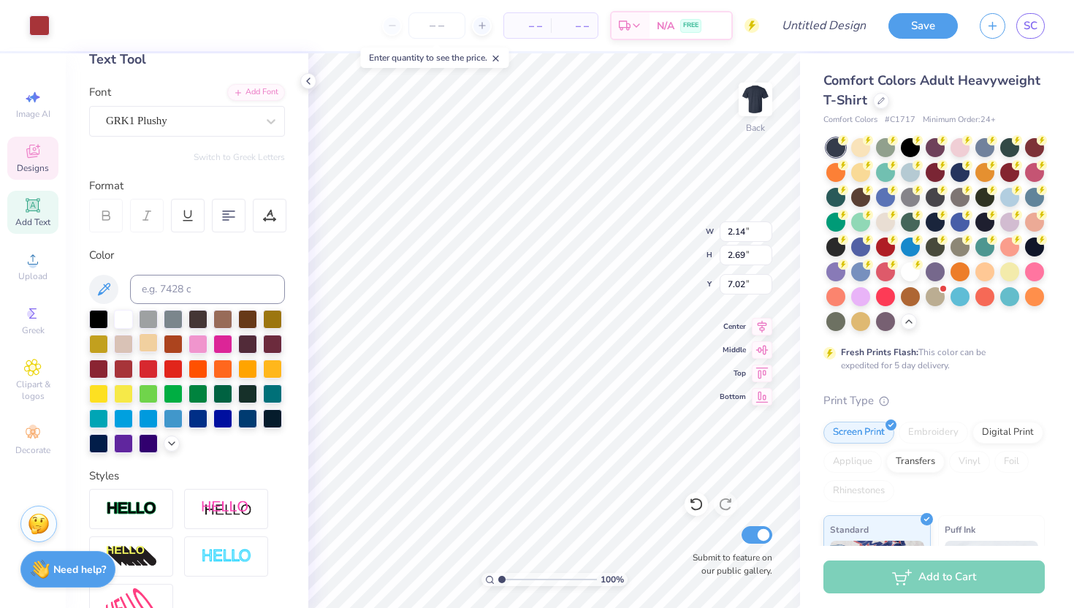
scroll to position [97, 0]
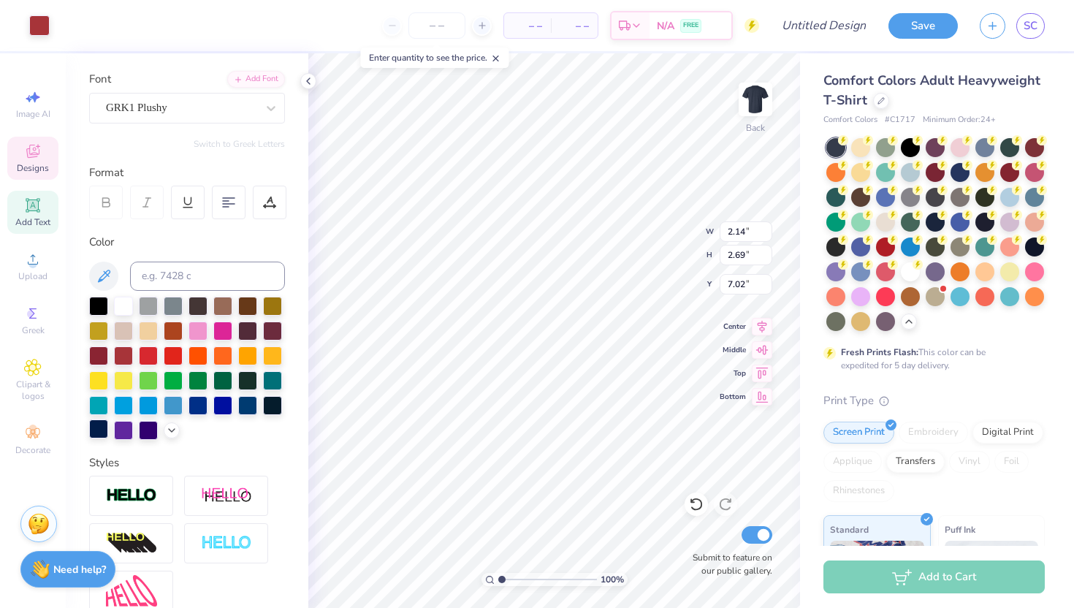
click at [100, 435] on div at bounding box center [98, 428] width 19 height 19
click at [102, 428] on div at bounding box center [98, 428] width 19 height 19
click at [102, 427] on div at bounding box center [98, 428] width 19 height 19
click at [107, 427] on div at bounding box center [98, 428] width 19 height 19
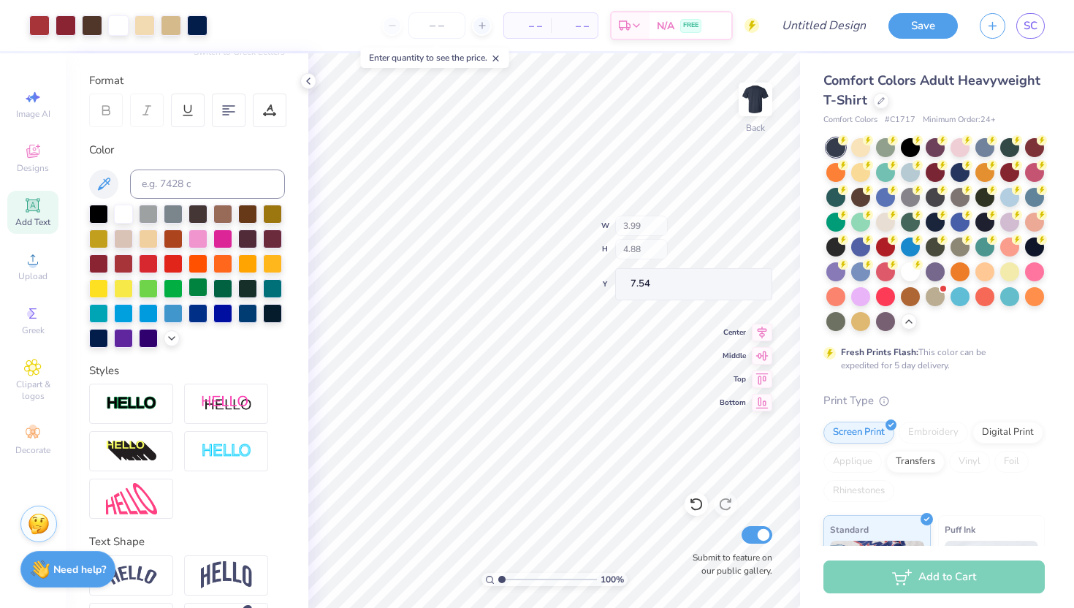
scroll to position [0, 0]
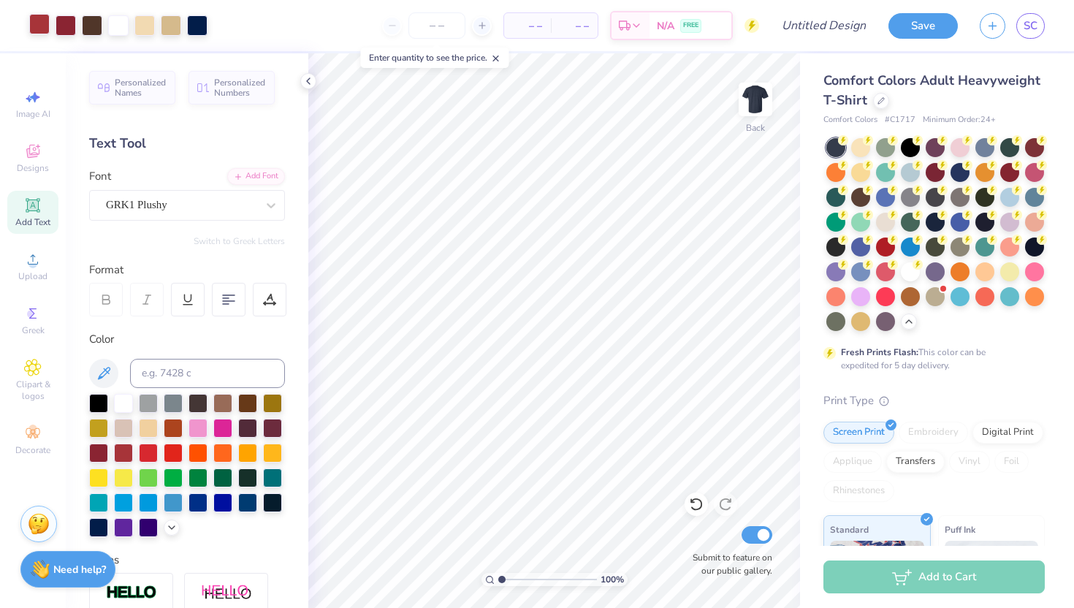
click at [38, 27] on div at bounding box center [39, 24] width 20 height 20
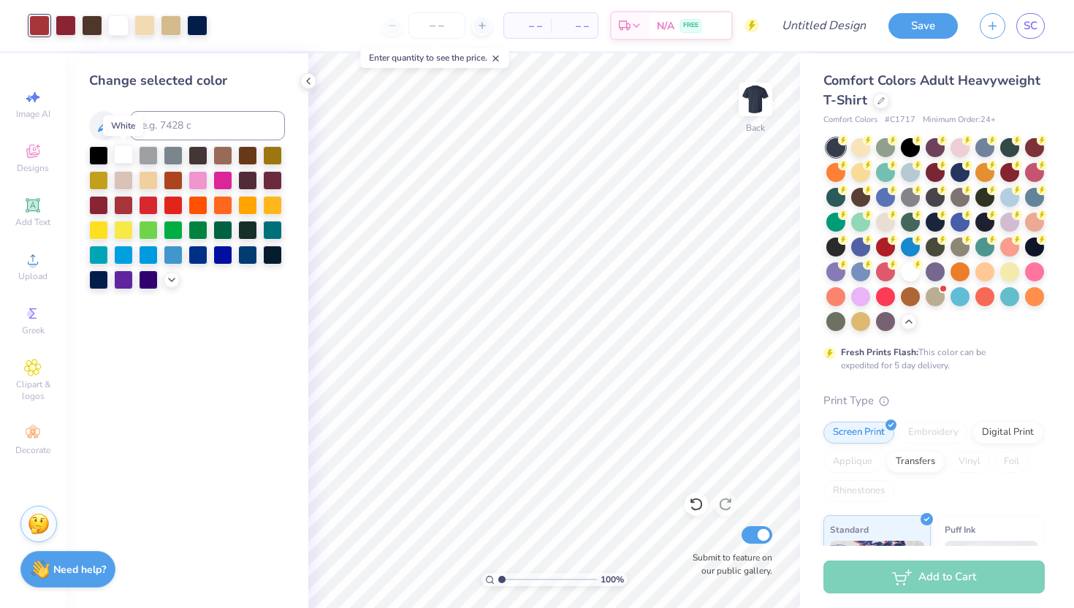
click at [126, 153] on div at bounding box center [123, 154] width 19 height 19
click at [63, 34] on div at bounding box center [66, 24] width 20 height 20
click at [171, 150] on div at bounding box center [173, 154] width 19 height 19
click at [93, 26] on div at bounding box center [92, 24] width 20 height 20
click at [176, 27] on div at bounding box center [171, 24] width 20 height 20
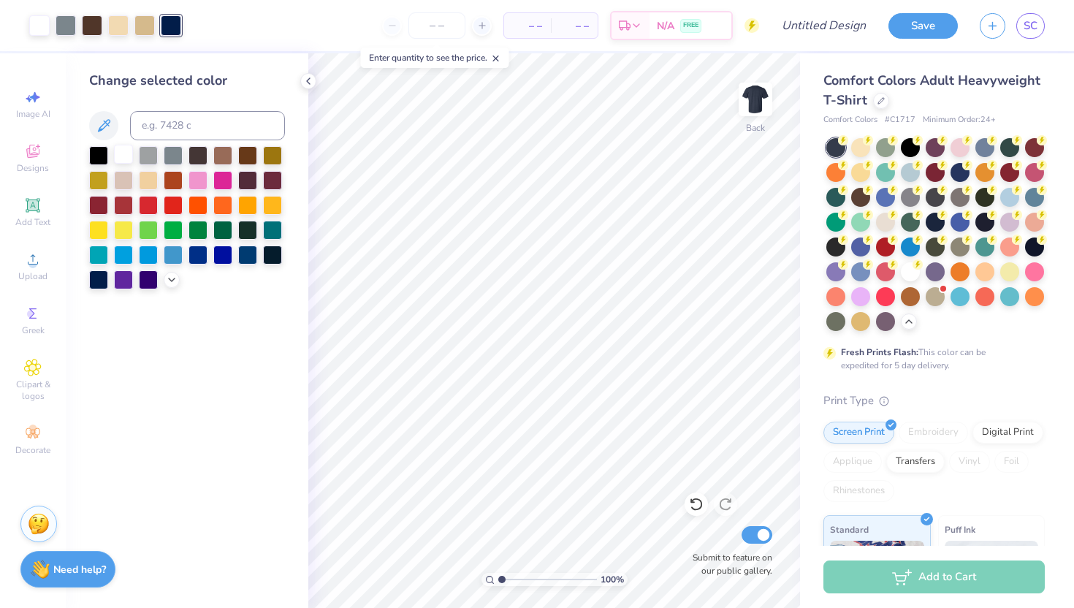
click at [126, 160] on div at bounding box center [123, 154] width 19 height 19
click at [696, 511] on icon at bounding box center [696, 504] width 15 height 15
click at [148, 160] on div at bounding box center [148, 154] width 19 height 19
click at [69, 27] on div at bounding box center [66, 24] width 20 height 20
click at [307, 76] on icon at bounding box center [308, 81] width 12 height 12
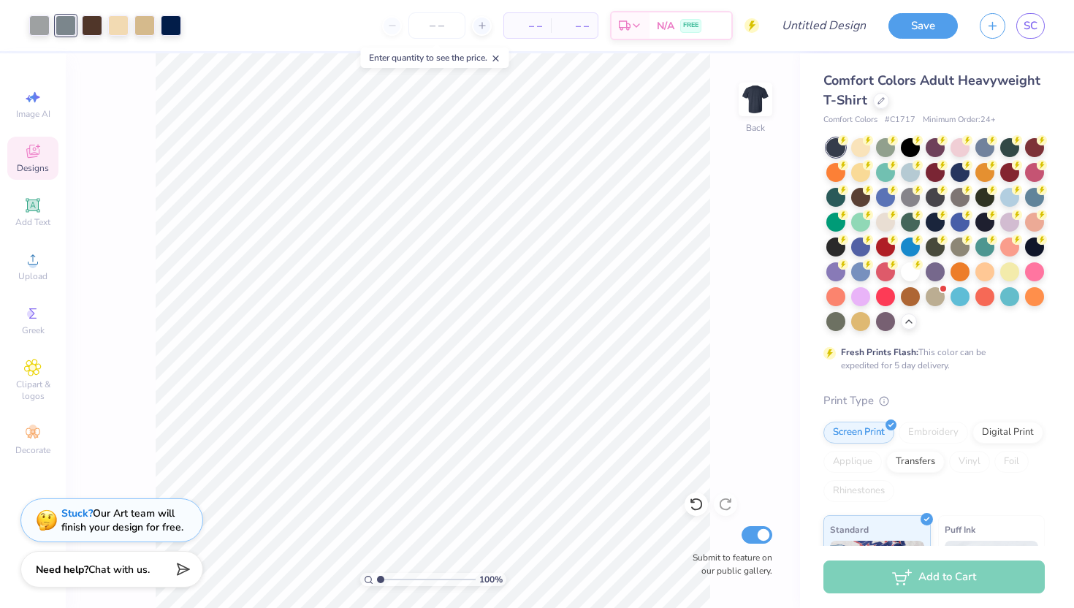
click at [43, 158] on div "Designs" at bounding box center [32, 158] width 51 height 43
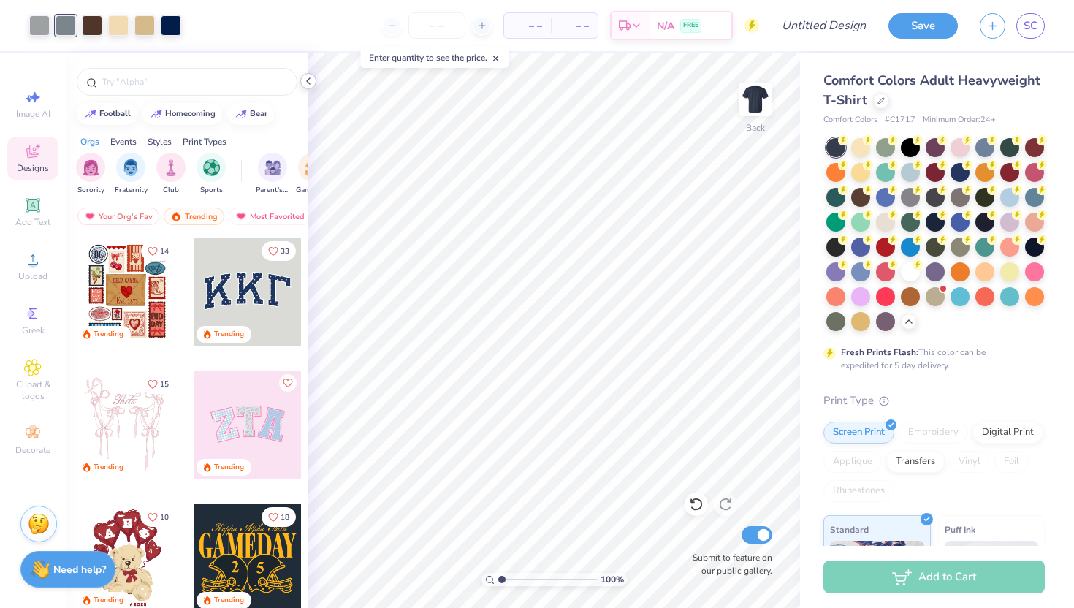
click at [305, 77] on icon at bounding box center [308, 81] width 12 height 12
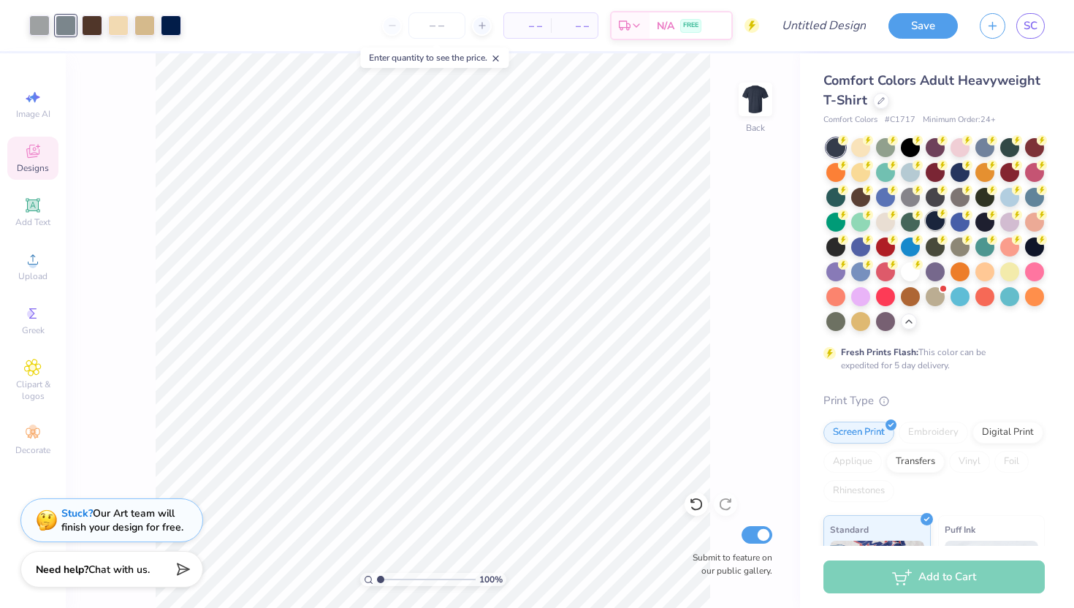
click at [935, 218] on div at bounding box center [934, 220] width 19 height 19
click at [42, 25] on div at bounding box center [39, 24] width 20 height 20
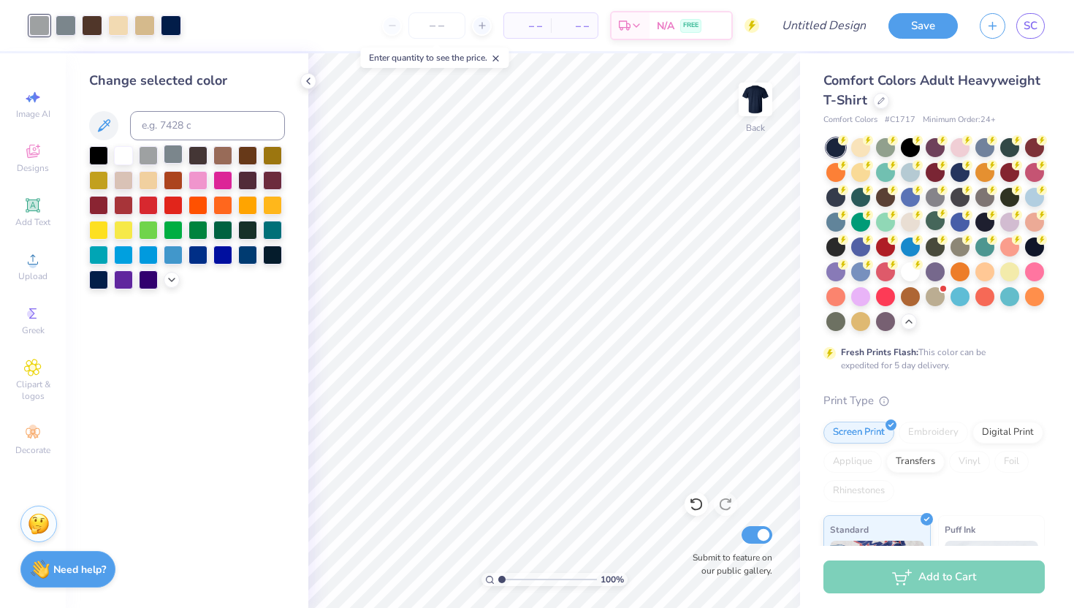
click at [177, 156] on div at bounding box center [173, 154] width 19 height 19
click at [91, 26] on div at bounding box center [92, 24] width 20 height 20
click at [175, 278] on icon at bounding box center [172, 278] width 12 height 12
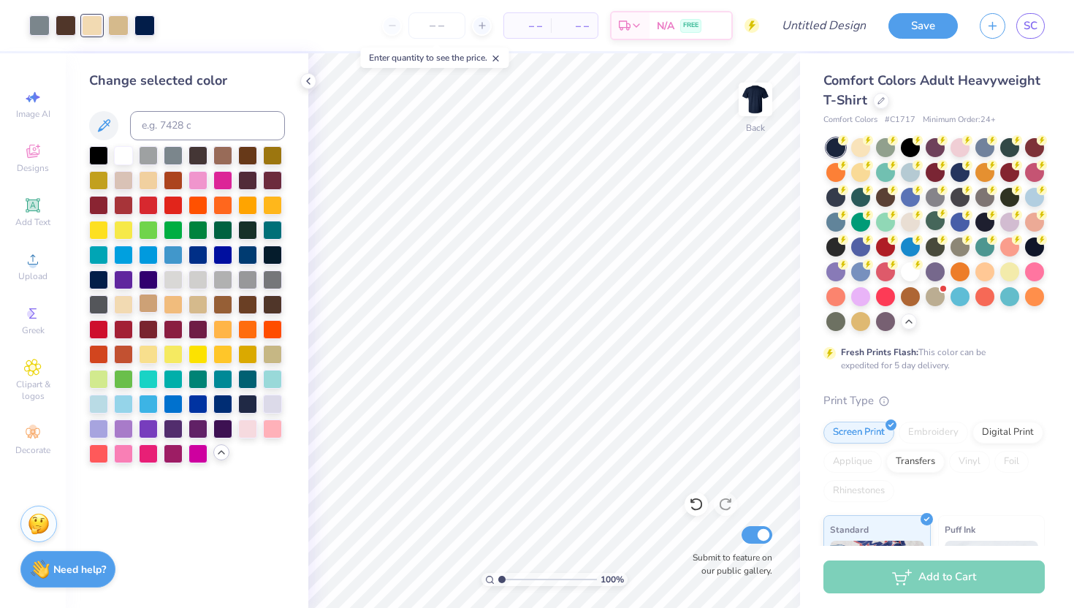
click at [150, 307] on div at bounding box center [148, 303] width 19 height 19
click at [126, 305] on div at bounding box center [123, 303] width 19 height 19
click at [116, 21] on div at bounding box center [118, 24] width 20 height 20
click at [126, 302] on div at bounding box center [123, 303] width 19 height 19
click at [41, 152] on icon at bounding box center [33, 151] width 18 height 18
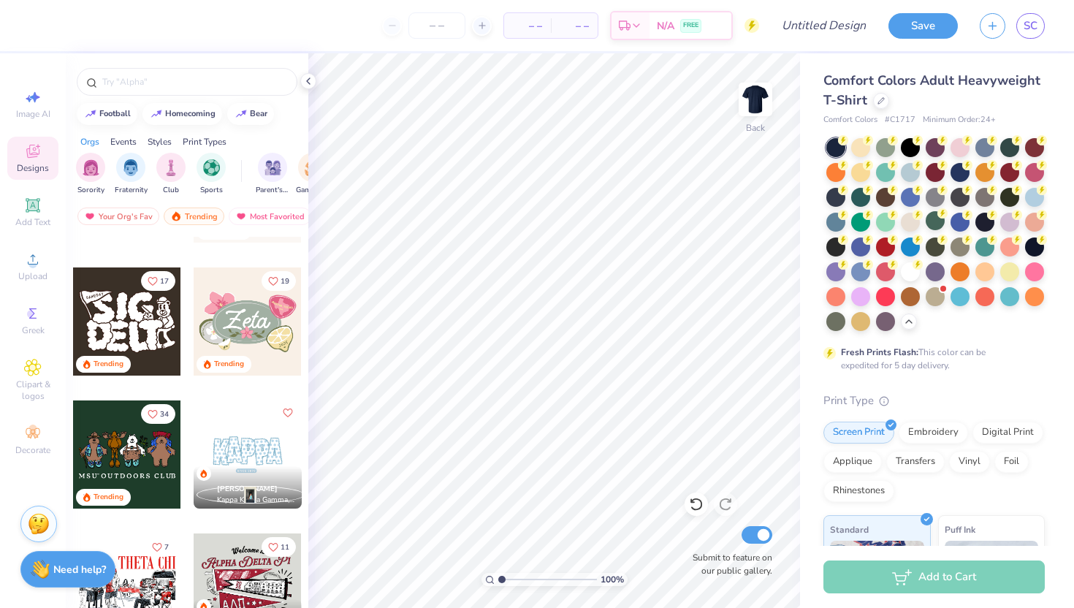
scroll to position [716, 0]
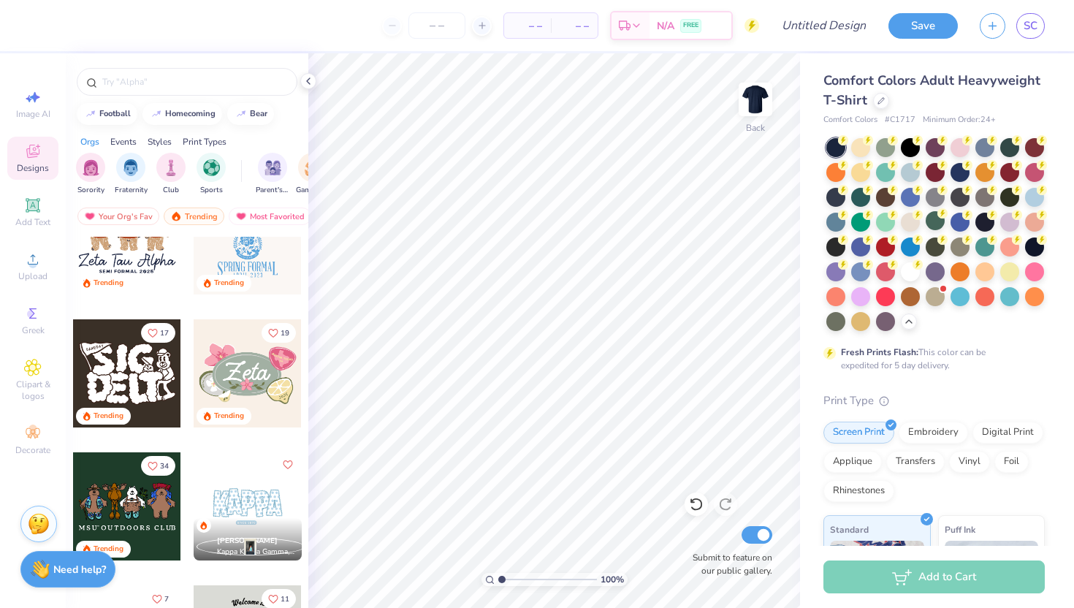
click at [235, 495] on div at bounding box center [248, 506] width 108 height 108
click at [911, 276] on div at bounding box center [910, 270] width 19 height 19
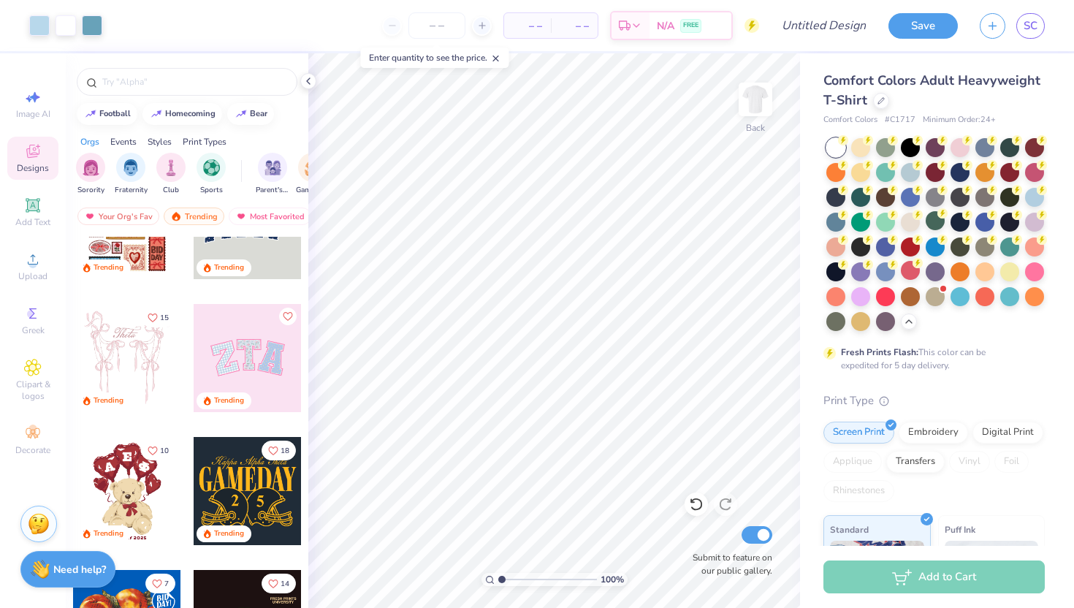
scroll to position [0, 0]
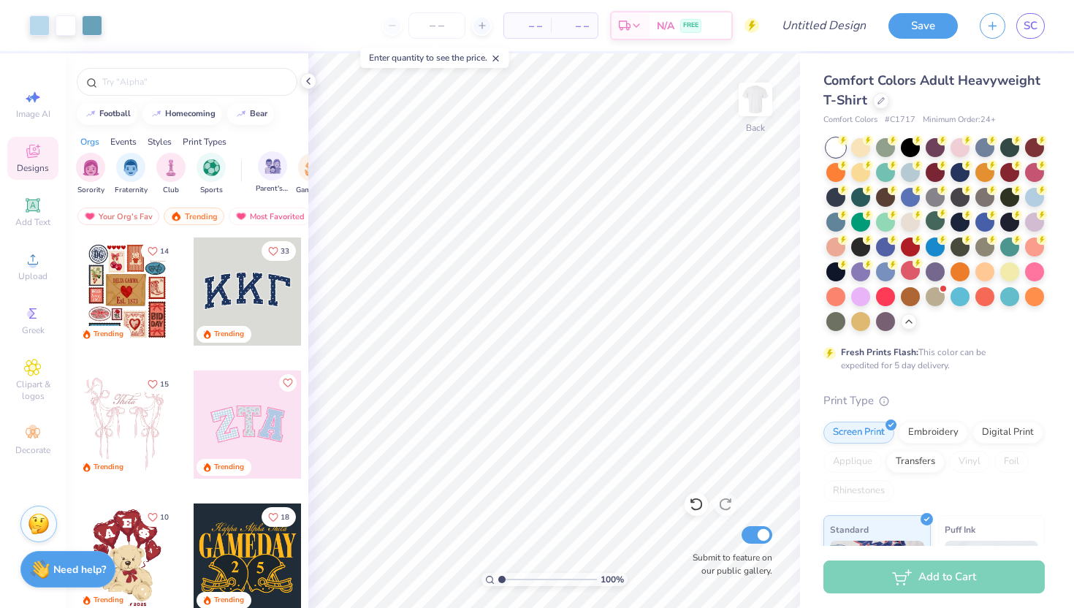
click at [257, 166] on div "Parent's Weekend" at bounding box center [273, 172] width 34 height 43
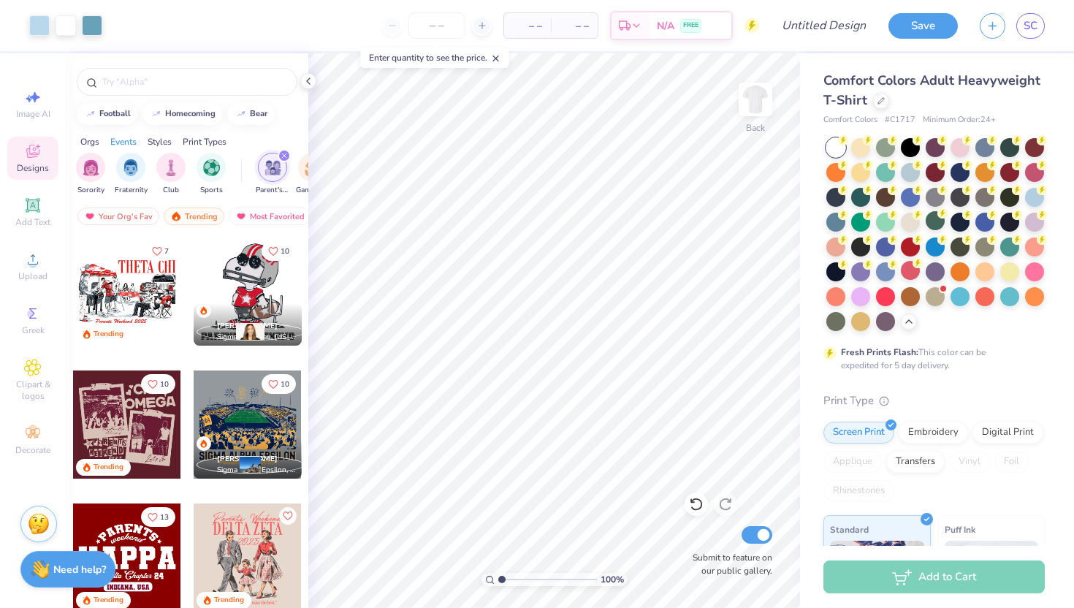
scroll to position [0, 270]
click at [251, 170] on div "filter for Big Little Reveal" at bounding box center [243, 165] width 29 height 29
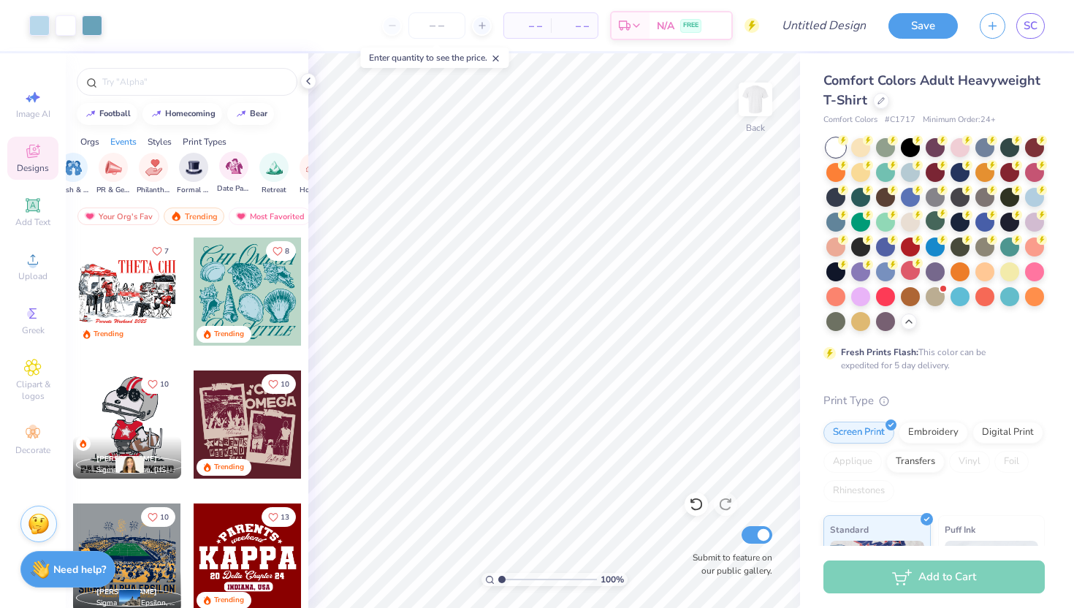
scroll to position [0, 342]
click at [245, 175] on div "filter for Retreat" at bounding box center [251, 165] width 29 height 29
